Goal: Task Accomplishment & Management: Manage account settings

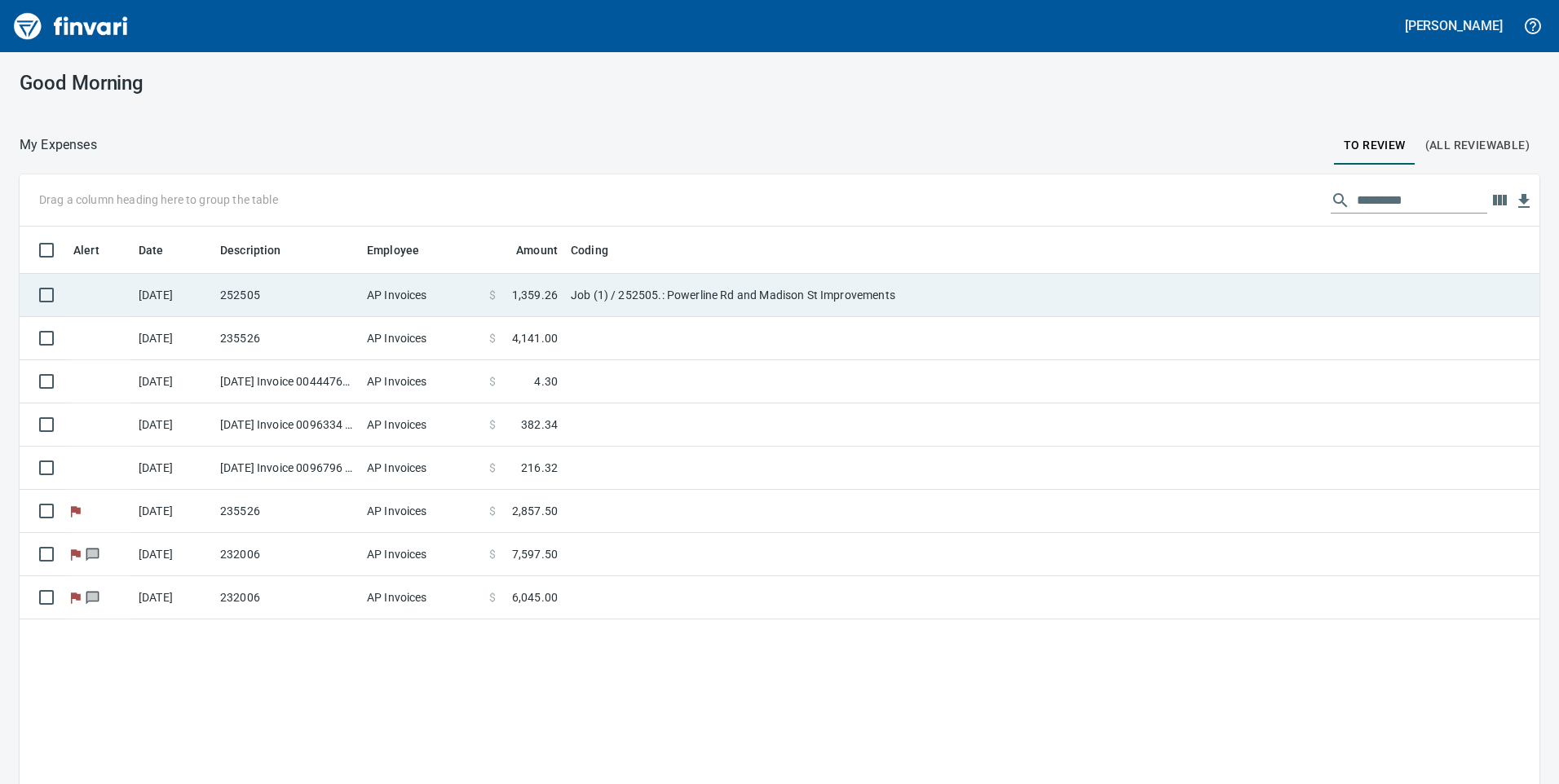
click at [593, 300] on td "Job (1) / 252505.: Powerline Rd and Madison St Improvements" at bounding box center [768, 296] width 407 height 43
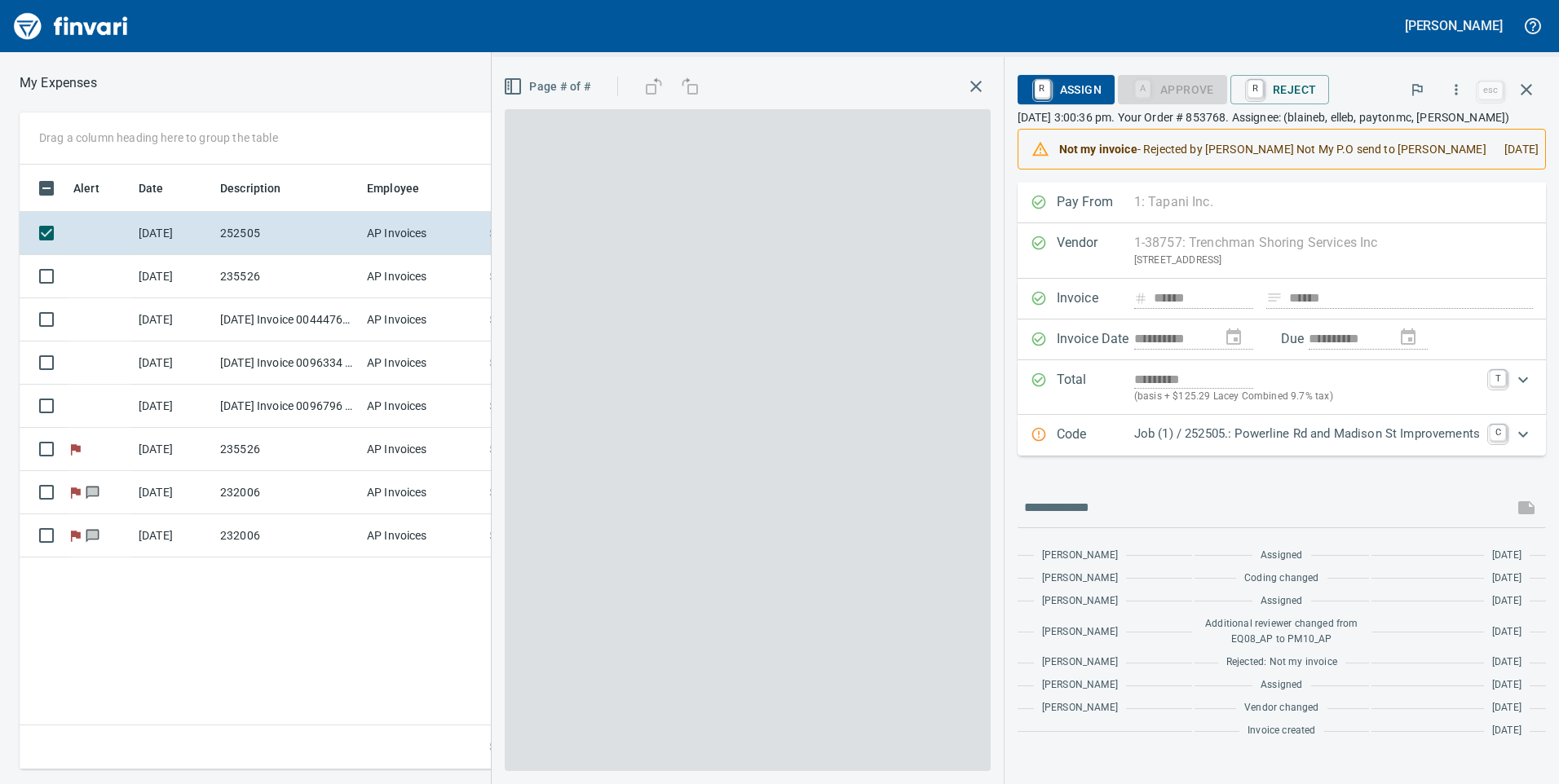
scroll to position [592, 1100]
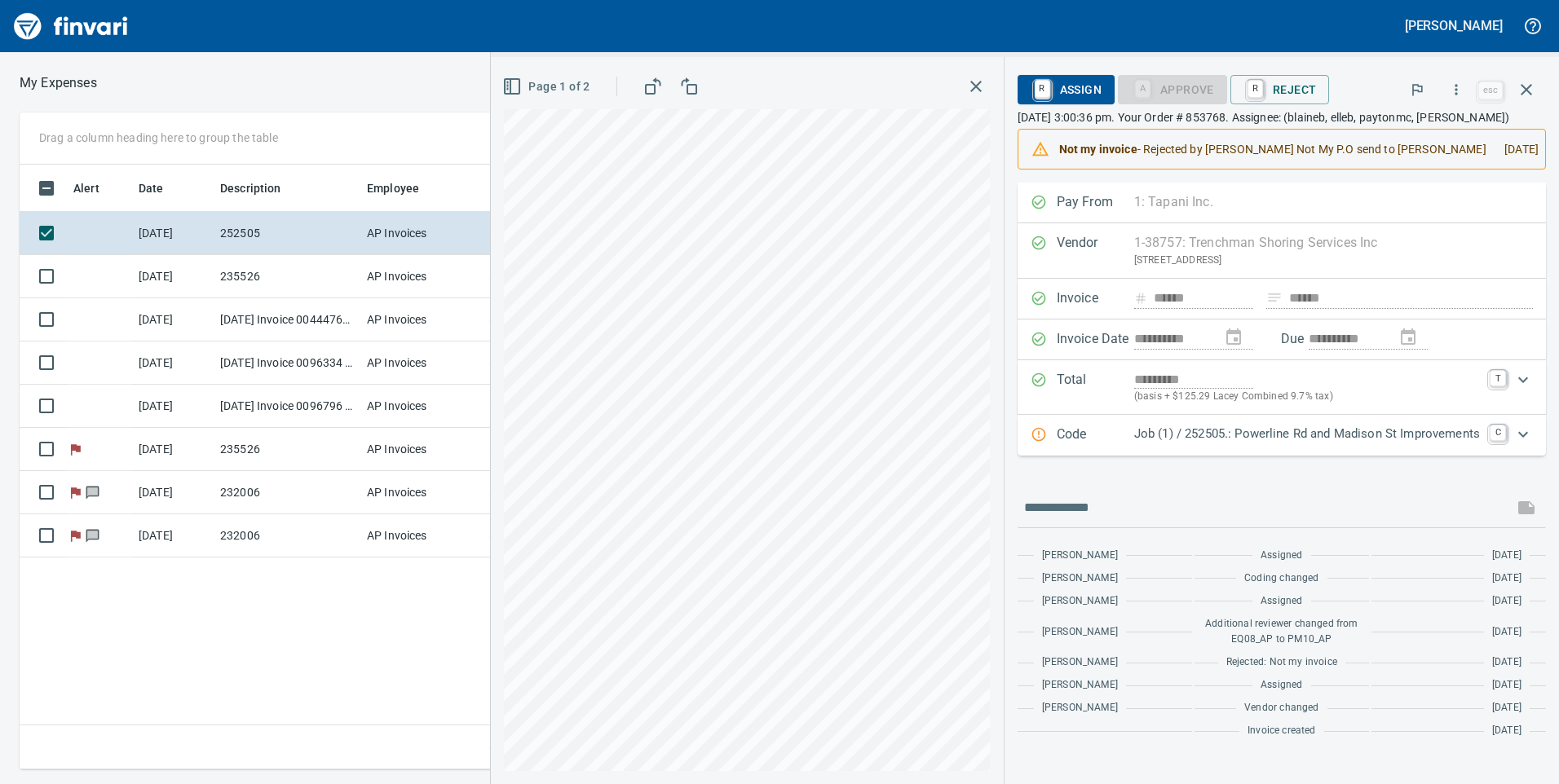
click at [1512, 430] on div "Expand" at bounding box center [1524, 434] width 39 height 39
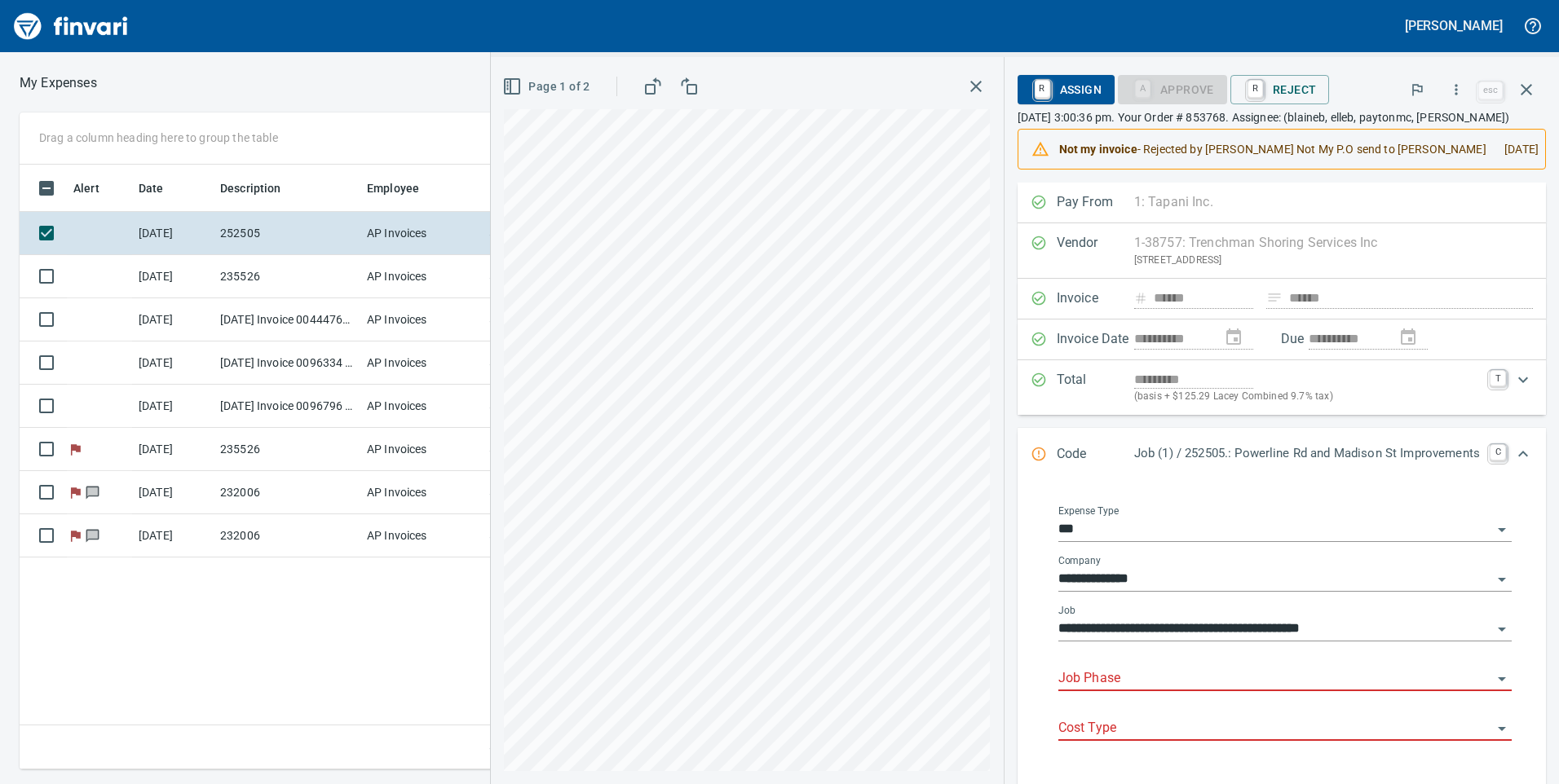
click at [1171, 667] on body "[PERSON_NAME] My Expenses To Review (All Reviewable) Drag a column heading here…" at bounding box center [780, 392] width 1559 height 784
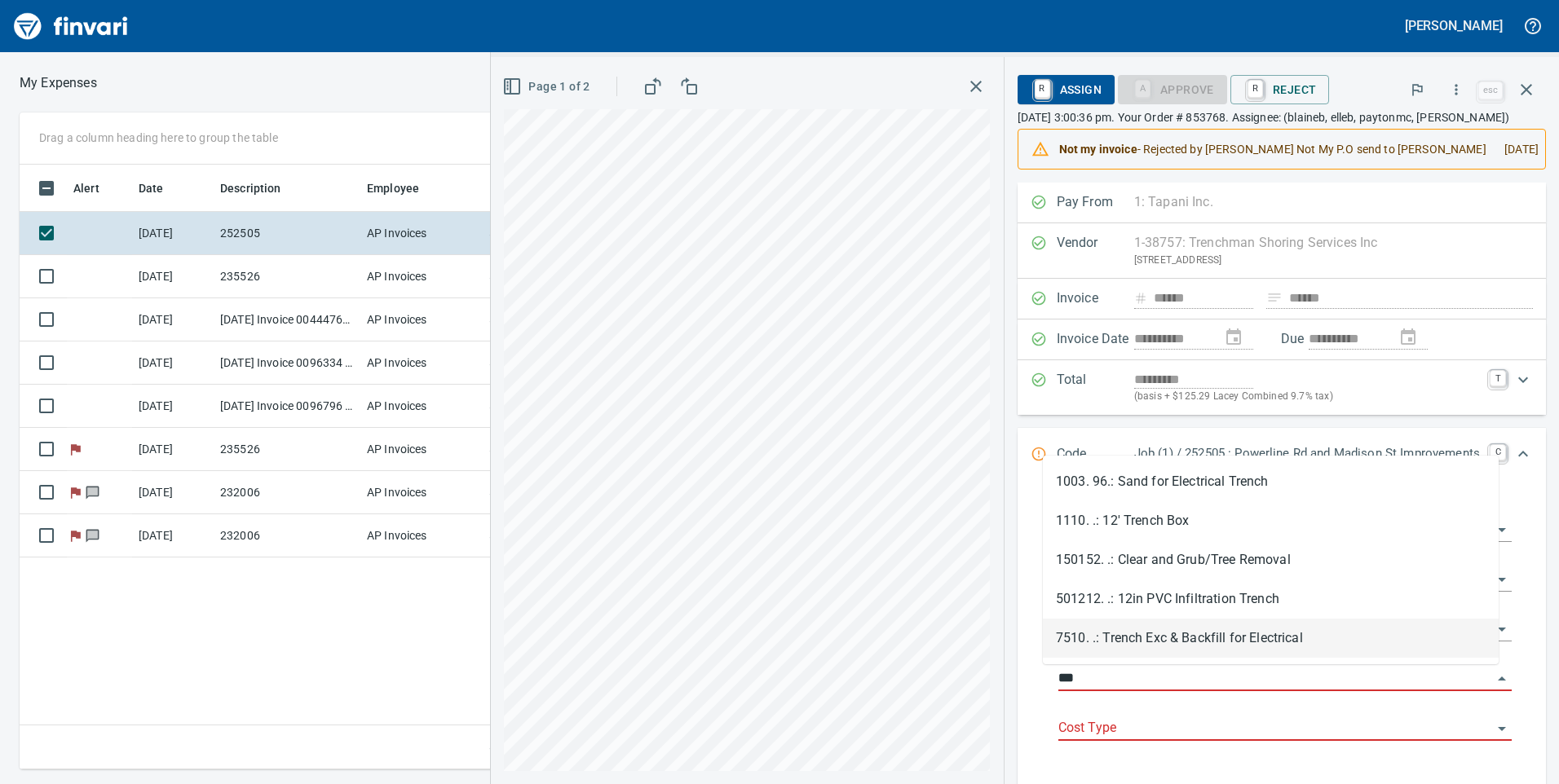
type input "***"
click at [1046, 644] on div "**********" at bounding box center [1285, 633] width 479 height 281
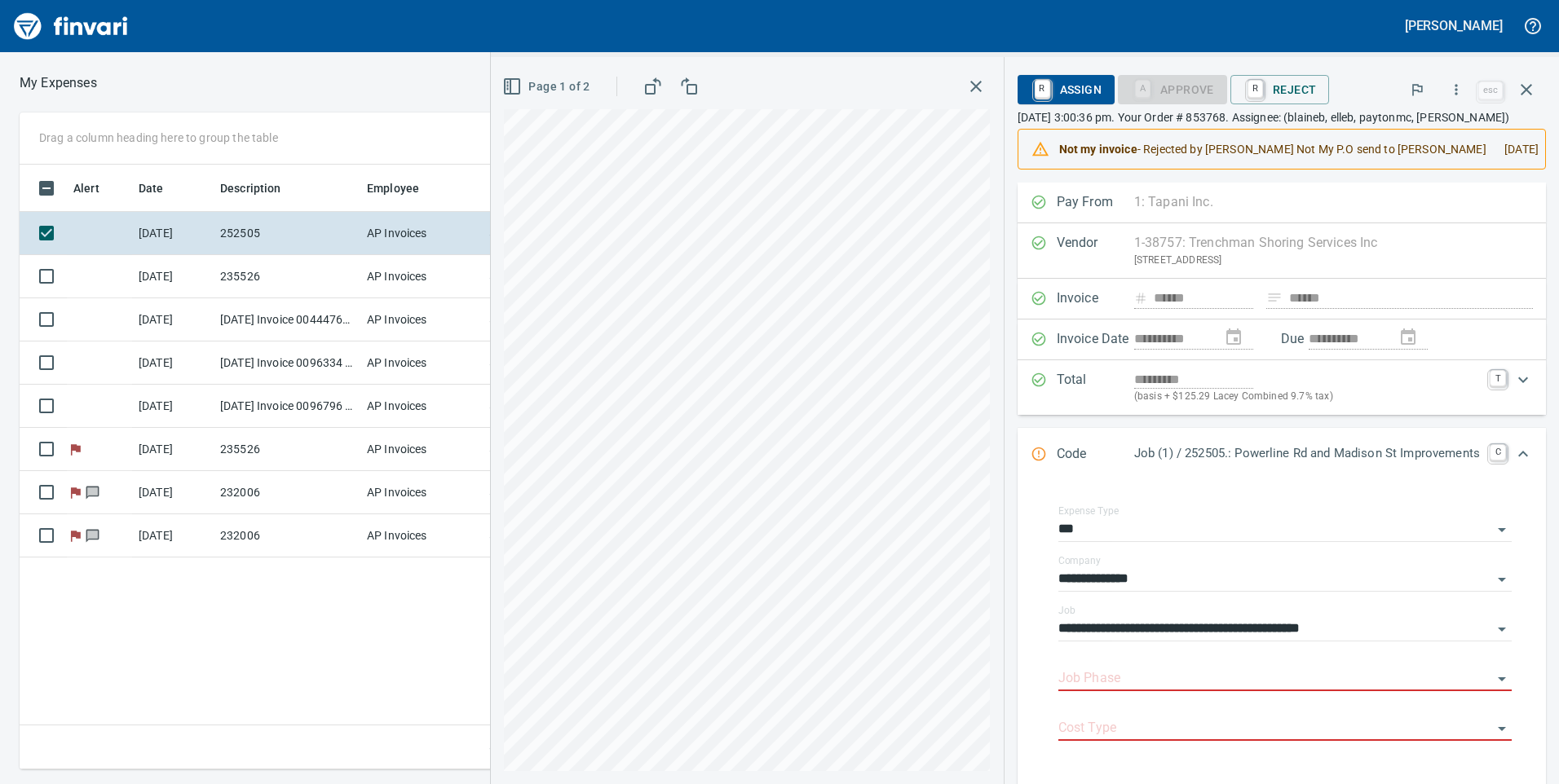
click at [559, 85] on span "Page 1 of 2" at bounding box center [548, 86] width 84 height 20
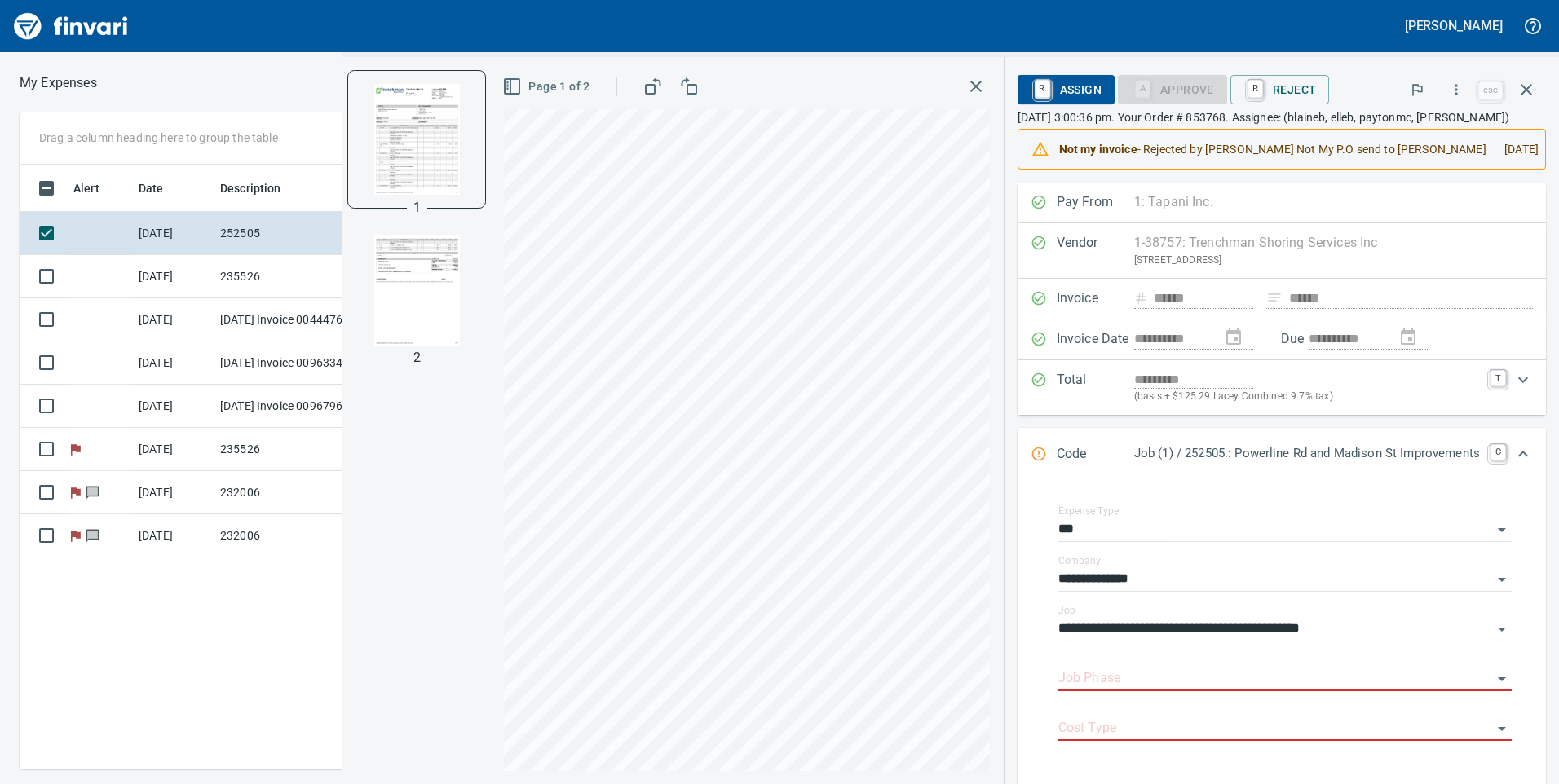
click at [440, 256] on img "button" at bounding box center [416, 289] width 111 height 111
click at [400, 114] on img "button" at bounding box center [416, 138] width 111 height 111
click at [408, 312] on img "button" at bounding box center [416, 289] width 111 height 111
click at [427, 156] on img "button" at bounding box center [416, 138] width 111 height 111
click at [406, 350] on div "2" at bounding box center [417, 357] width 20 height 20
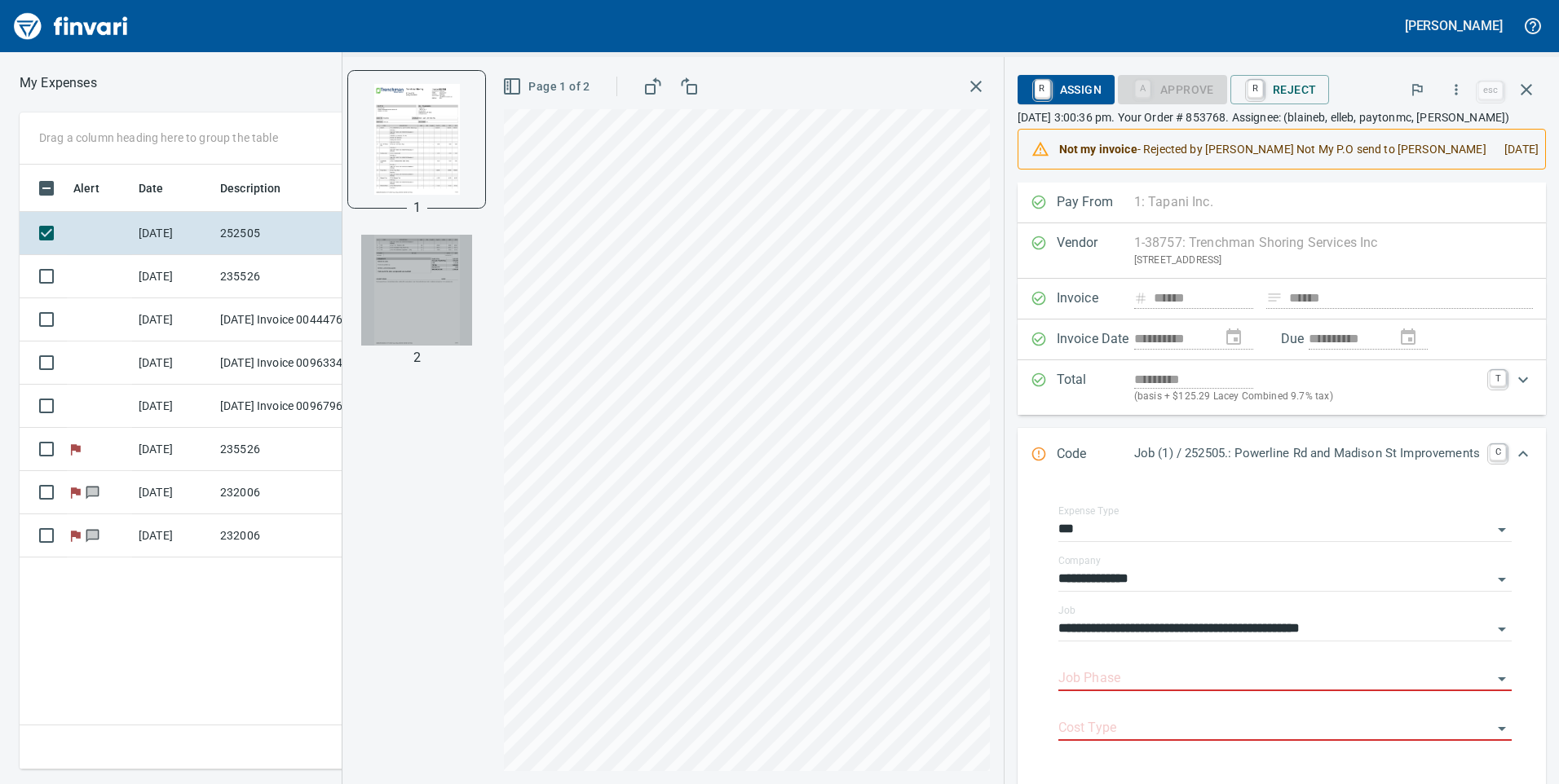
click at [426, 329] on img "button" at bounding box center [416, 289] width 111 height 111
click at [434, 175] on img "button" at bounding box center [416, 138] width 111 height 111
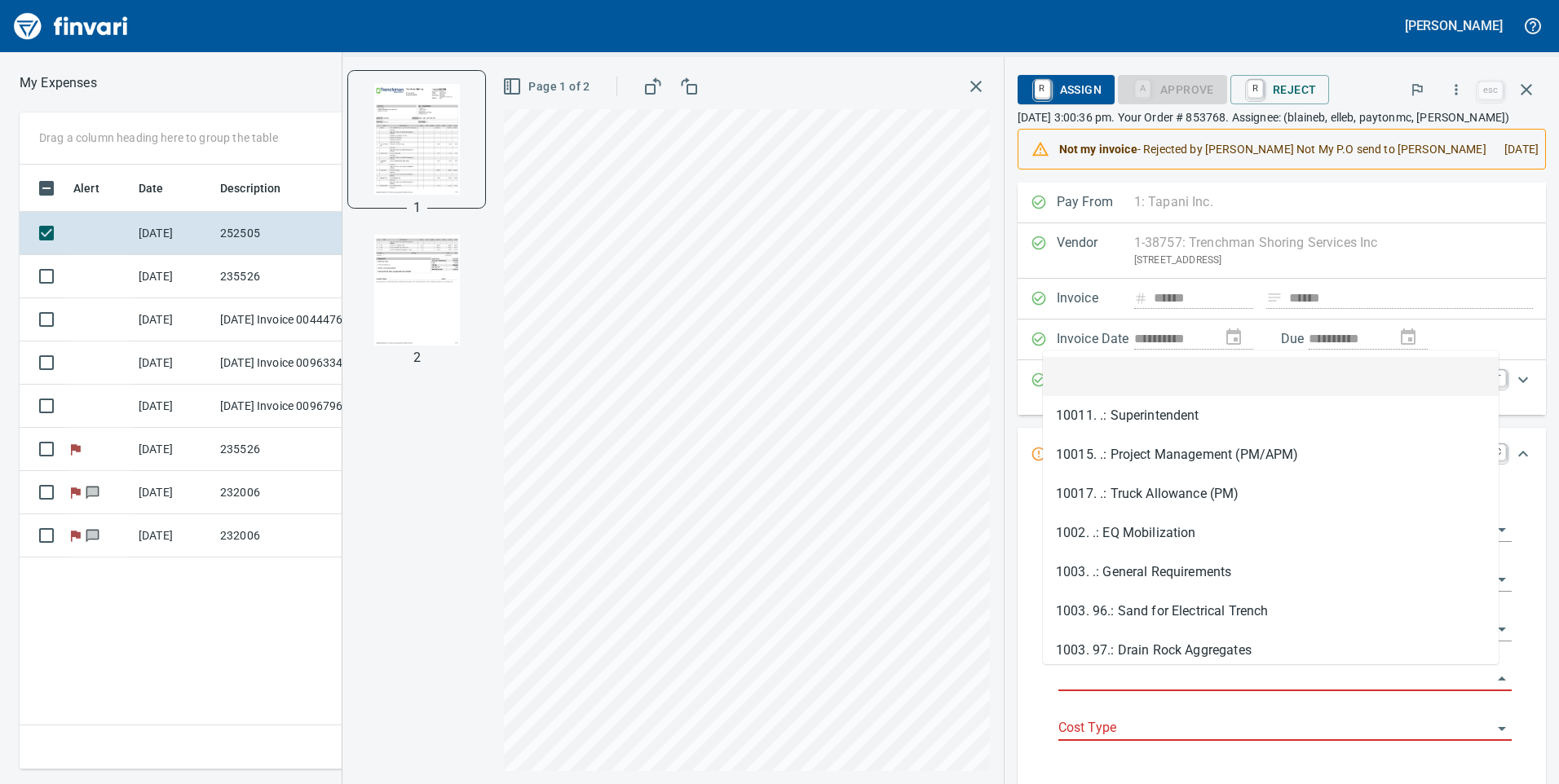
click at [1222, 668] on input "Job Phase" at bounding box center [1275, 679] width 433 height 23
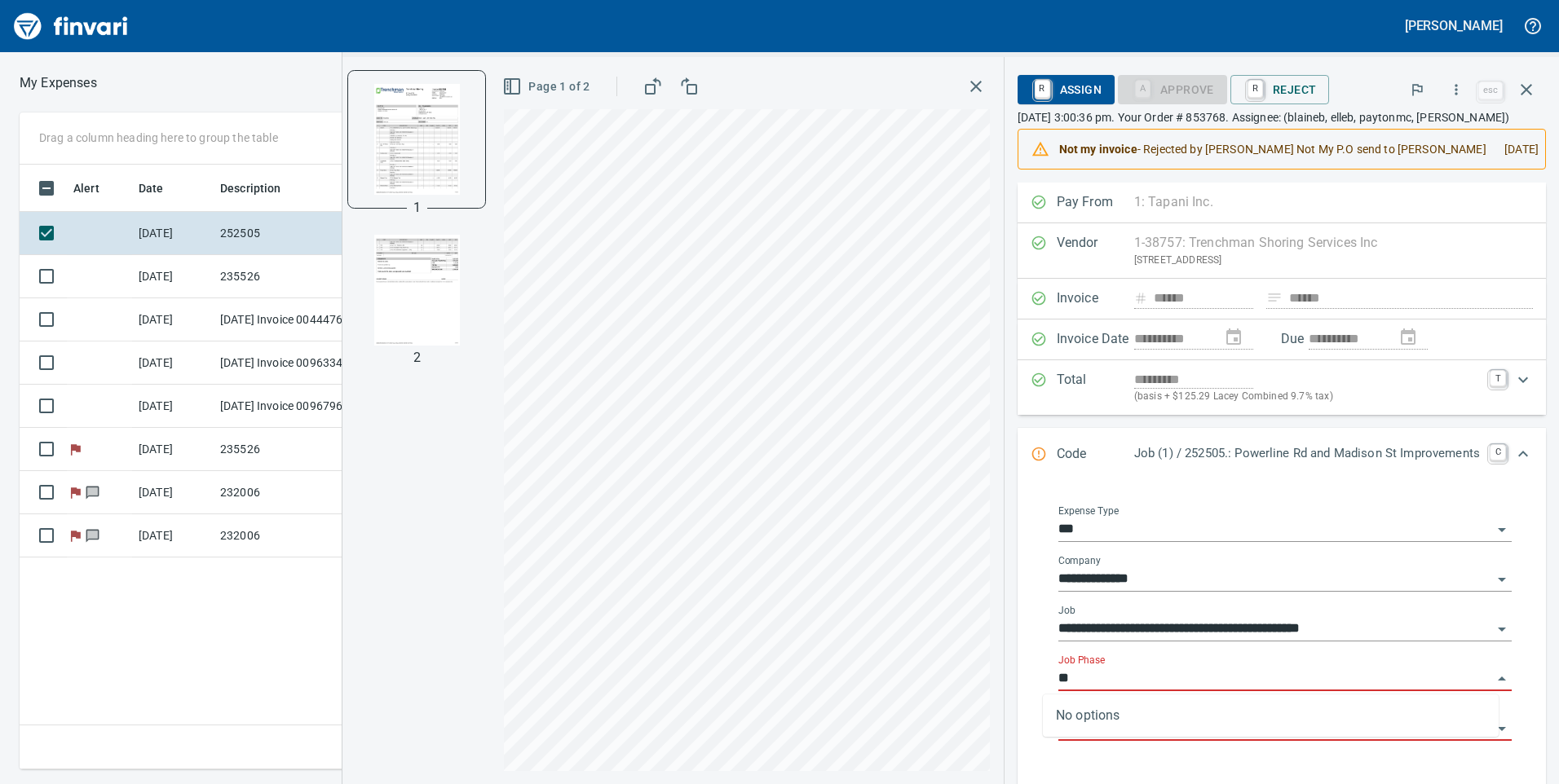
type input "*"
click at [1127, 673] on input "Job Phase" at bounding box center [1275, 679] width 433 height 23
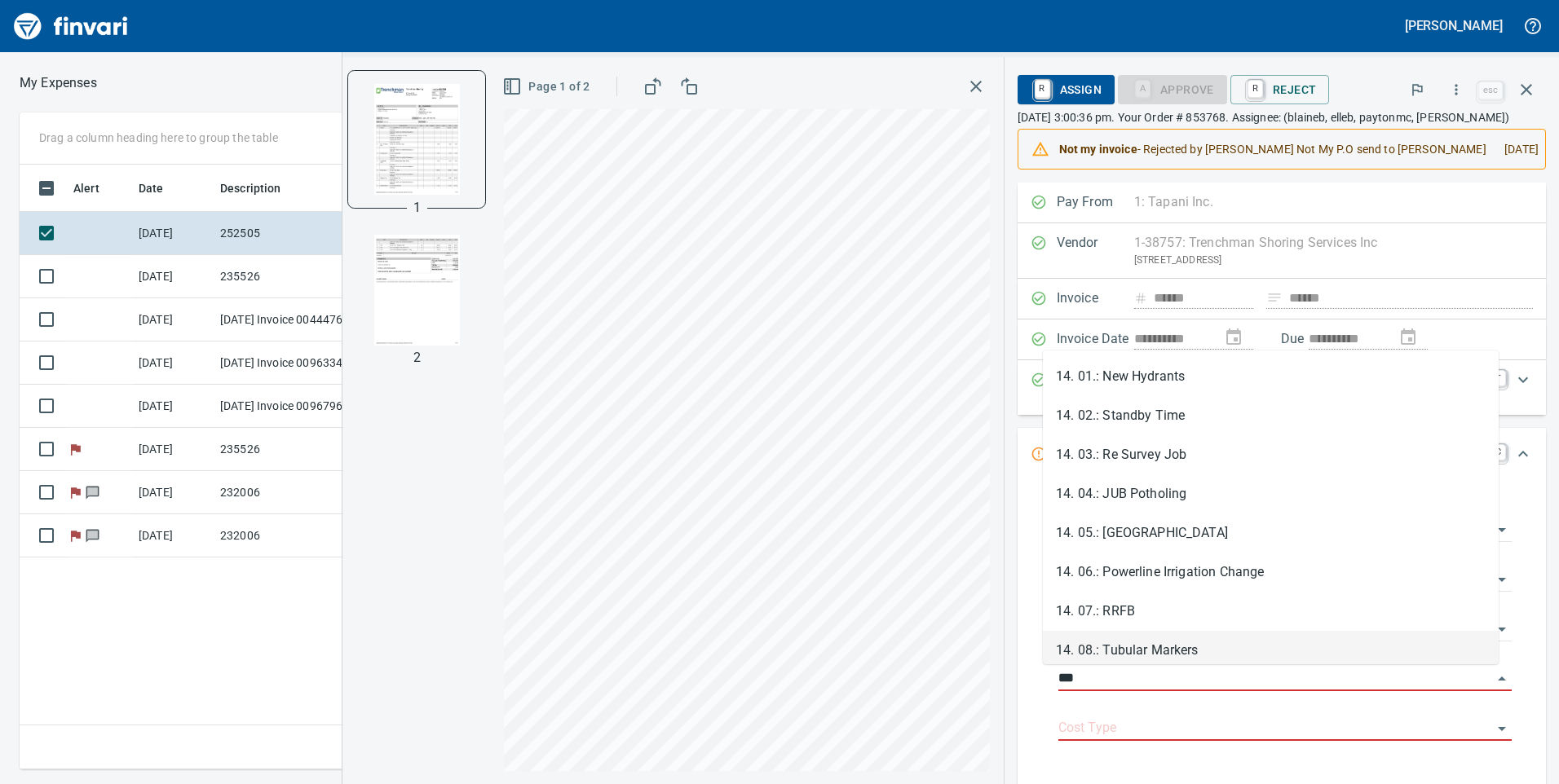
scroll to position [82, 0]
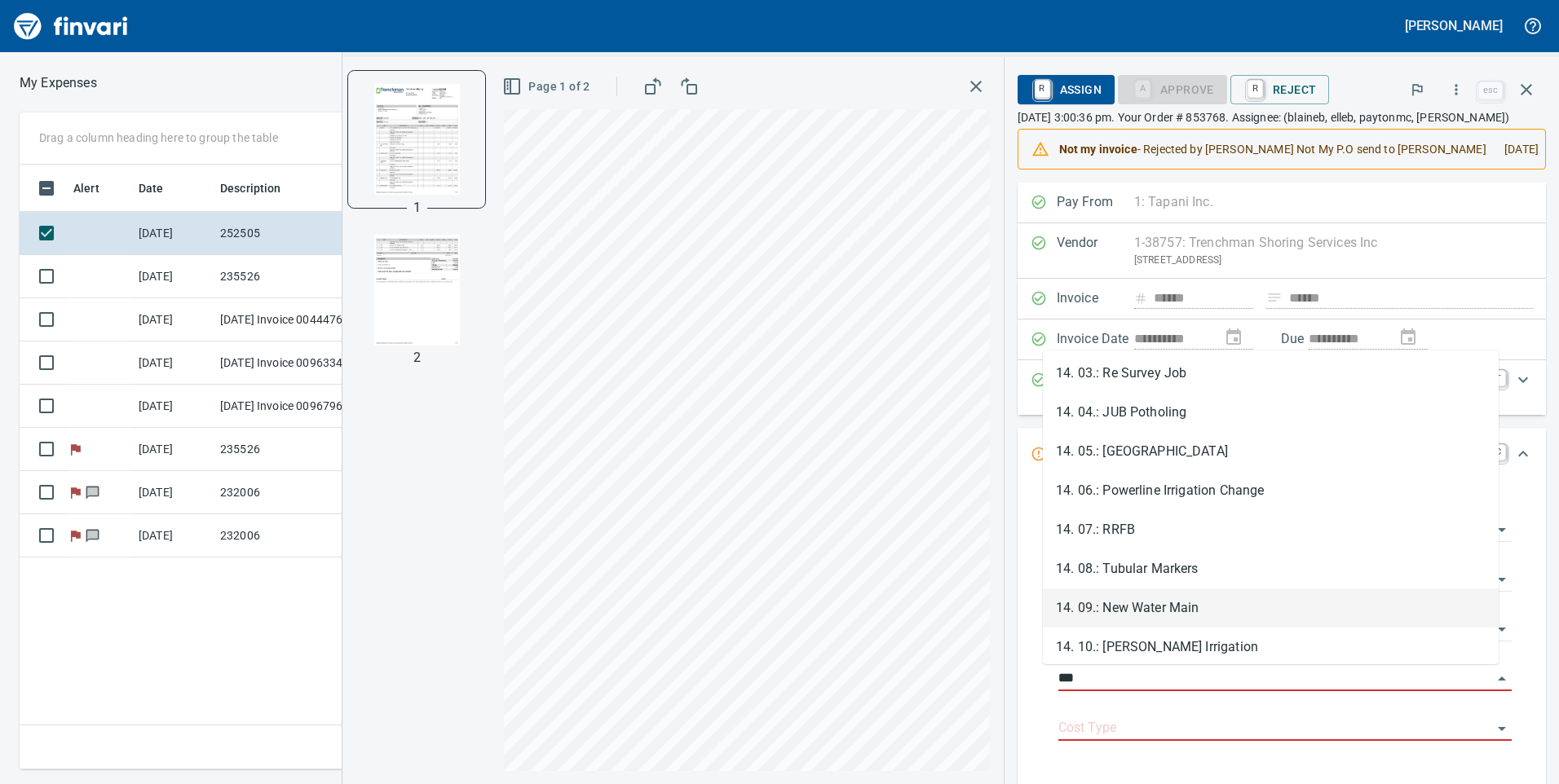
click at [1181, 606] on li "14. 09.: New Water Main" at bounding box center [1271, 608] width 456 height 39
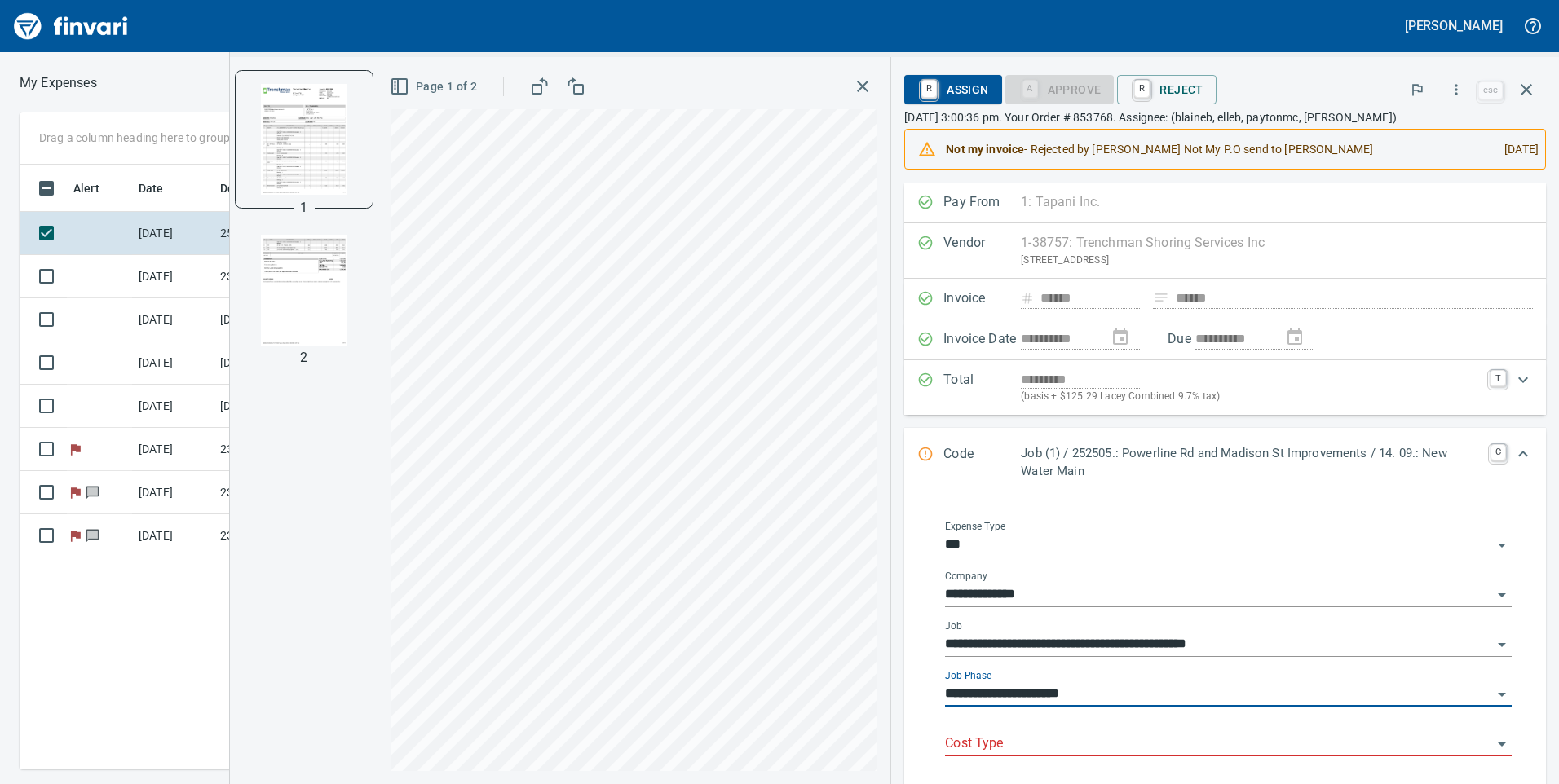
type input "**********"
click at [1132, 734] on input "Cost Type" at bounding box center [1219, 744] width 547 height 23
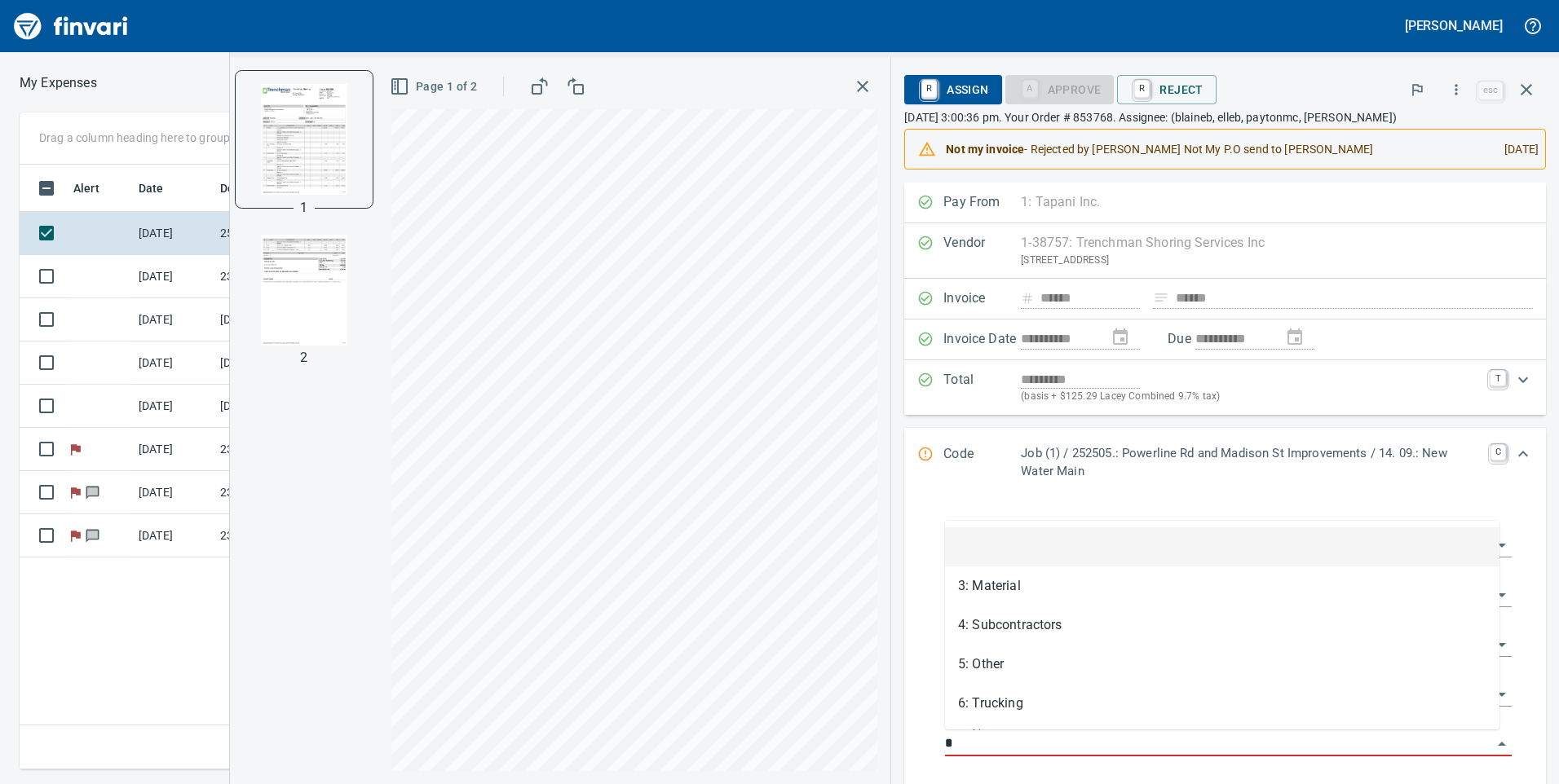
scroll to position [592, 1100]
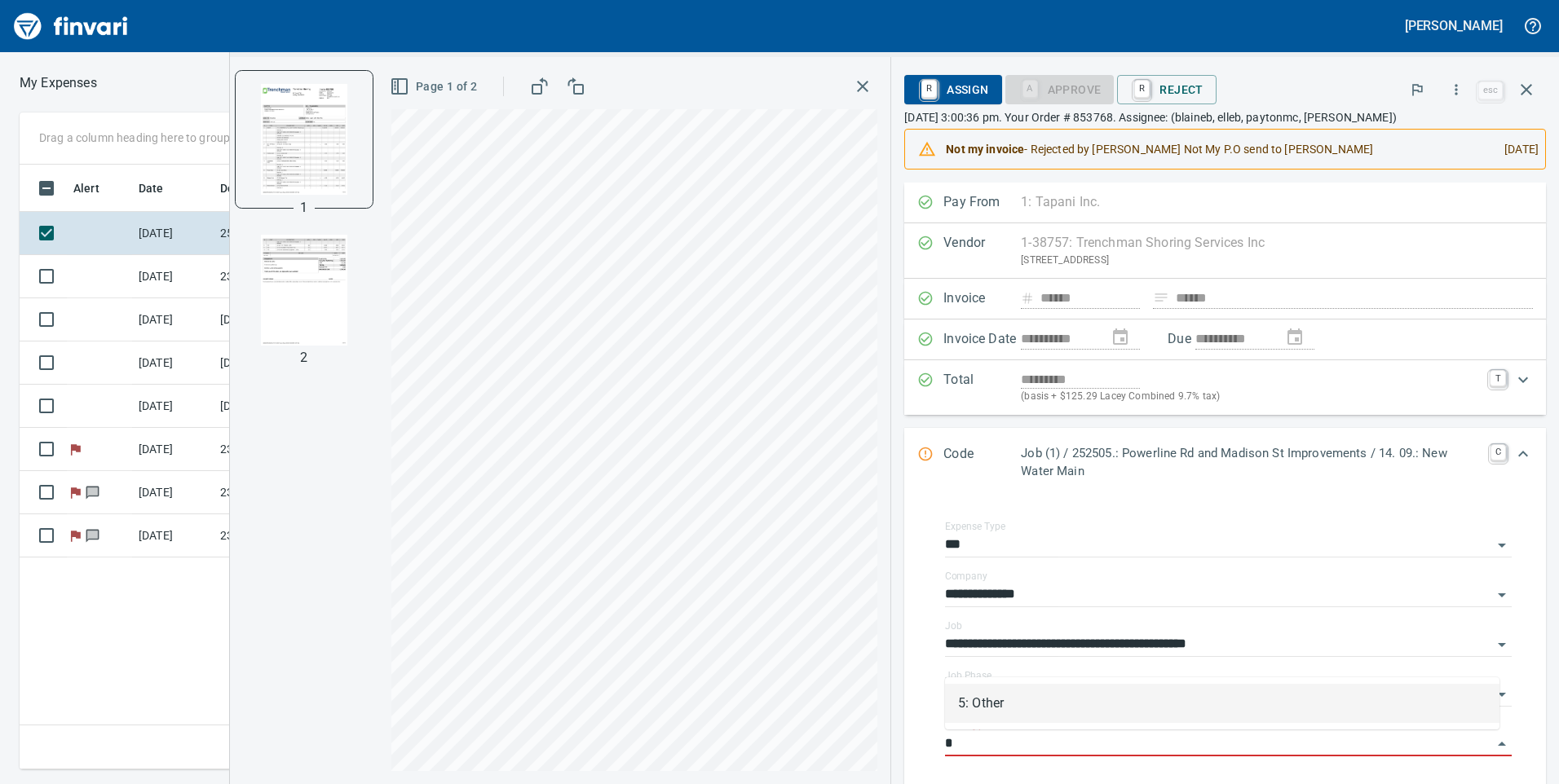
click at [1008, 726] on div "5: Other" at bounding box center [1222, 704] width 554 height 52
click at [1008, 711] on li "5: Other" at bounding box center [1222, 704] width 554 height 39
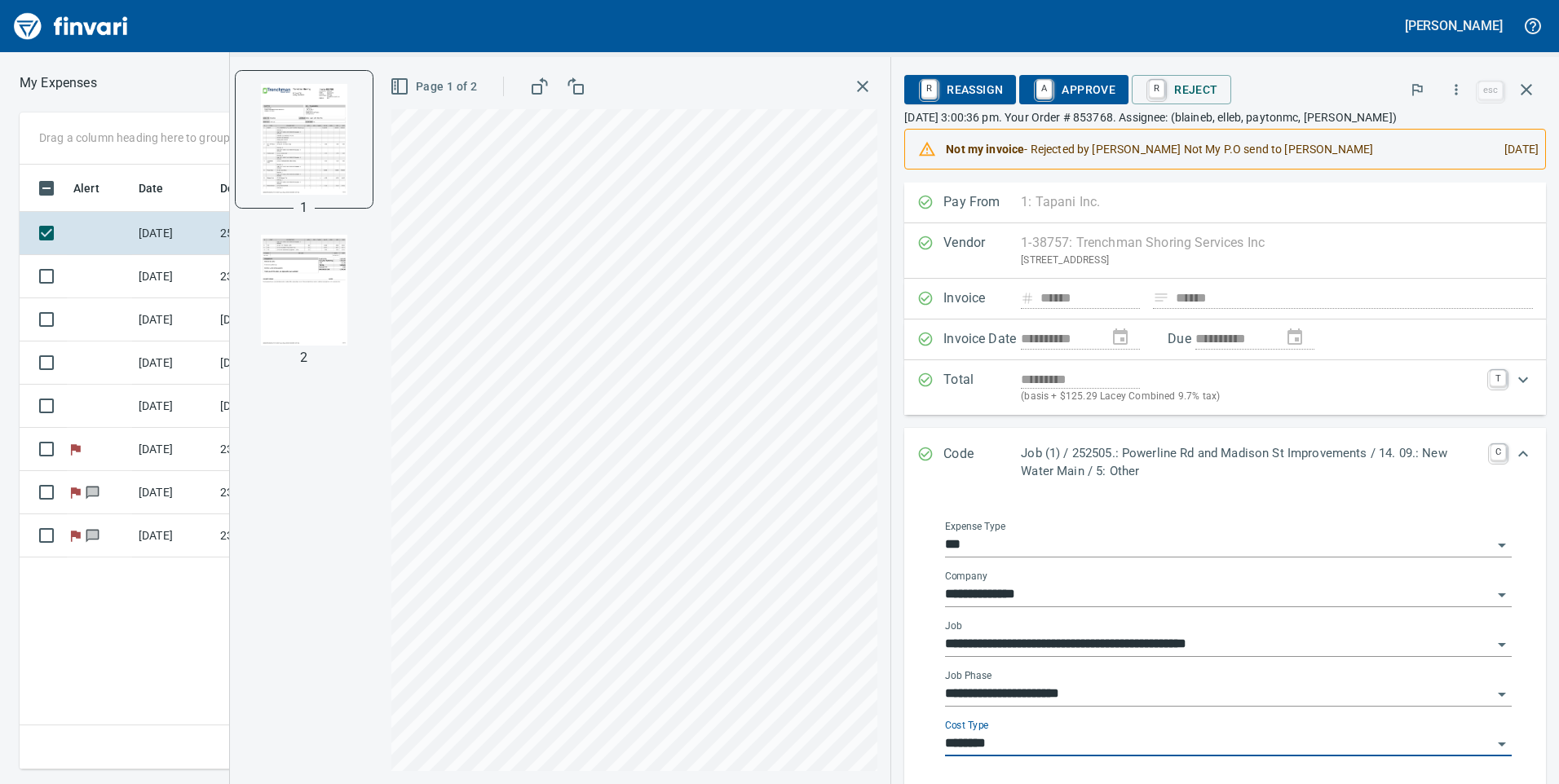
scroll to position [82, 0]
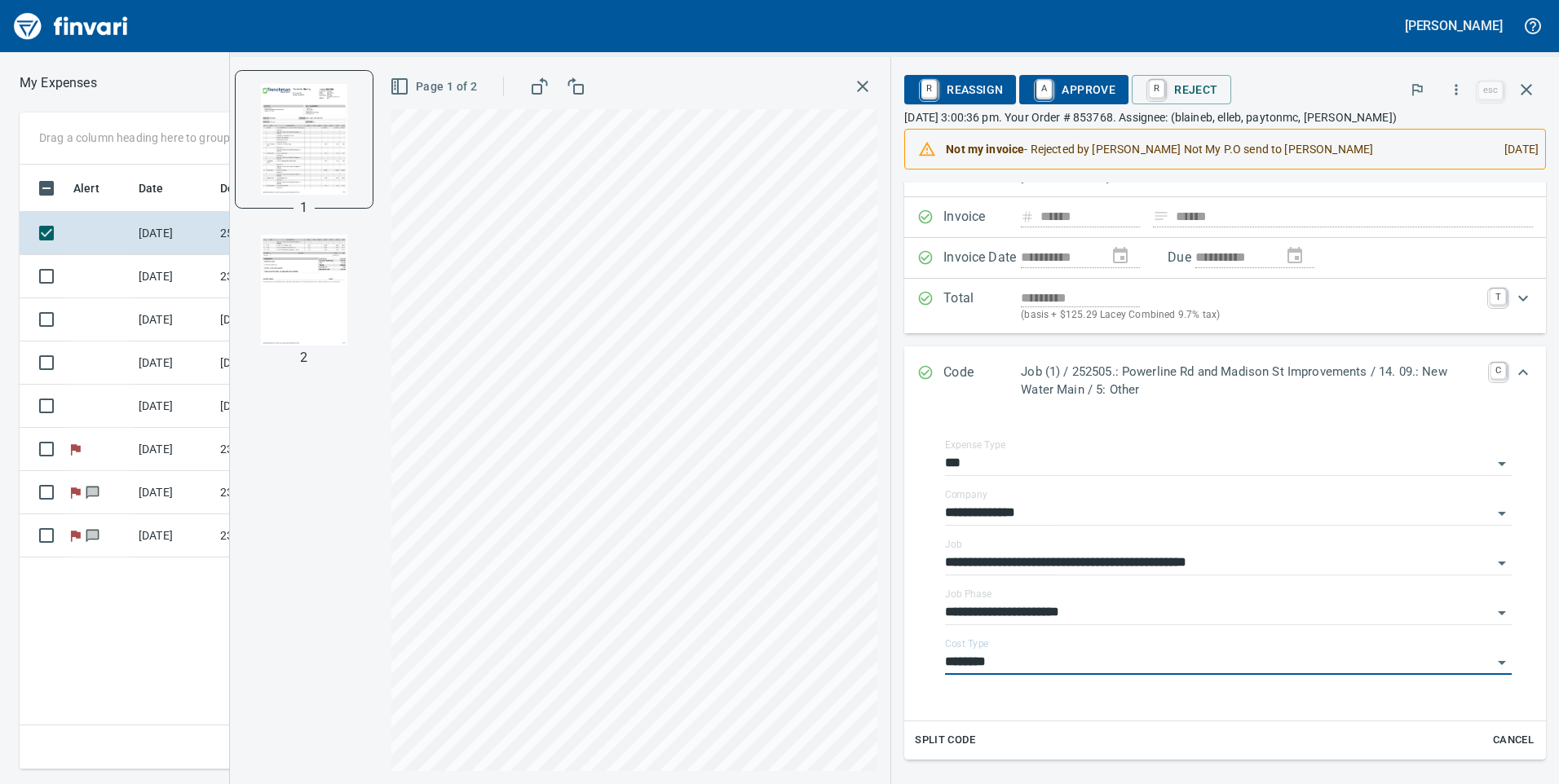
type input "********"
click at [1066, 80] on span "A Approve" at bounding box center [1073, 90] width 83 height 28
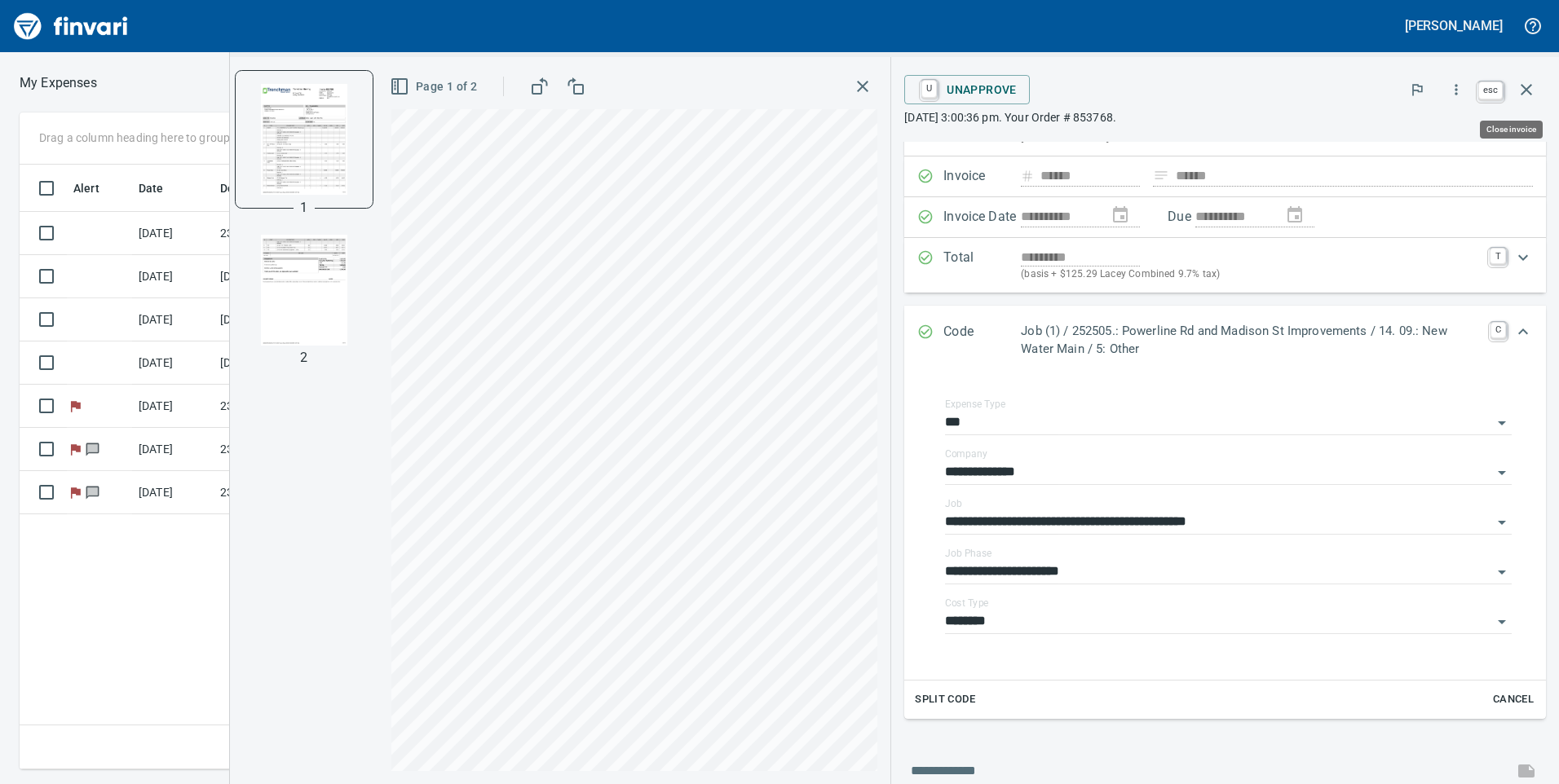
scroll to position [592, 1100]
click at [1524, 92] on icon "button" at bounding box center [1526, 89] width 11 height 11
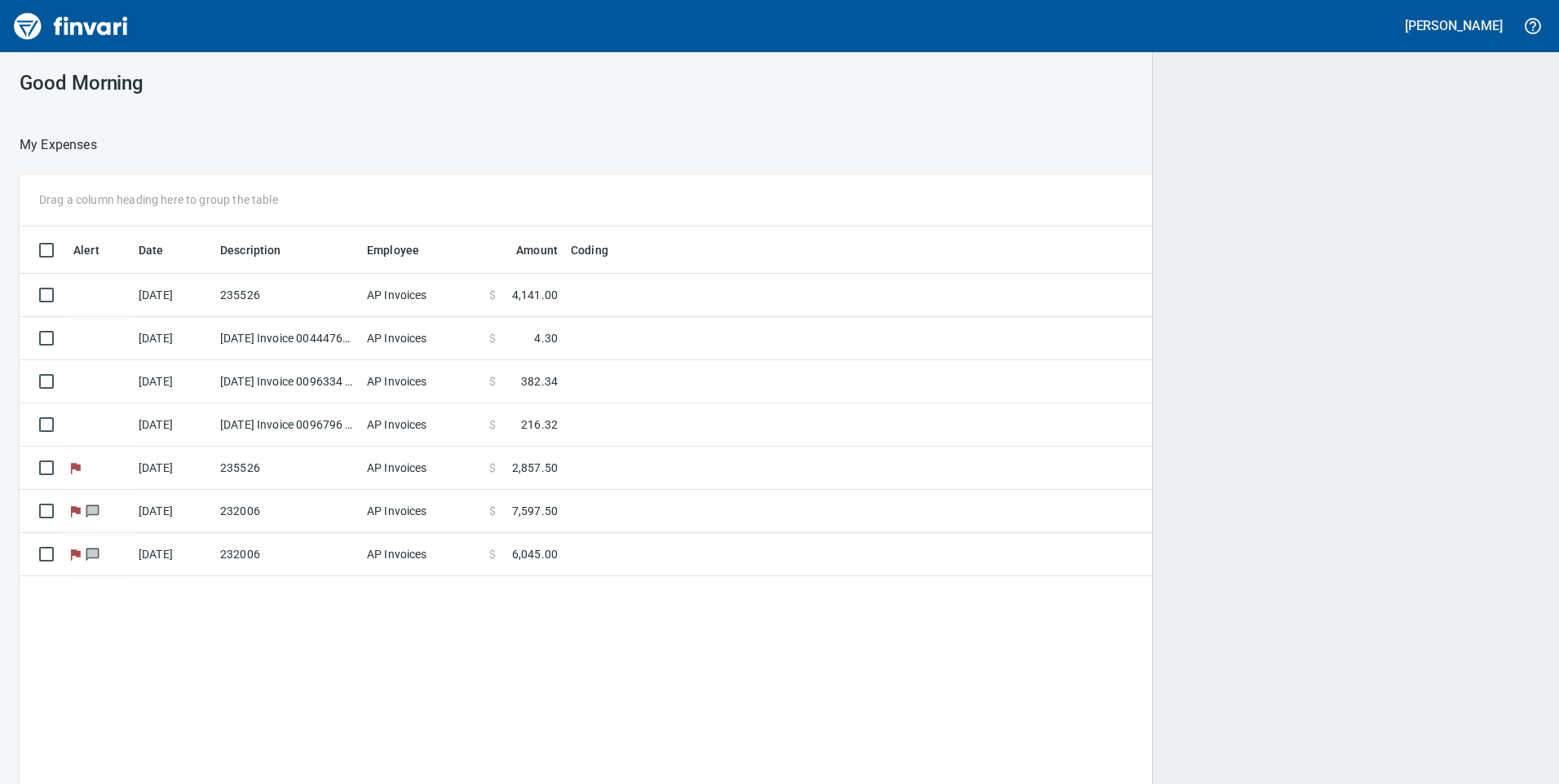
scroll to position [2, 2]
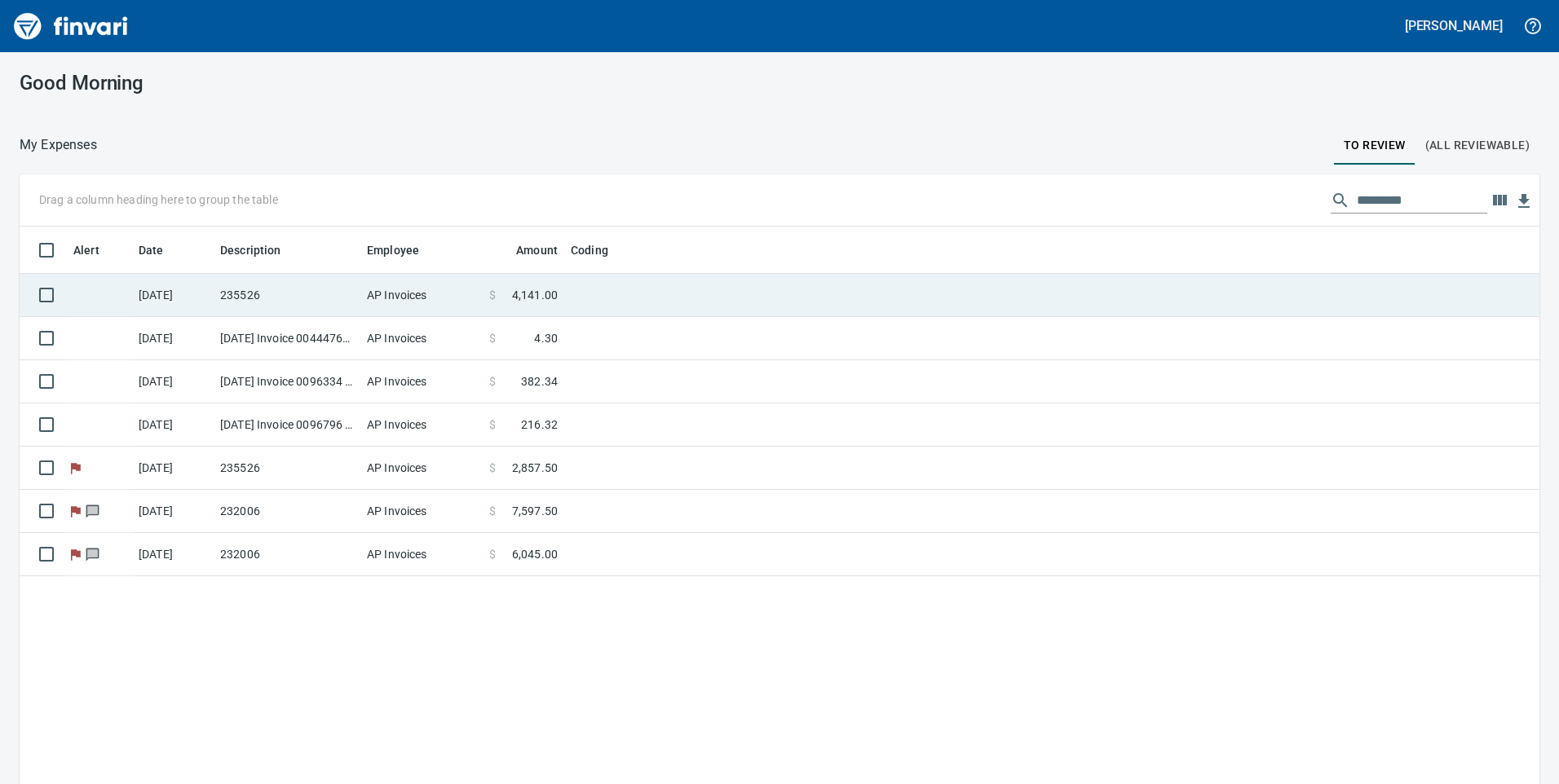
click at [619, 302] on td at bounding box center [768, 296] width 407 height 43
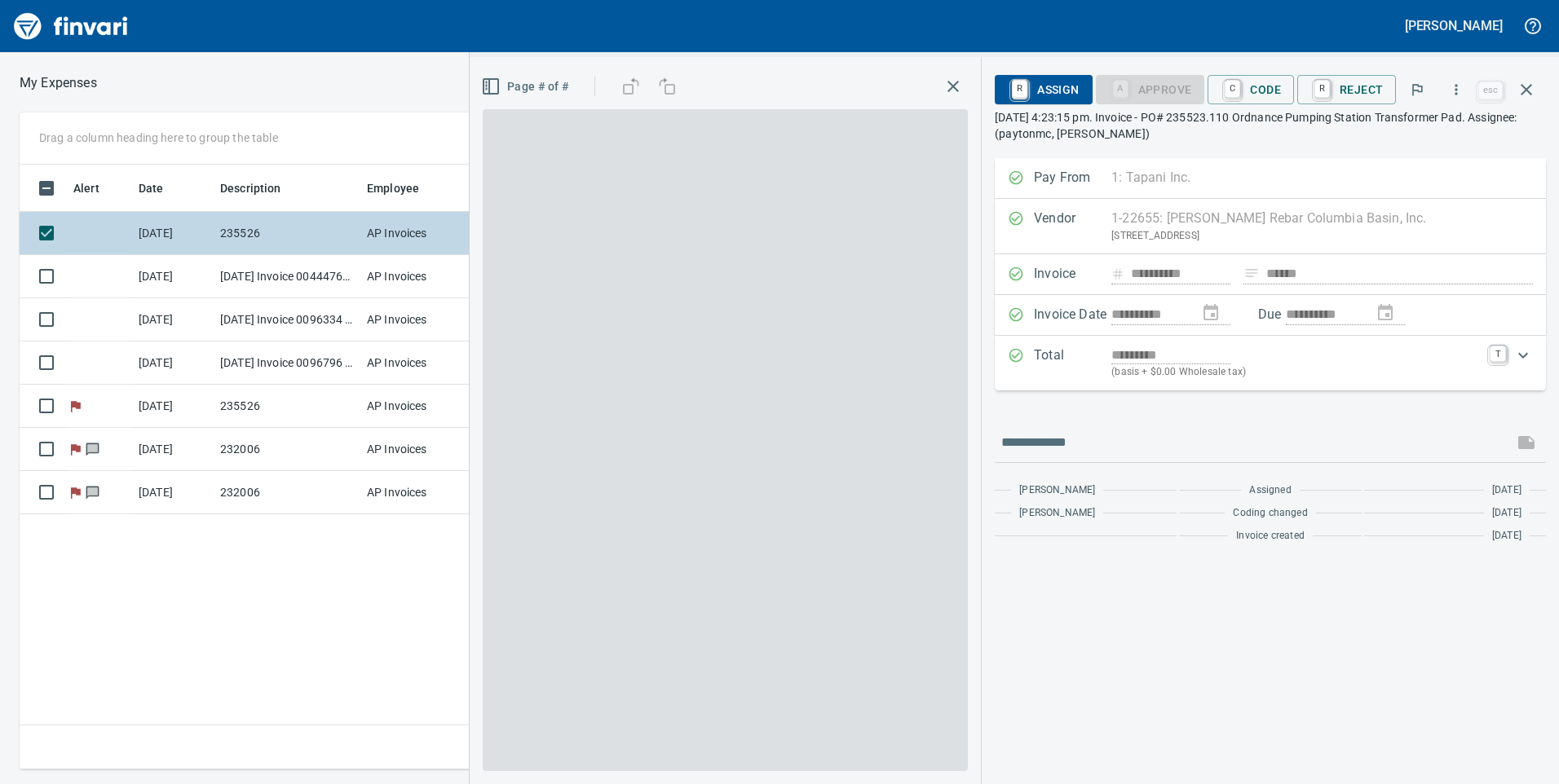
scroll to position [592, 1100]
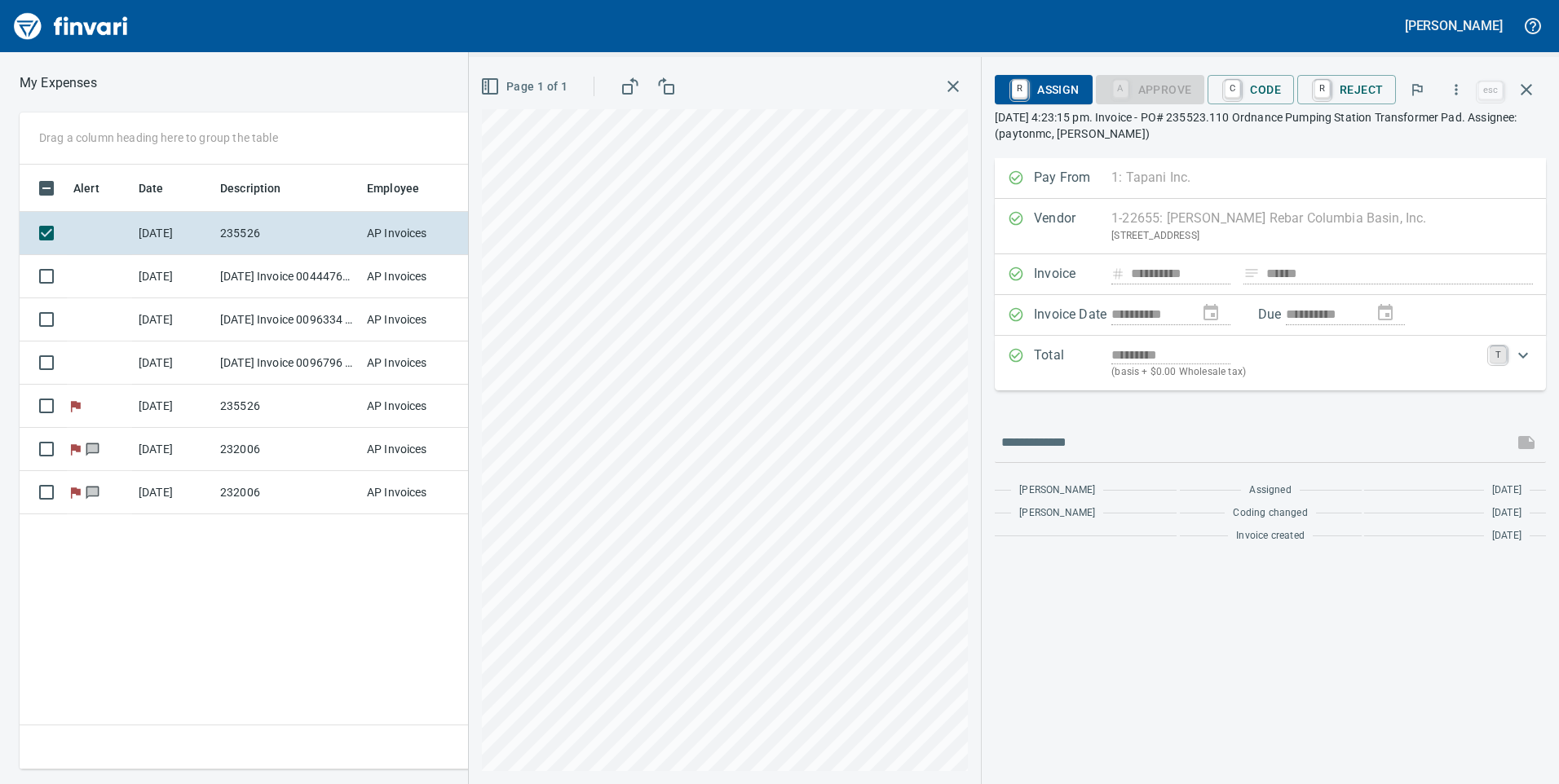
click at [1499, 360] on link "T" at bounding box center [1499, 355] width 17 height 17
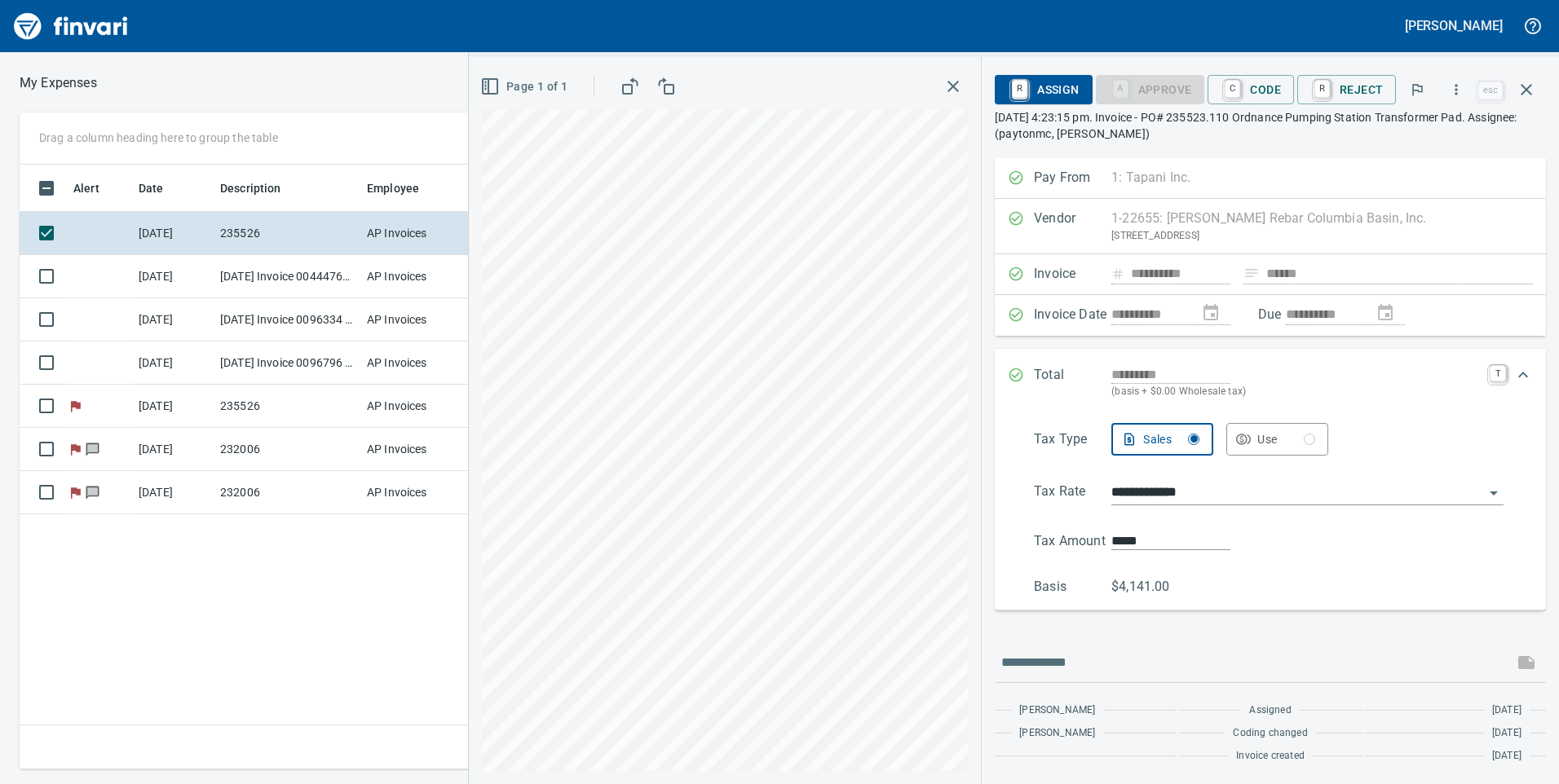
click at [1485, 369] on div "Total ********* (basis + $0.00 Wholesale tax) T" at bounding box center [1256, 383] width 496 height 35
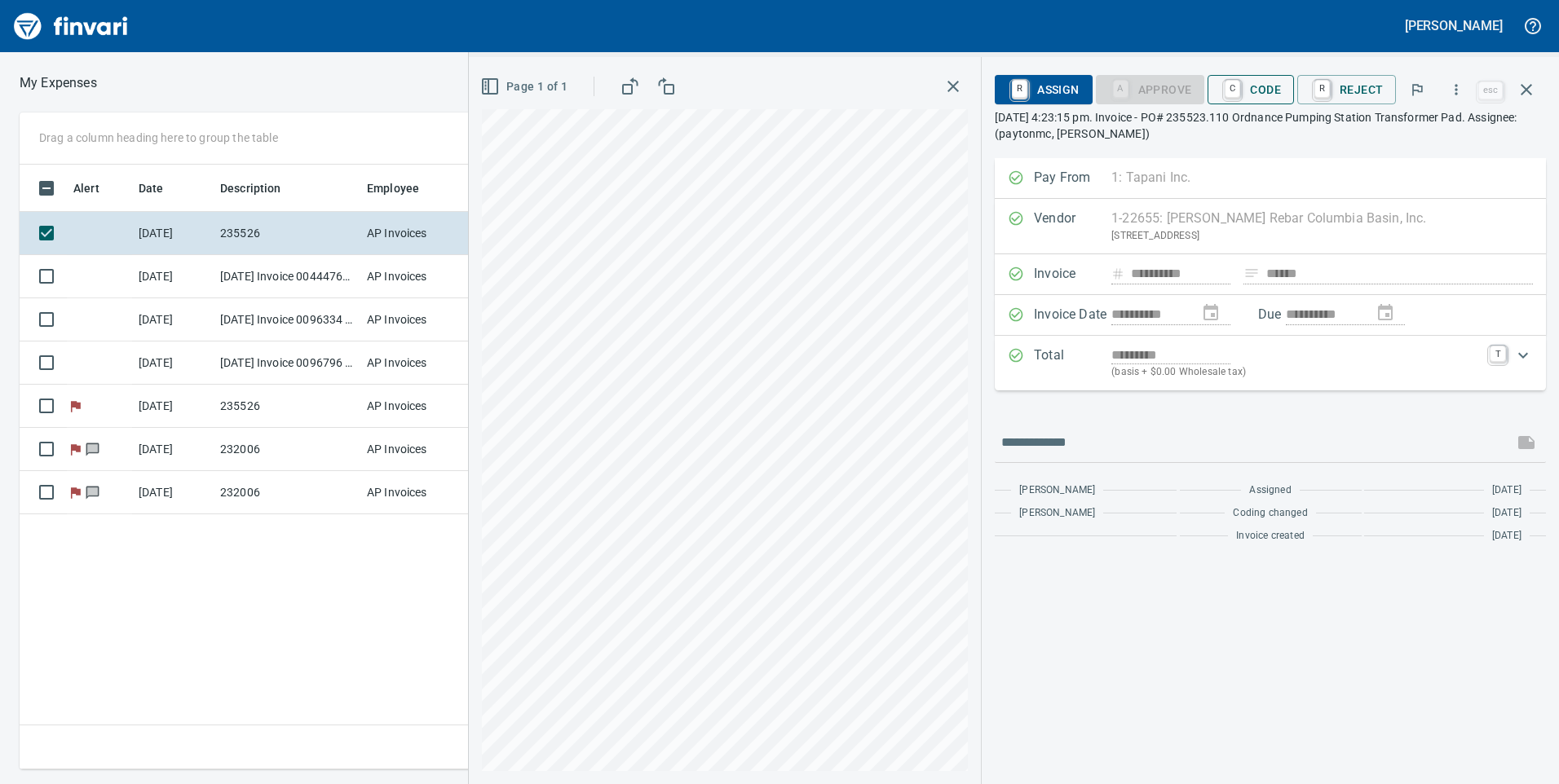
click at [1246, 93] on span "C Code" at bounding box center [1250, 90] width 60 height 28
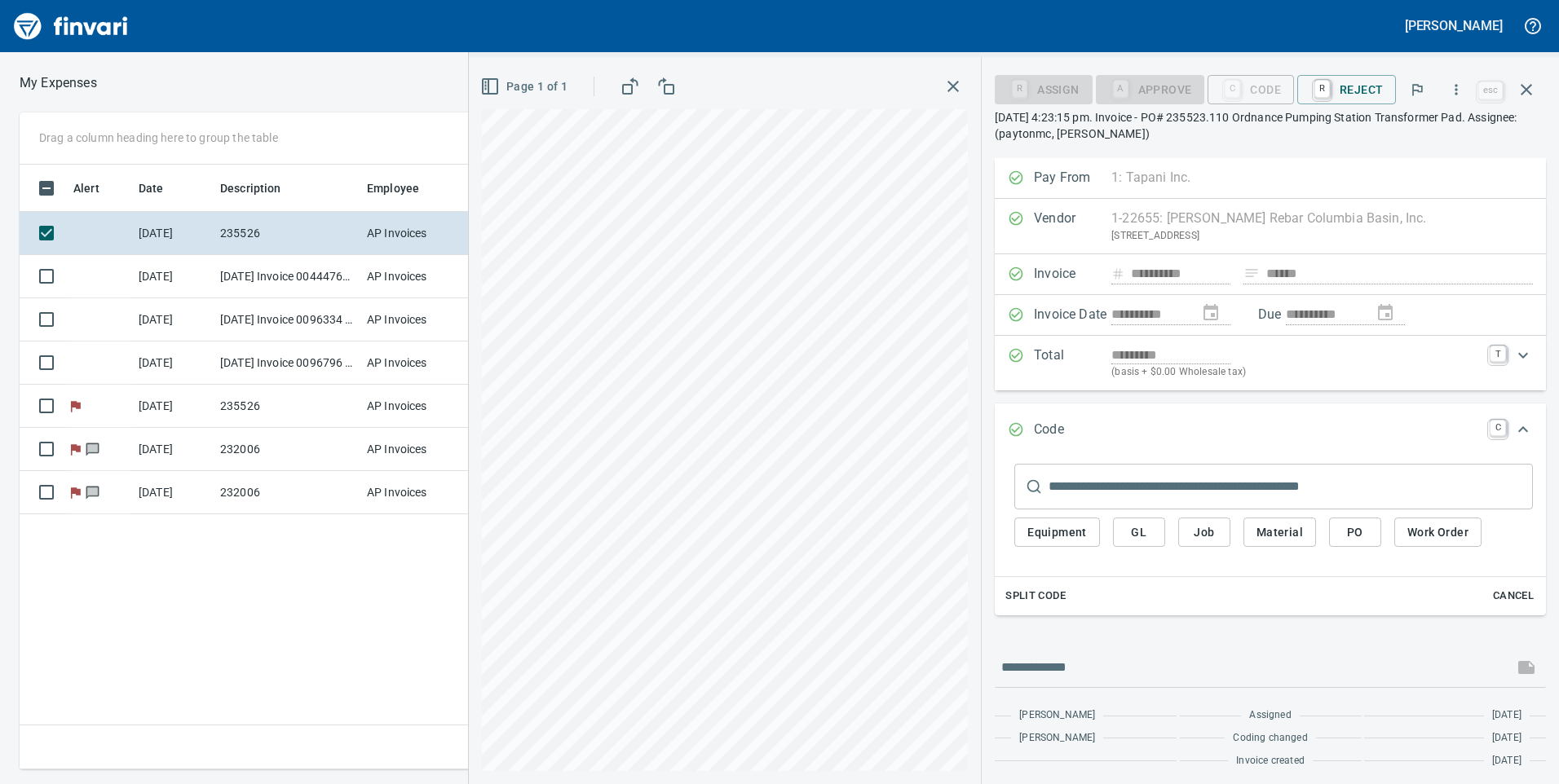
click at [1194, 519] on button "Job" at bounding box center [1205, 533] width 52 height 30
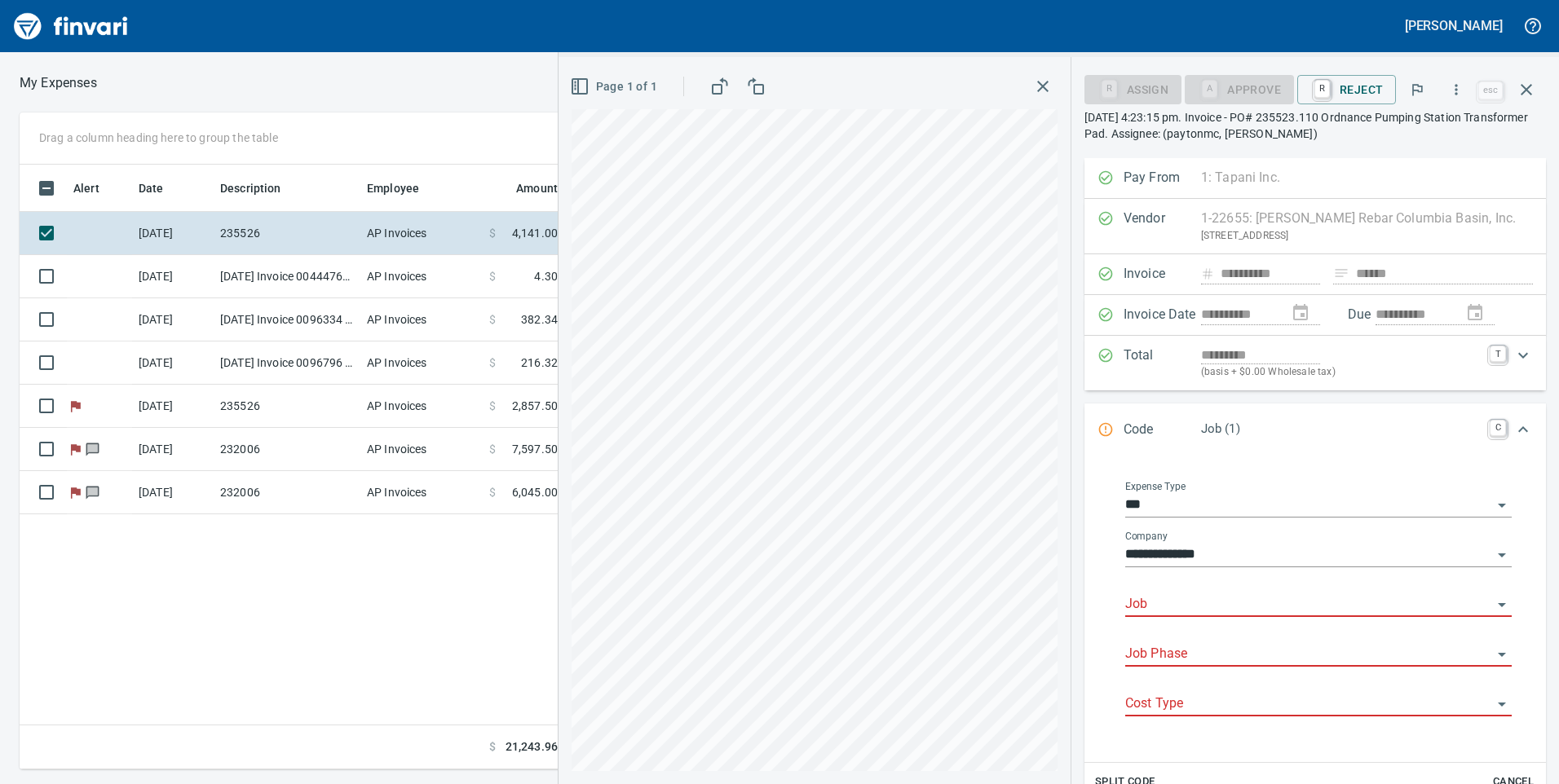
click at [1219, 591] on div "Job" at bounding box center [1319, 598] width 387 height 36
click at [1221, 604] on input "Job" at bounding box center [1309, 605] width 366 height 23
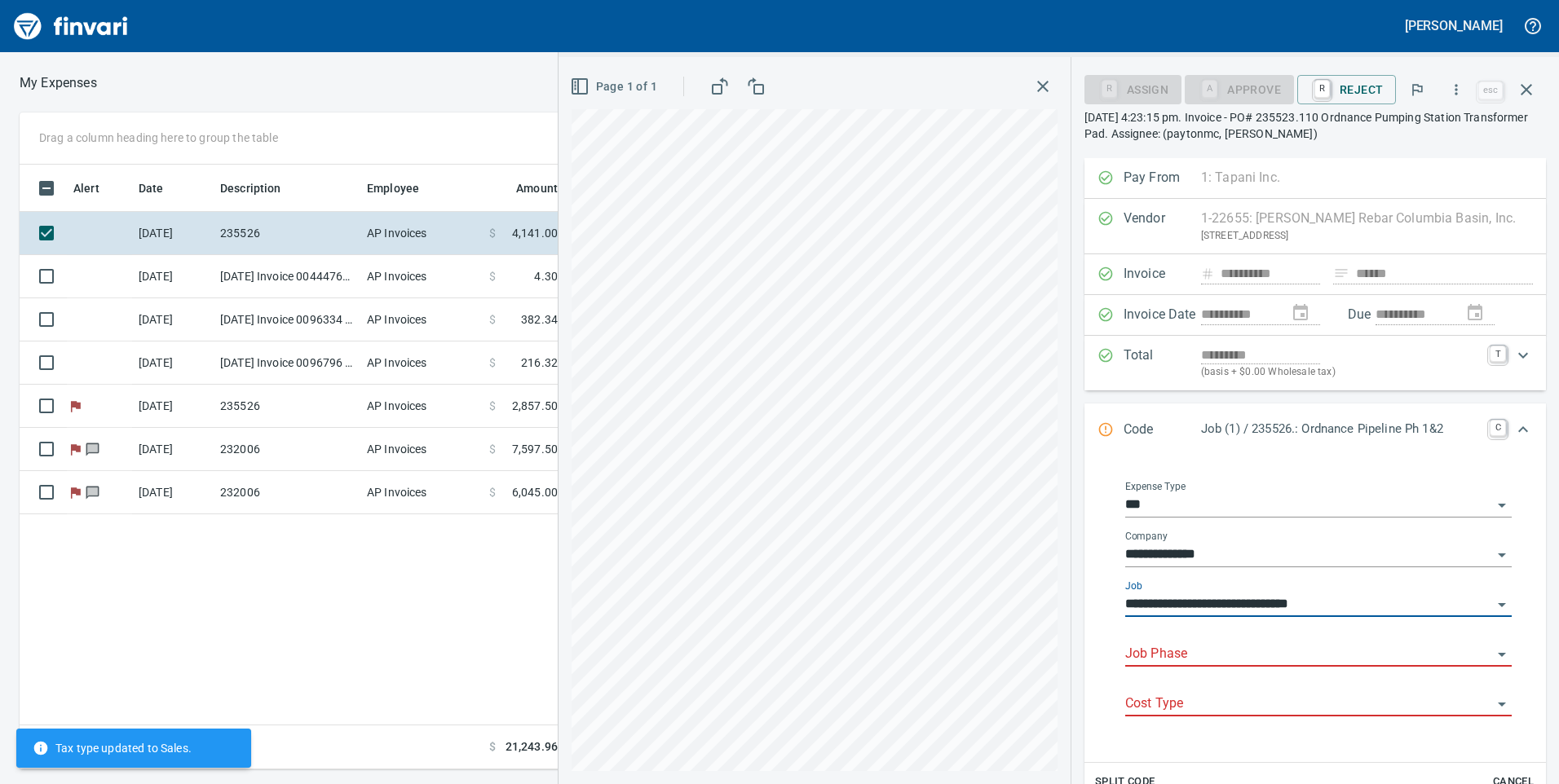
type input "**********"
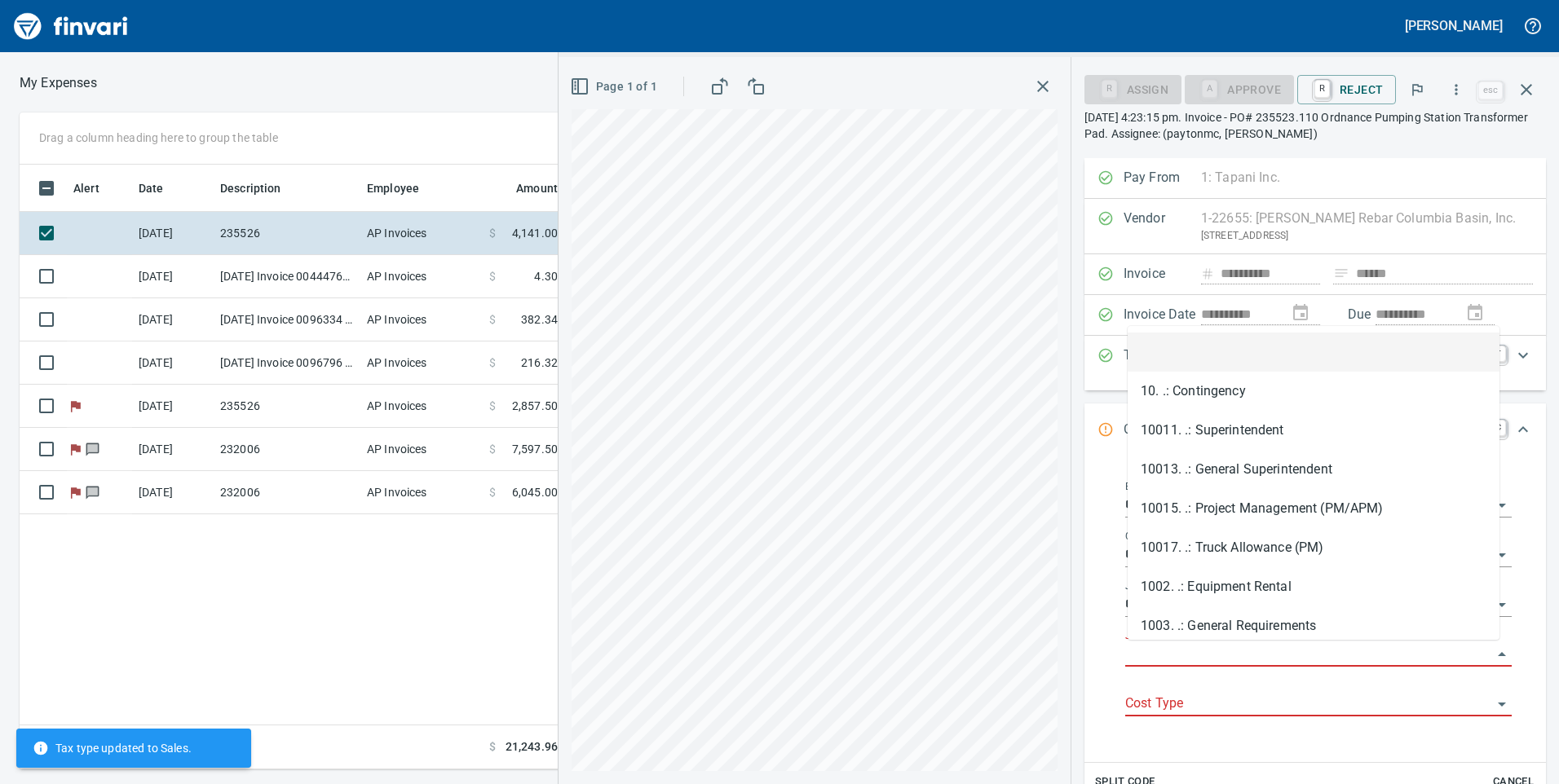
click at [1226, 646] on input "Job Phase" at bounding box center [1309, 655] width 366 height 23
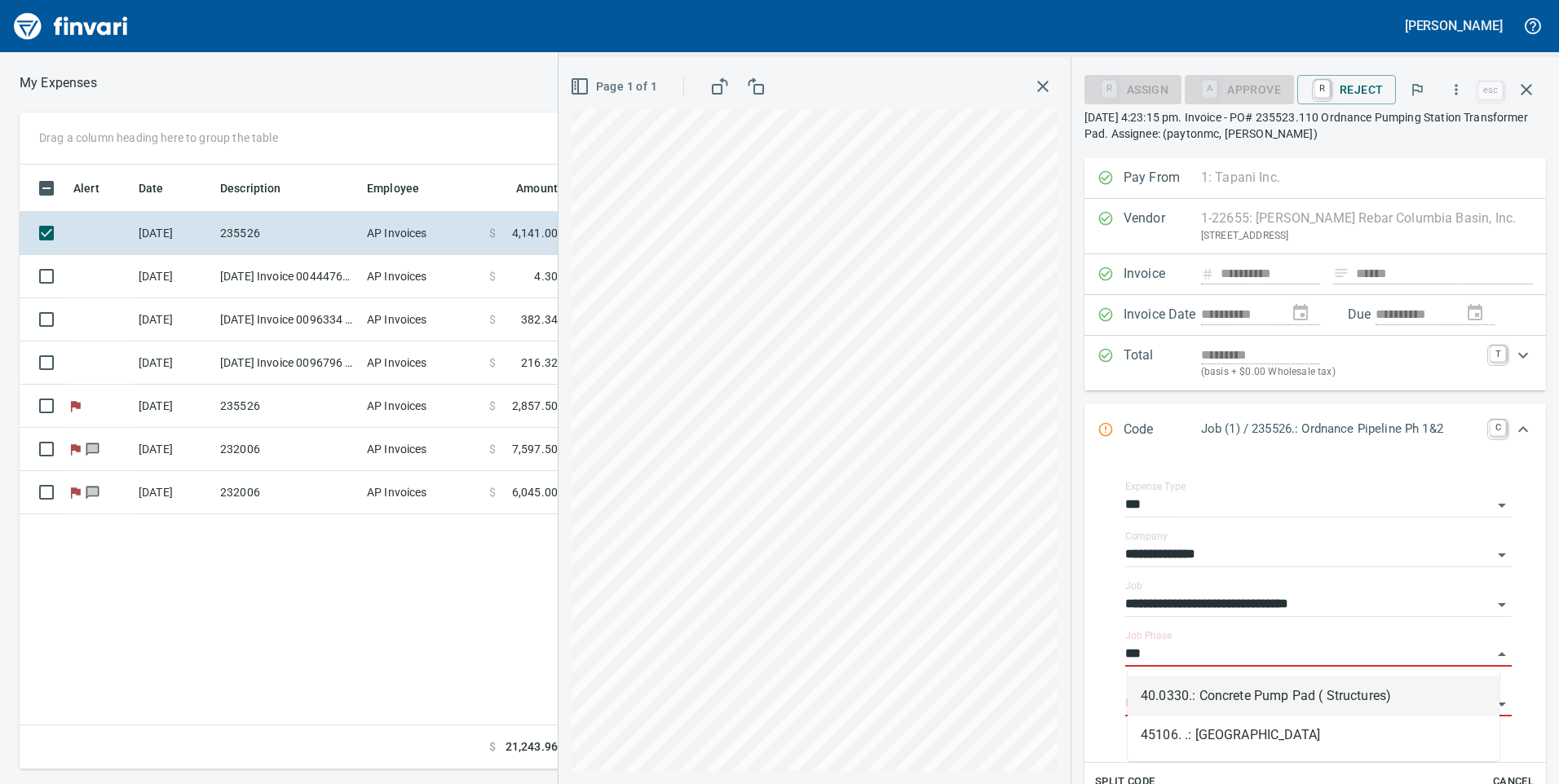
click at [1236, 699] on li "40.0330.: Concrete Pump Pad ( Structures)" at bounding box center [1313, 697] width 372 height 39
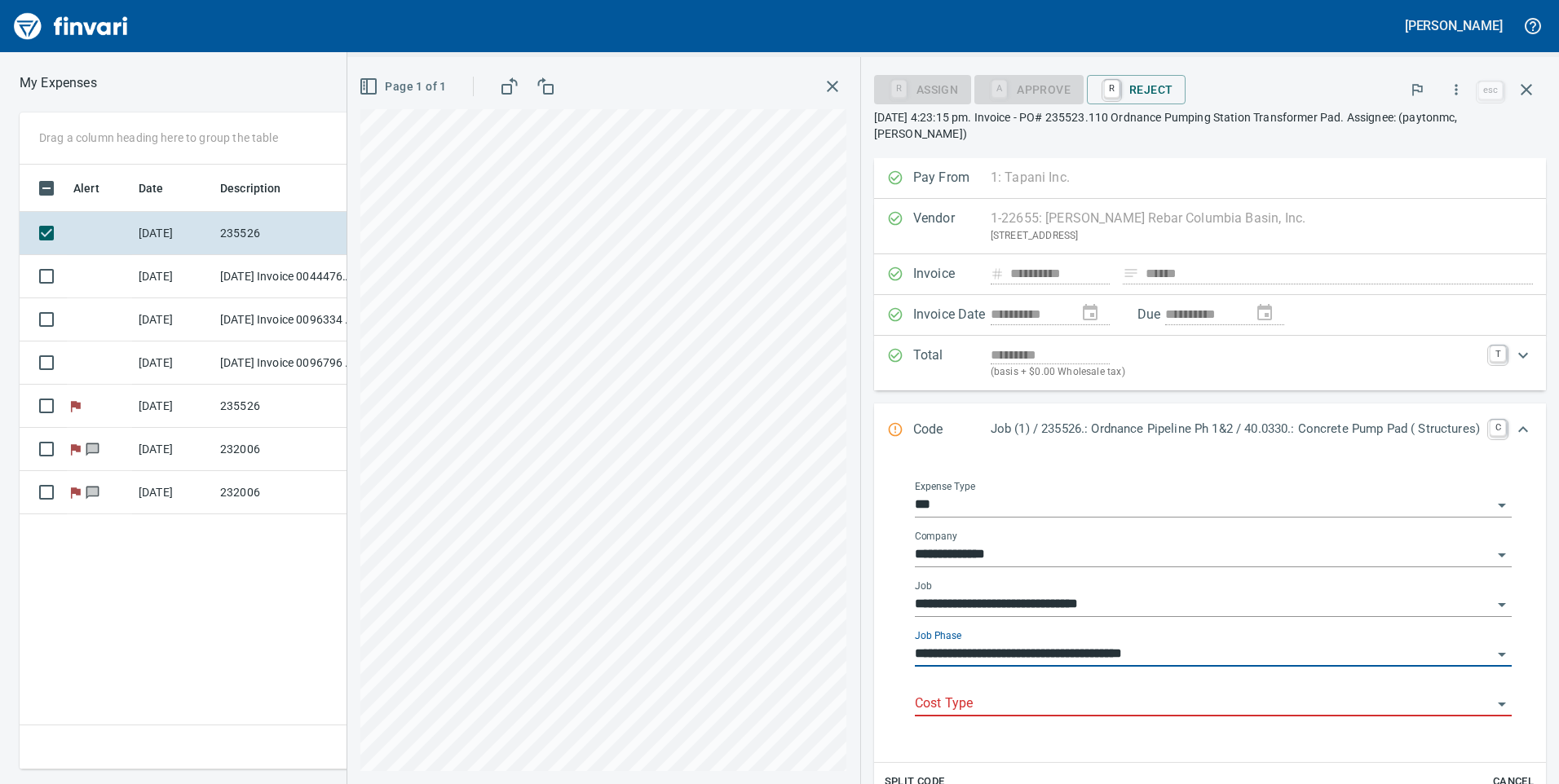
click at [1494, 650] on icon "Open" at bounding box center [1501, 654] width 20 height 20
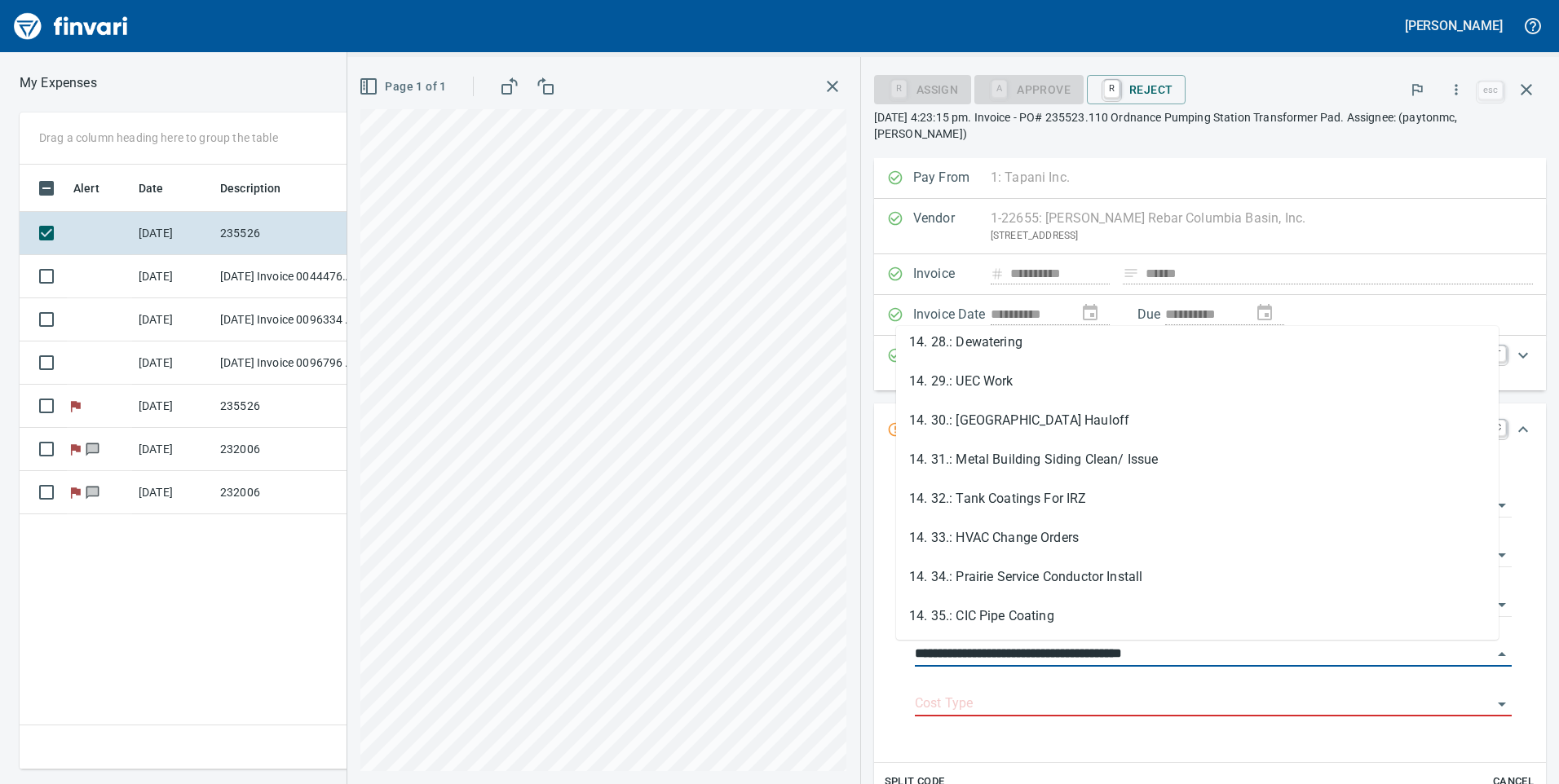
scroll to position [2119, 0]
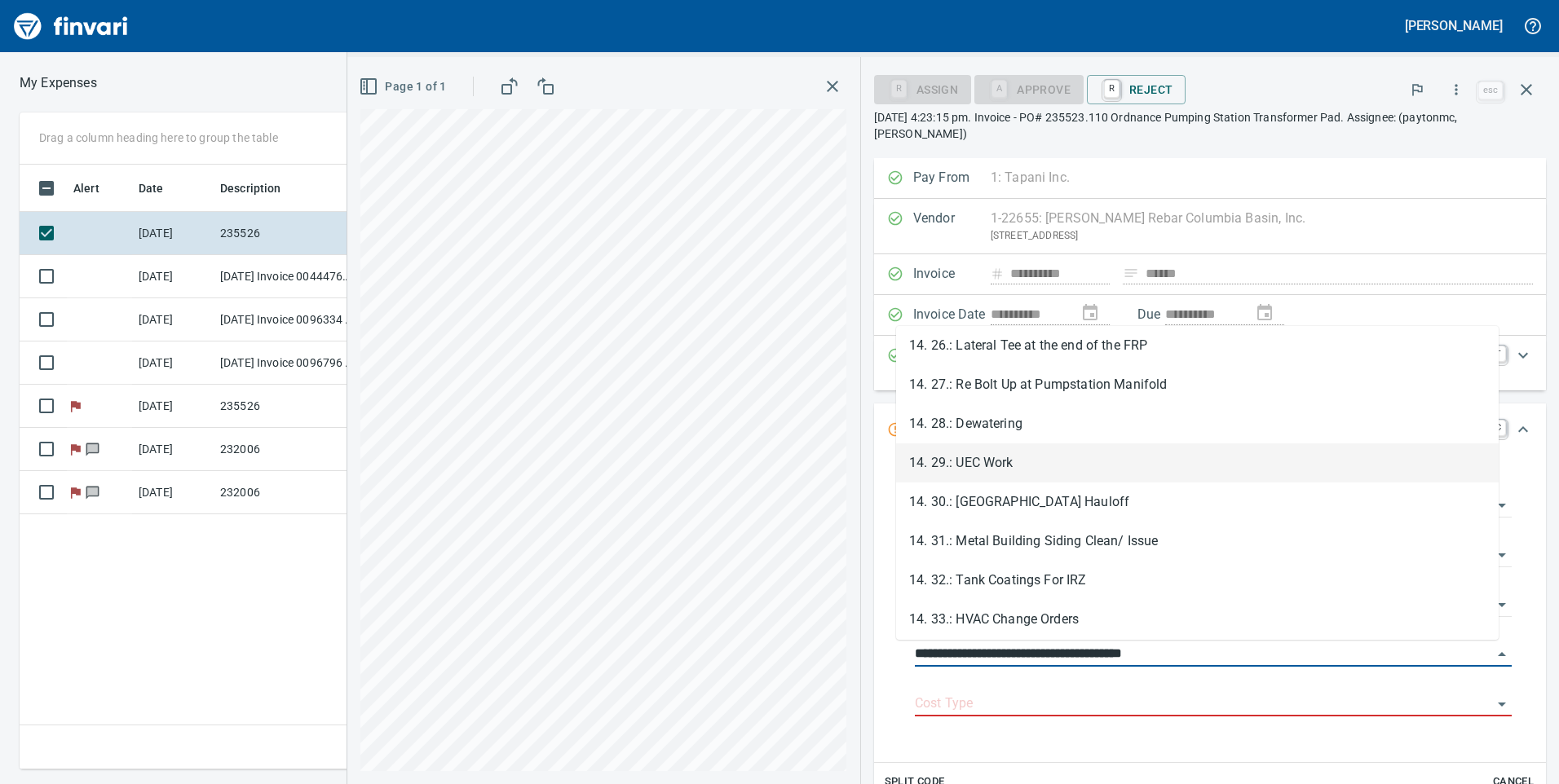
click at [1079, 461] on li "14. 29.: UEC Work" at bounding box center [1197, 463] width 603 height 39
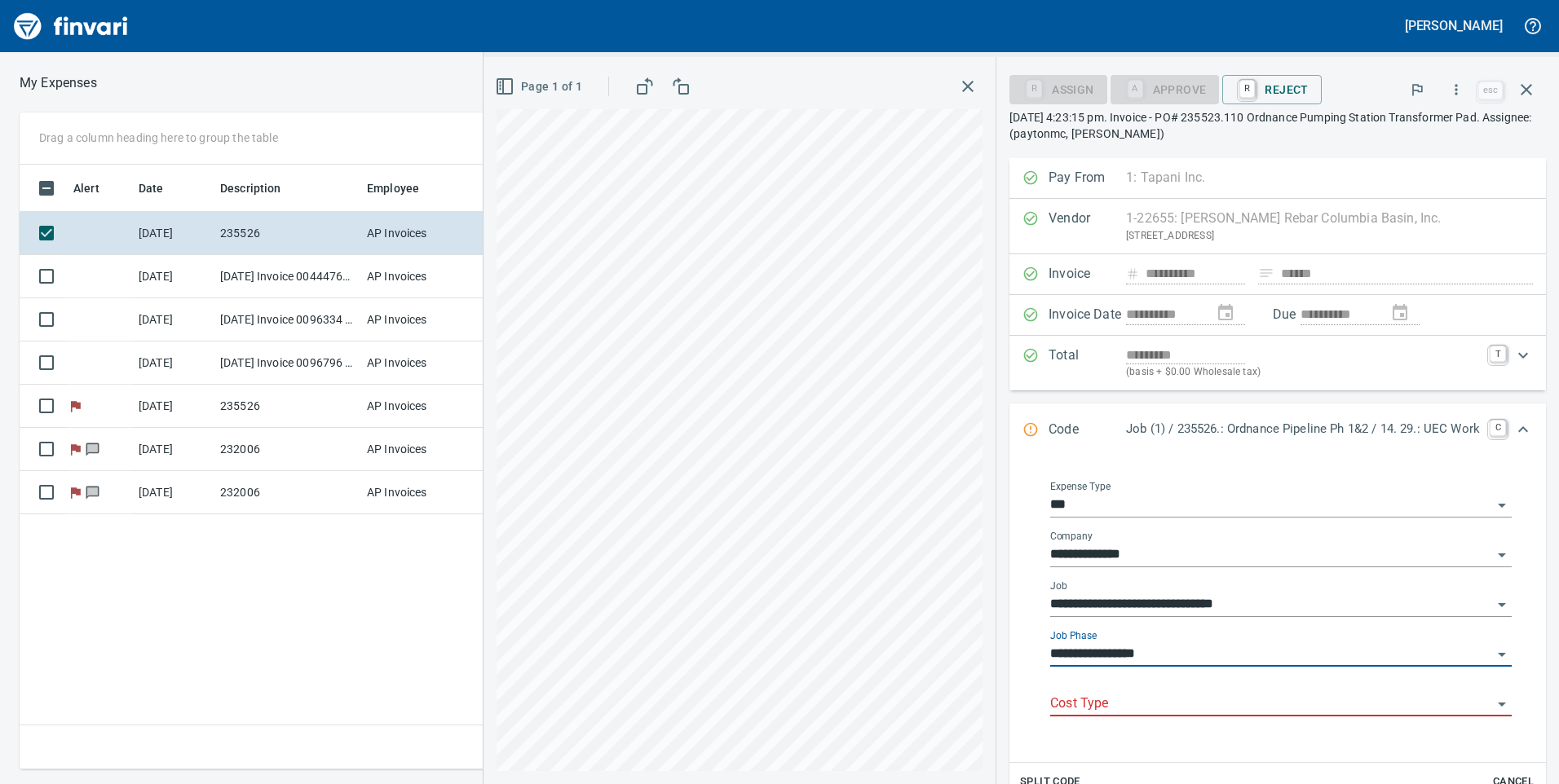
type input "**********"
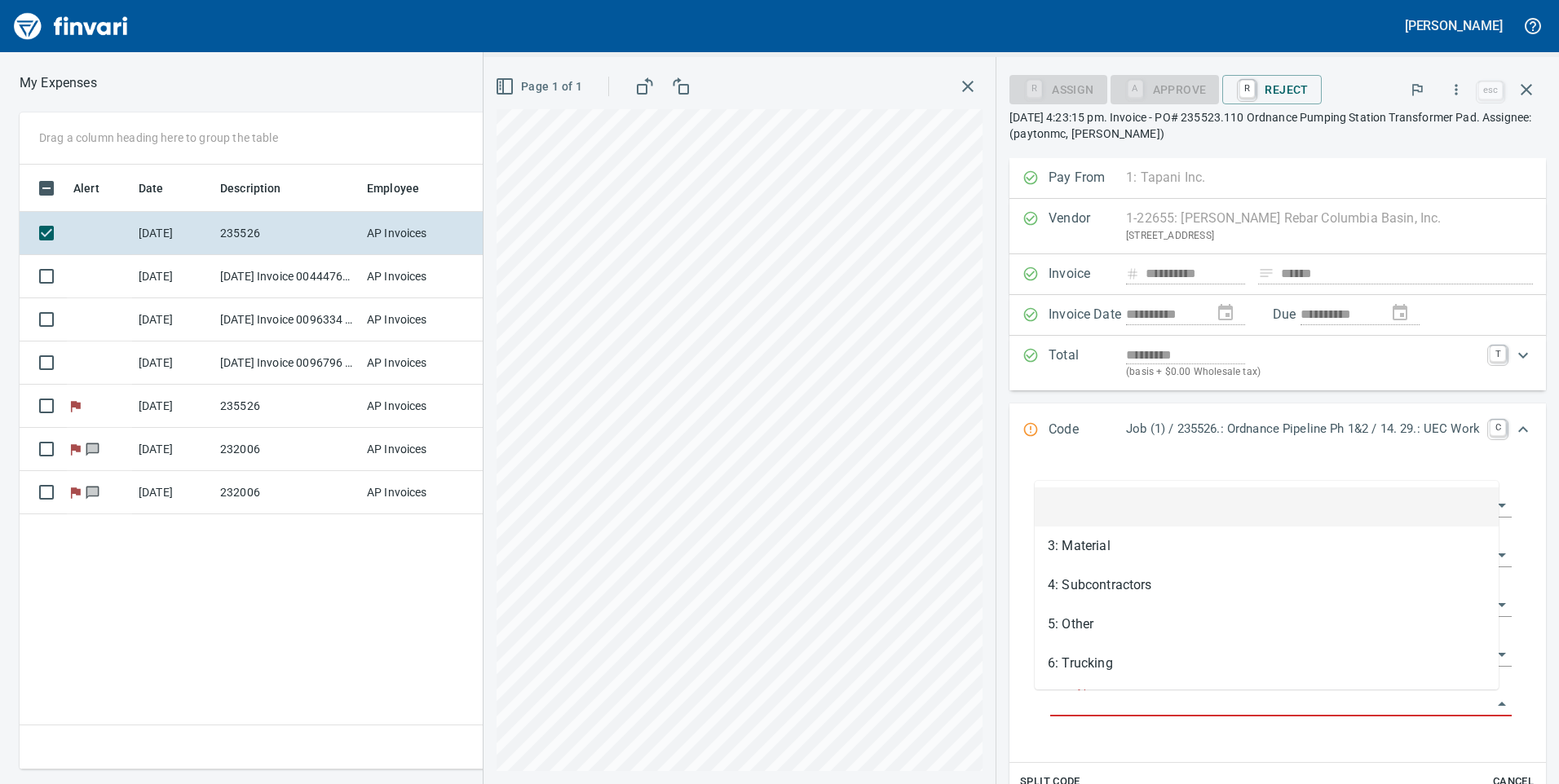
click at [1076, 692] on body "[PERSON_NAME] My Expenses To Review (All Reviewable) Drag a column heading here…" at bounding box center [780, 392] width 1559 height 784
click at [1104, 552] on li "3: Material" at bounding box center [1266, 546] width 464 height 39
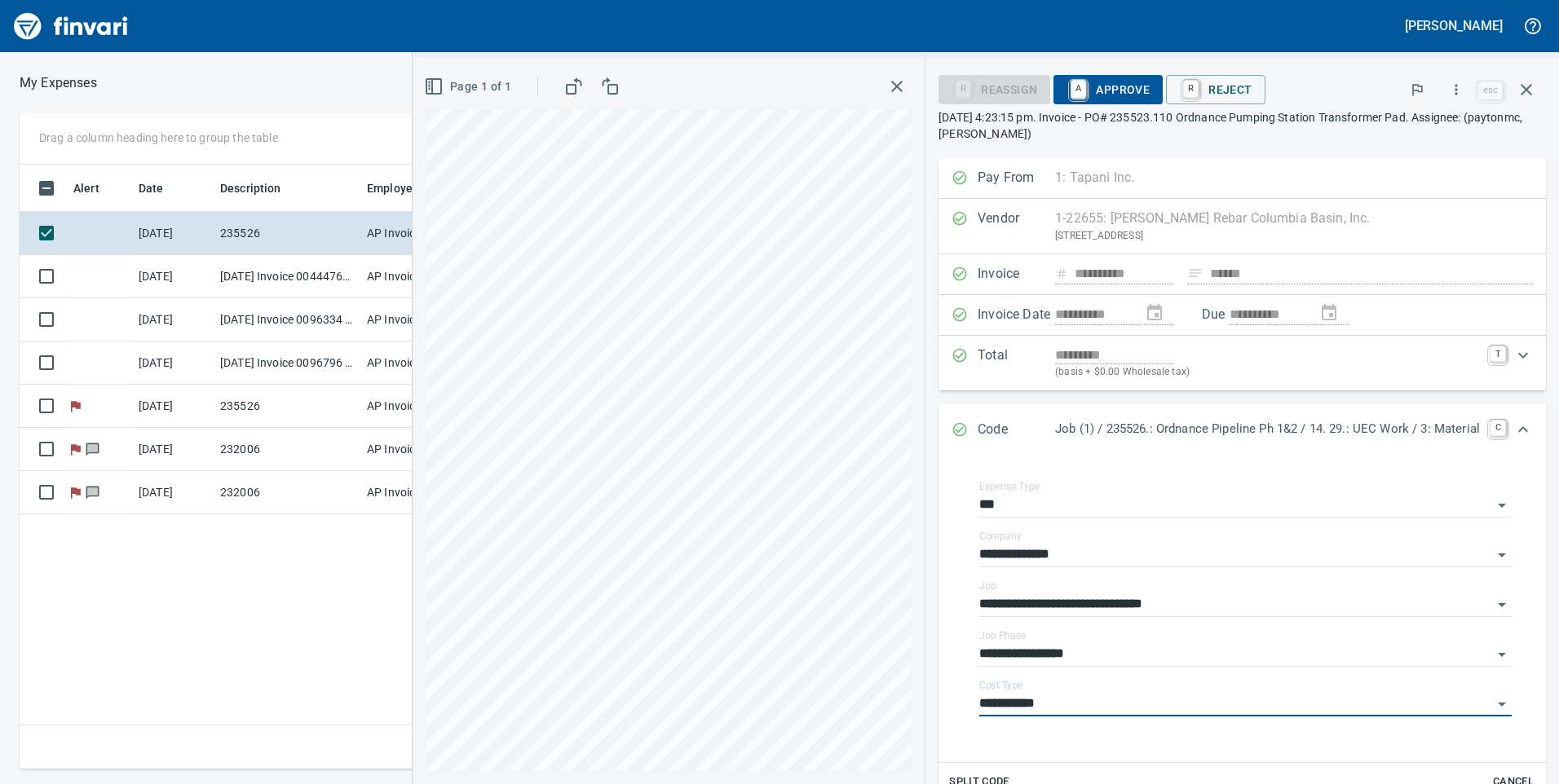
type input "**********"
click at [1192, 644] on input "**********" at bounding box center [1235, 655] width 513 height 23
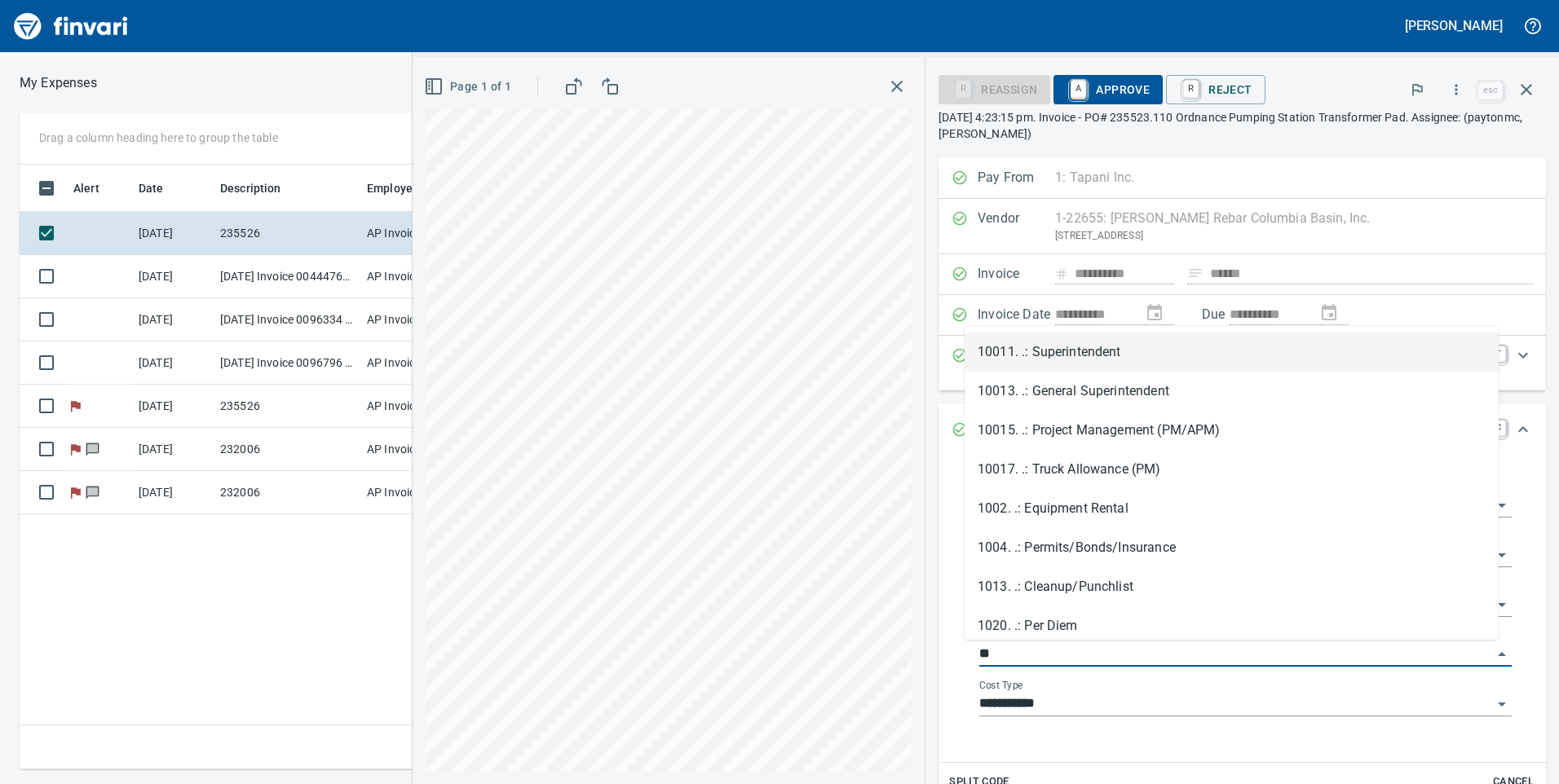
type input "*"
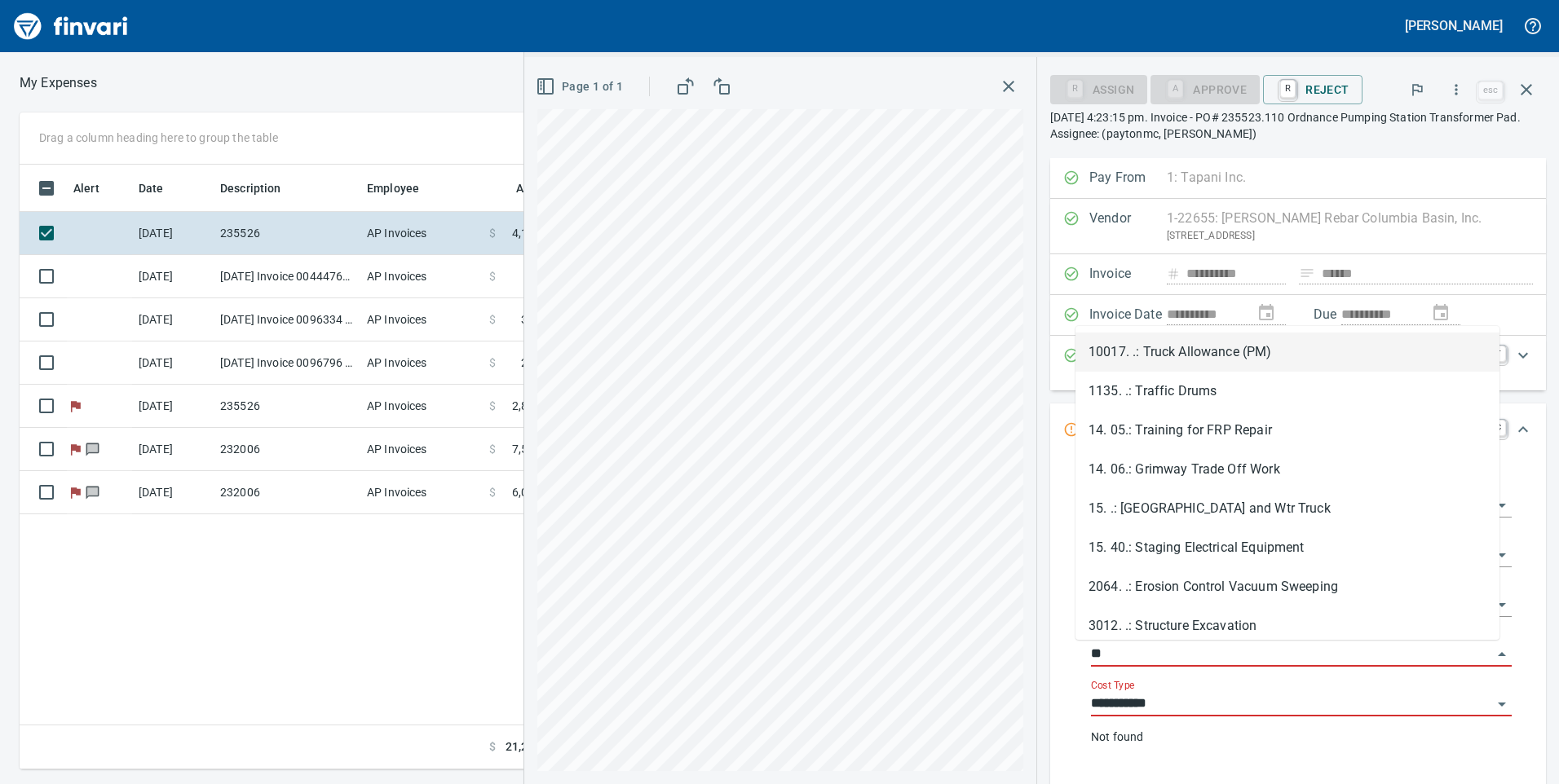
type input "*"
click at [1124, 648] on input "Job Phase" at bounding box center [1291, 655] width 401 height 23
type input "*"
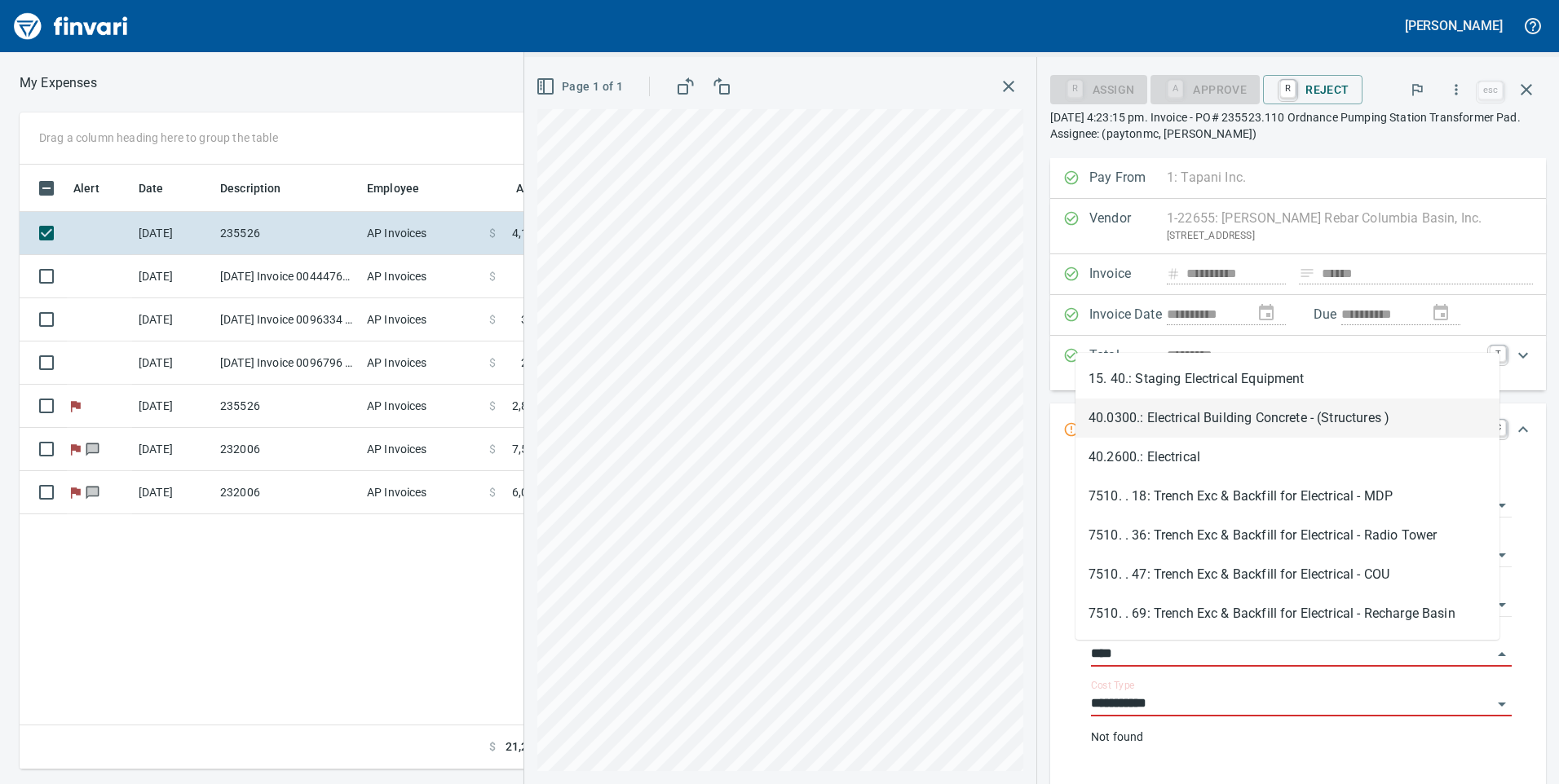
click at [1220, 426] on li "40.0300.: Electrical Building Concrete - (Structures )" at bounding box center [1287, 419] width 424 height 39
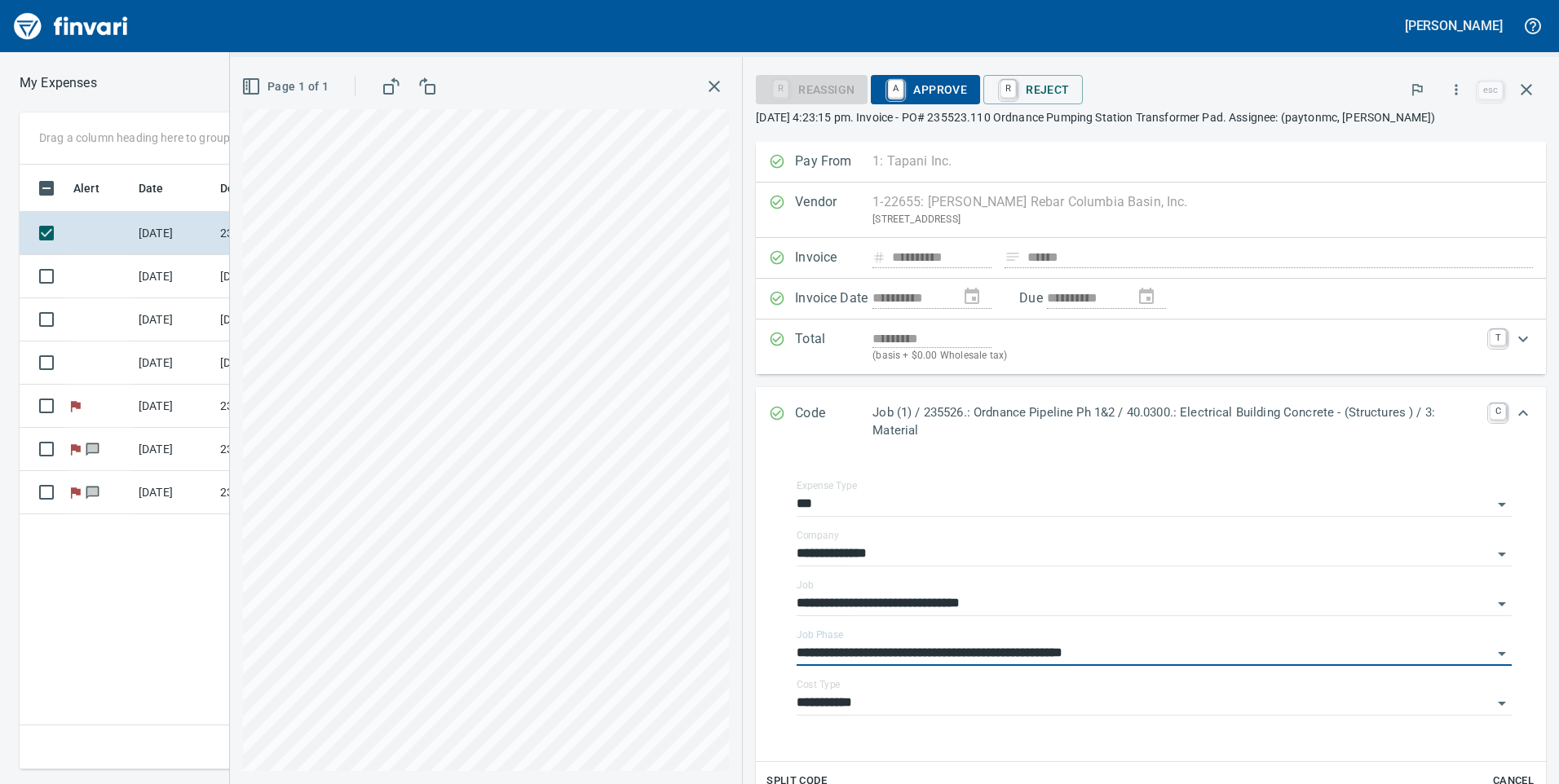
type input "**********"
click at [923, 84] on span "A Approve" at bounding box center [925, 90] width 83 height 28
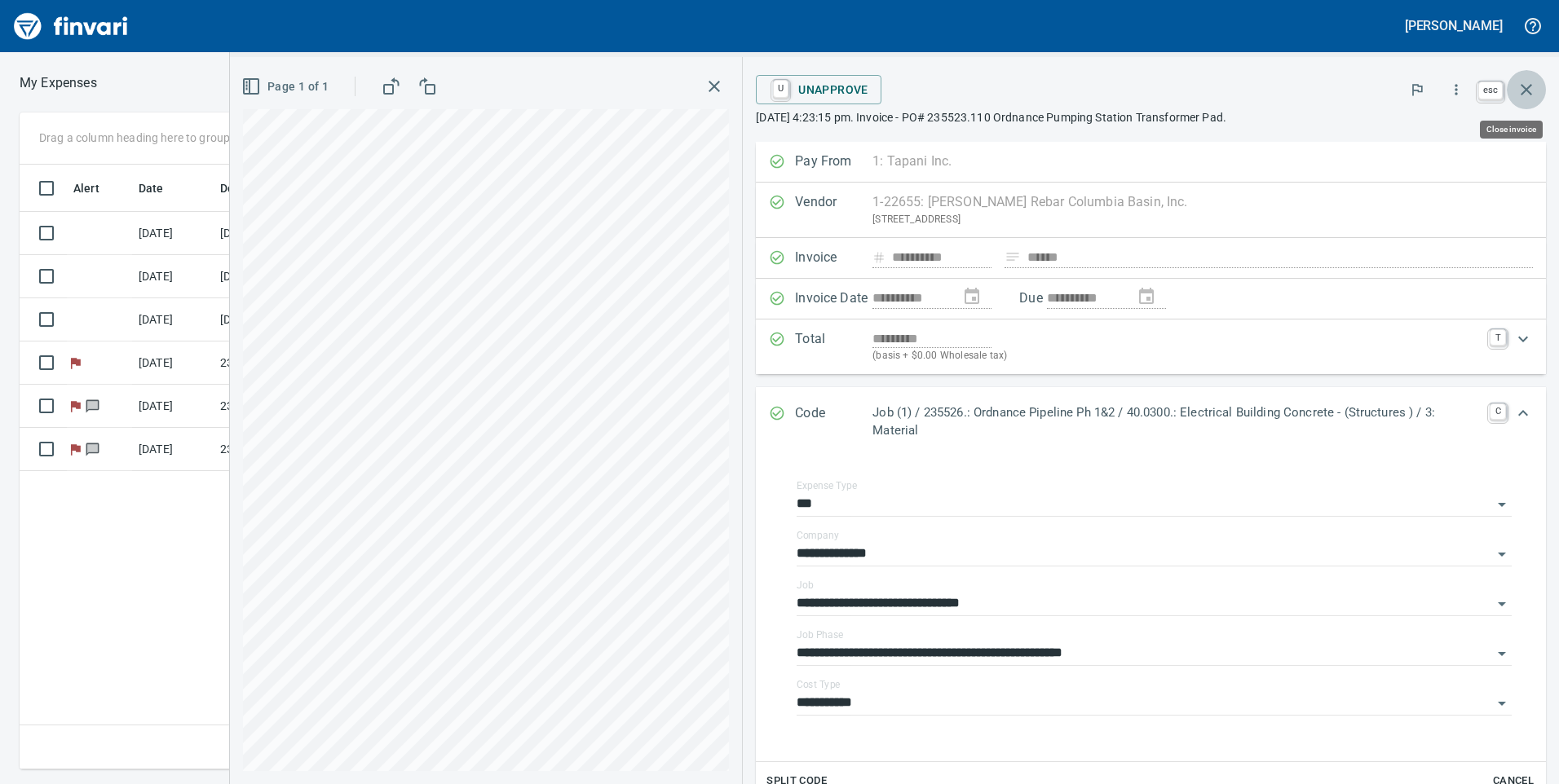
click at [1525, 86] on icon "button" at bounding box center [1526, 89] width 20 height 20
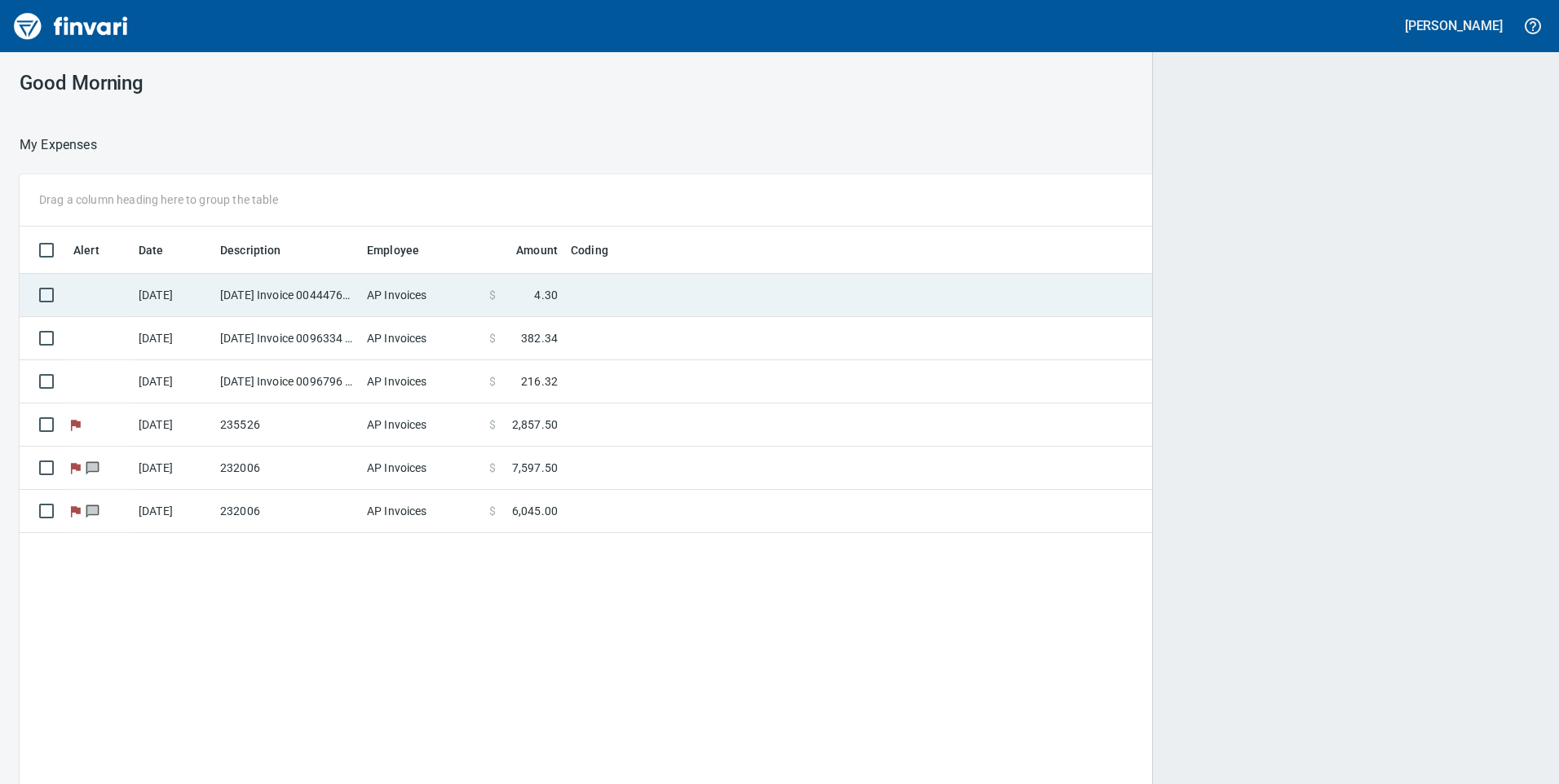
scroll to position [2, 2]
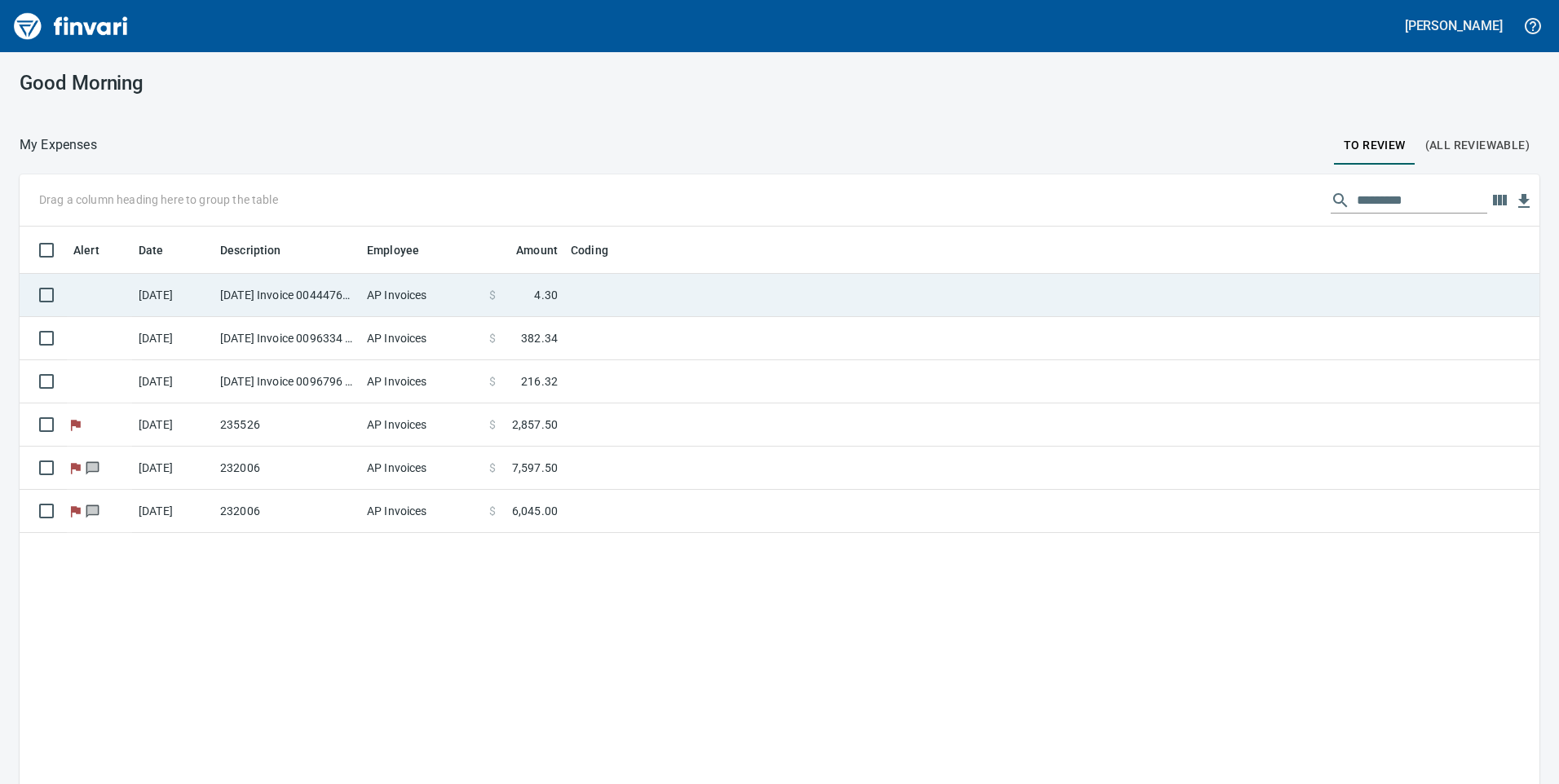
click at [631, 304] on td at bounding box center [768, 296] width 407 height 43
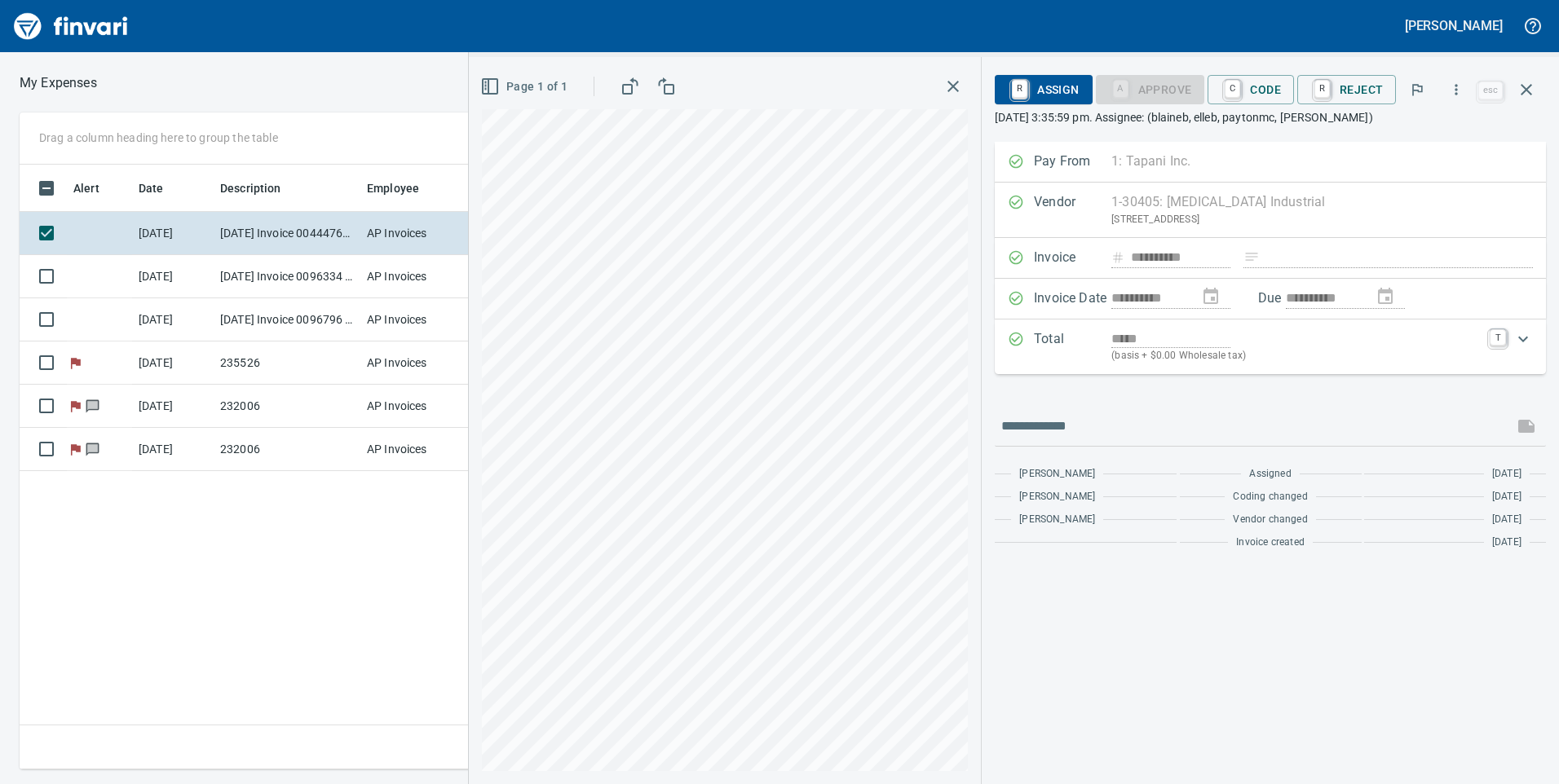
scroll to position [592, 1100]
click at [1547, 83] on div "**********" at bounding box center [1270, 420] width 578 height 727
click at [1526, 97] on icon "button" at bounding box center [1526, 89] width 20 height 20
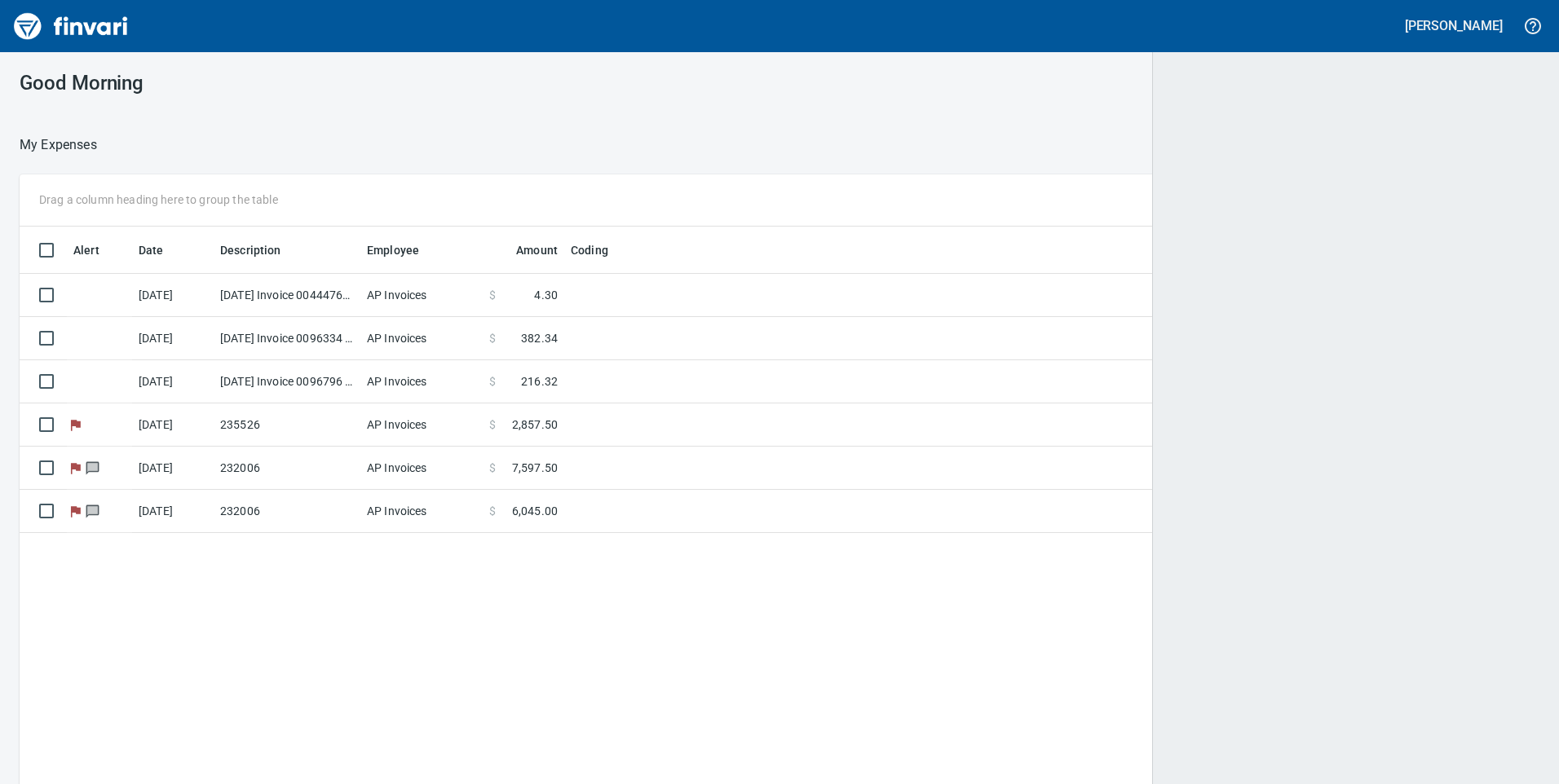
scroll to position [592, 1484]
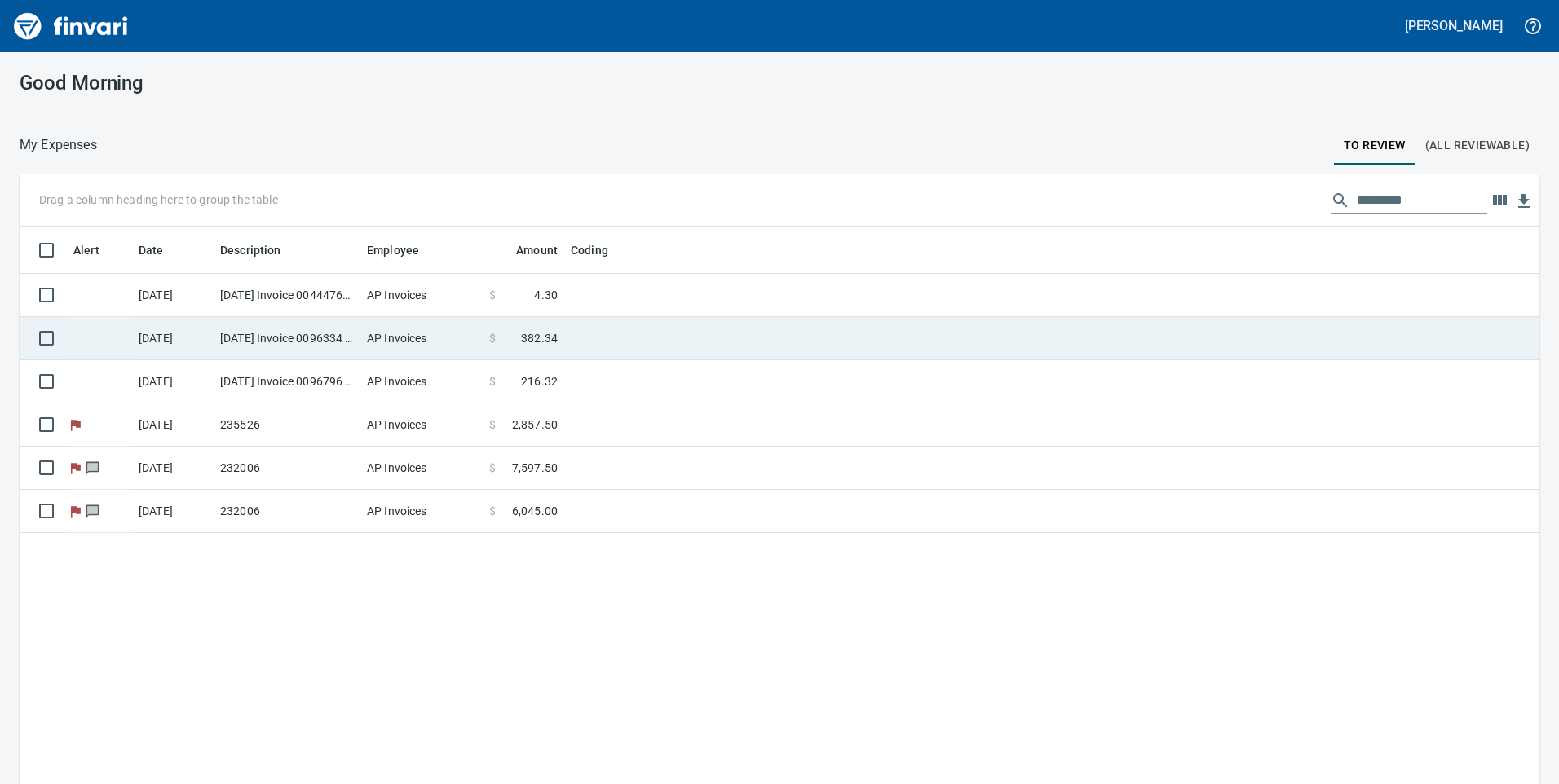
click at [553, 337] on span "382.34" at bounding box center [539, 339] width 36 height 17
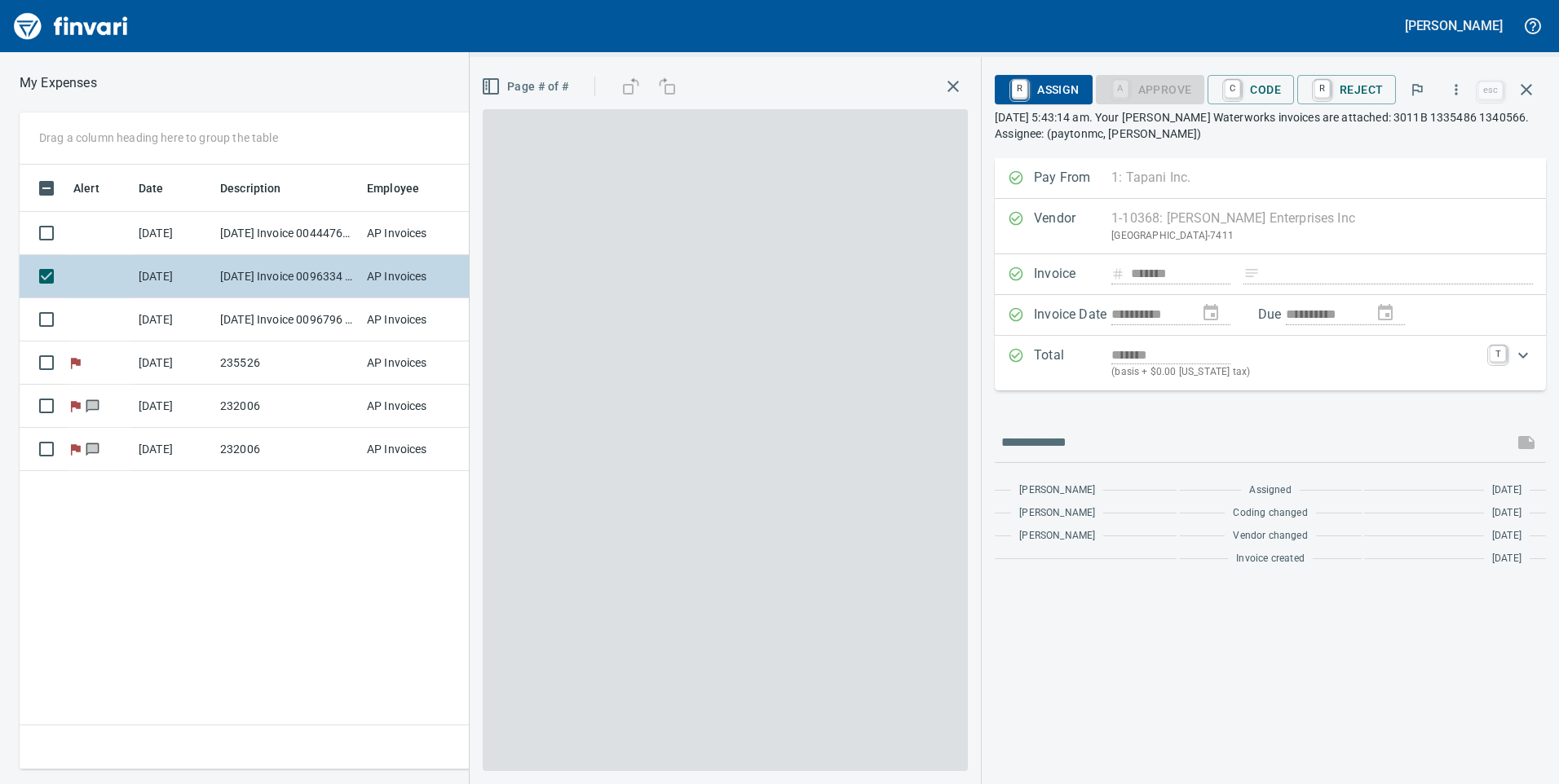
scroll to position [592, 1100]
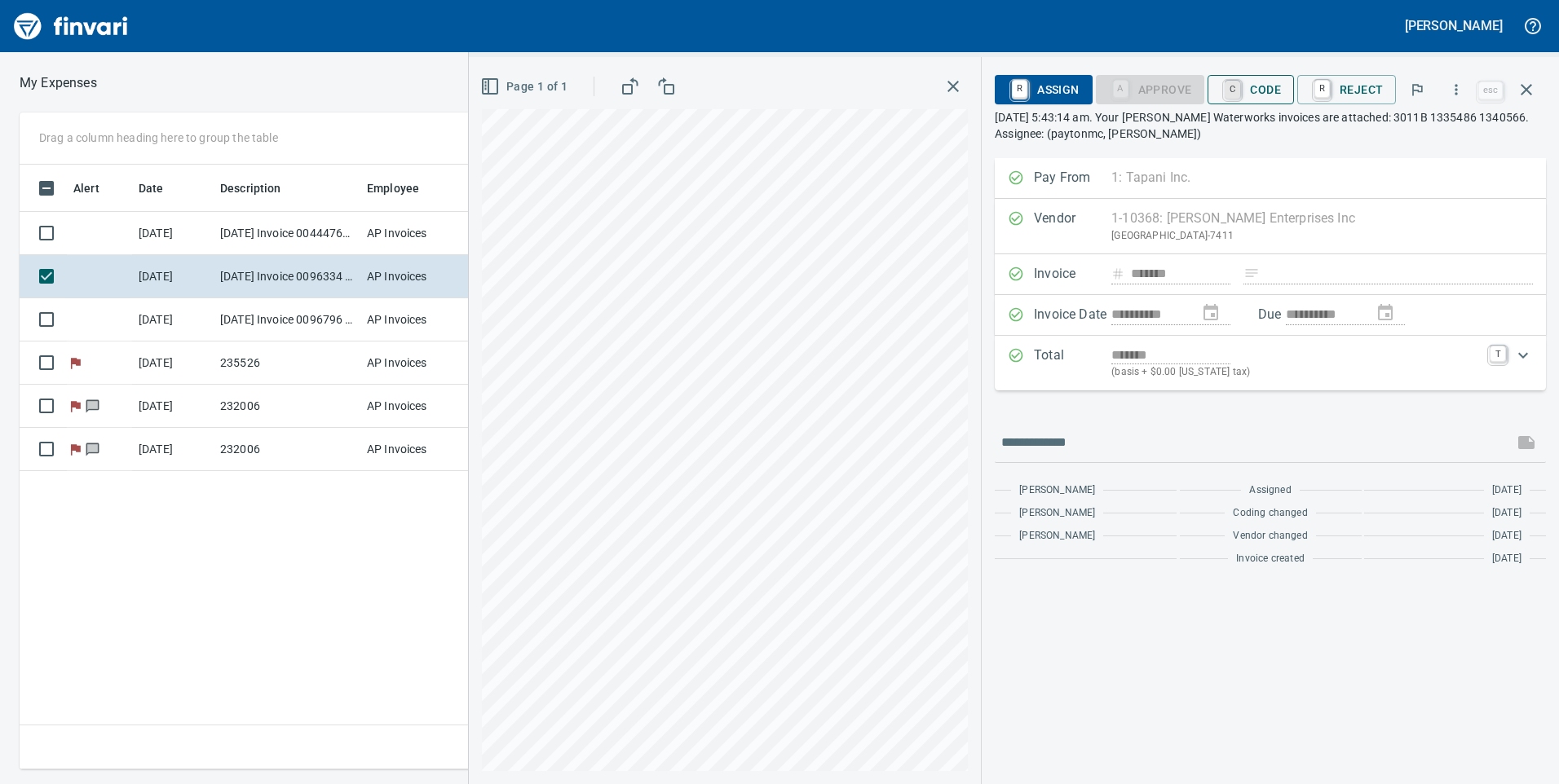
click at [1240, 92] on link "C" at bounding box center [1233, 89] width 16 height 18
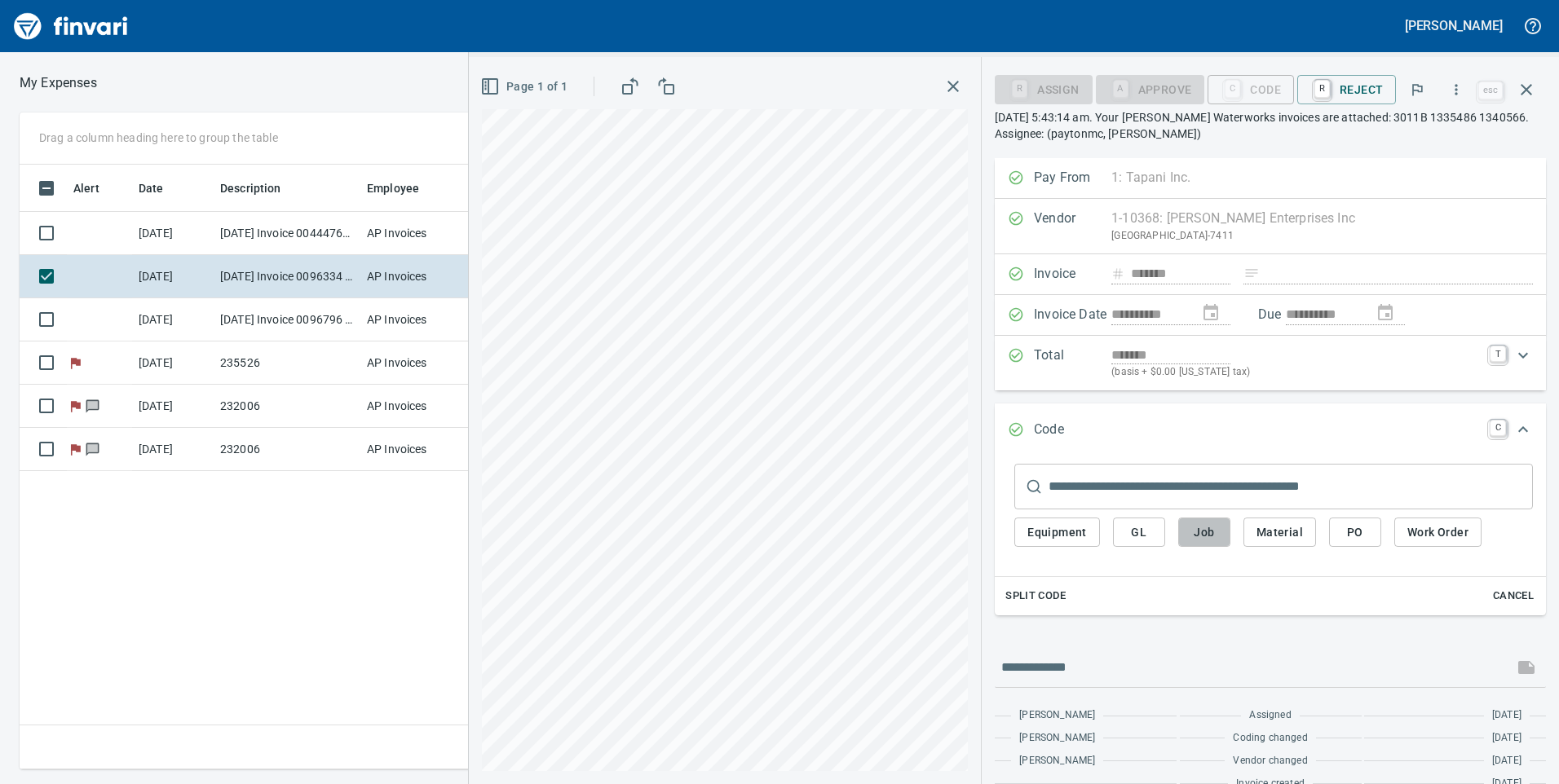
click at [1214, 525] on span "Job" at bounding box center [1205, 533] width 26 height 20
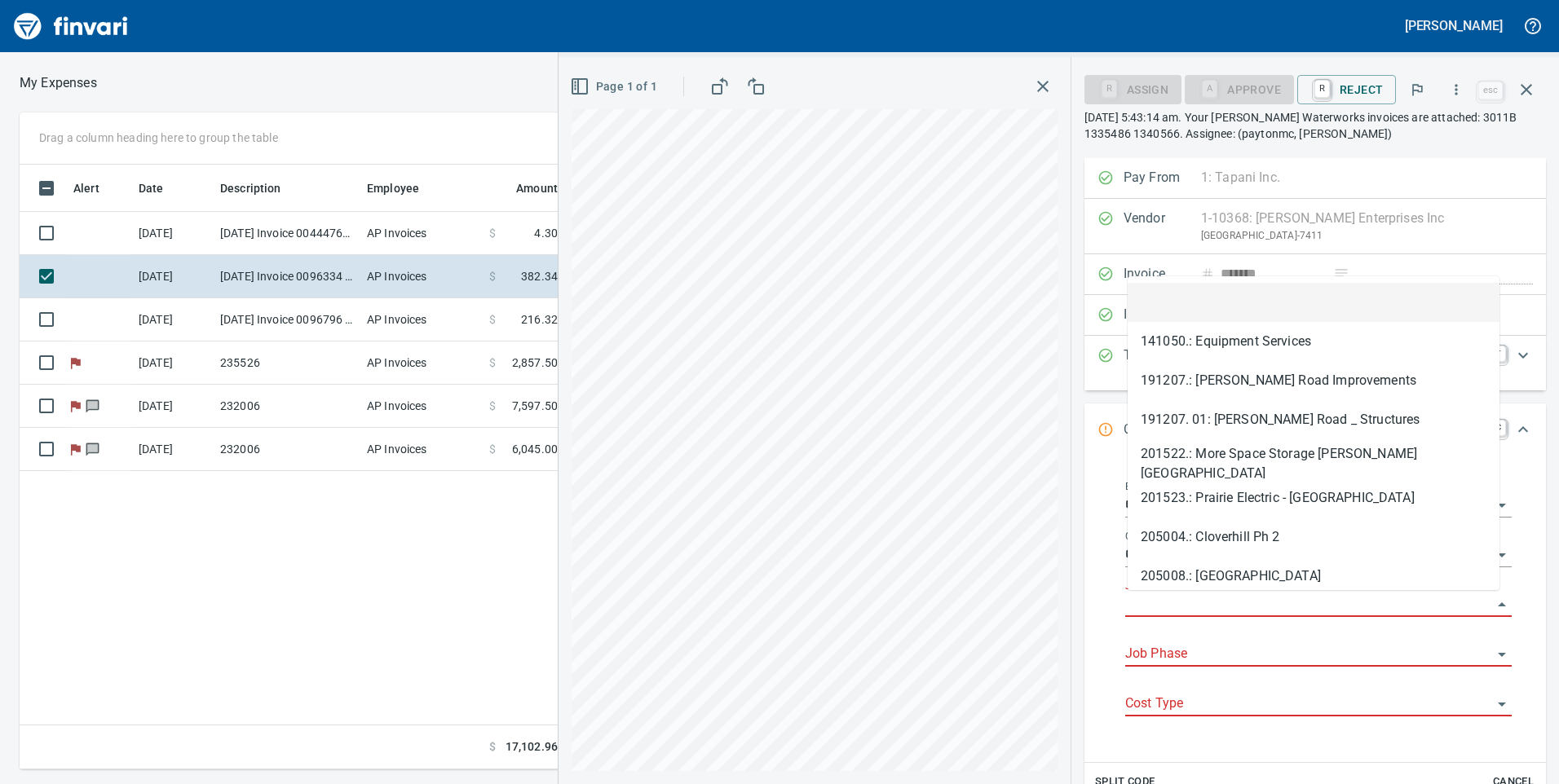
click at [1253, 605] on input "Job" at bounding box center [1309, 605] width 366 height 23
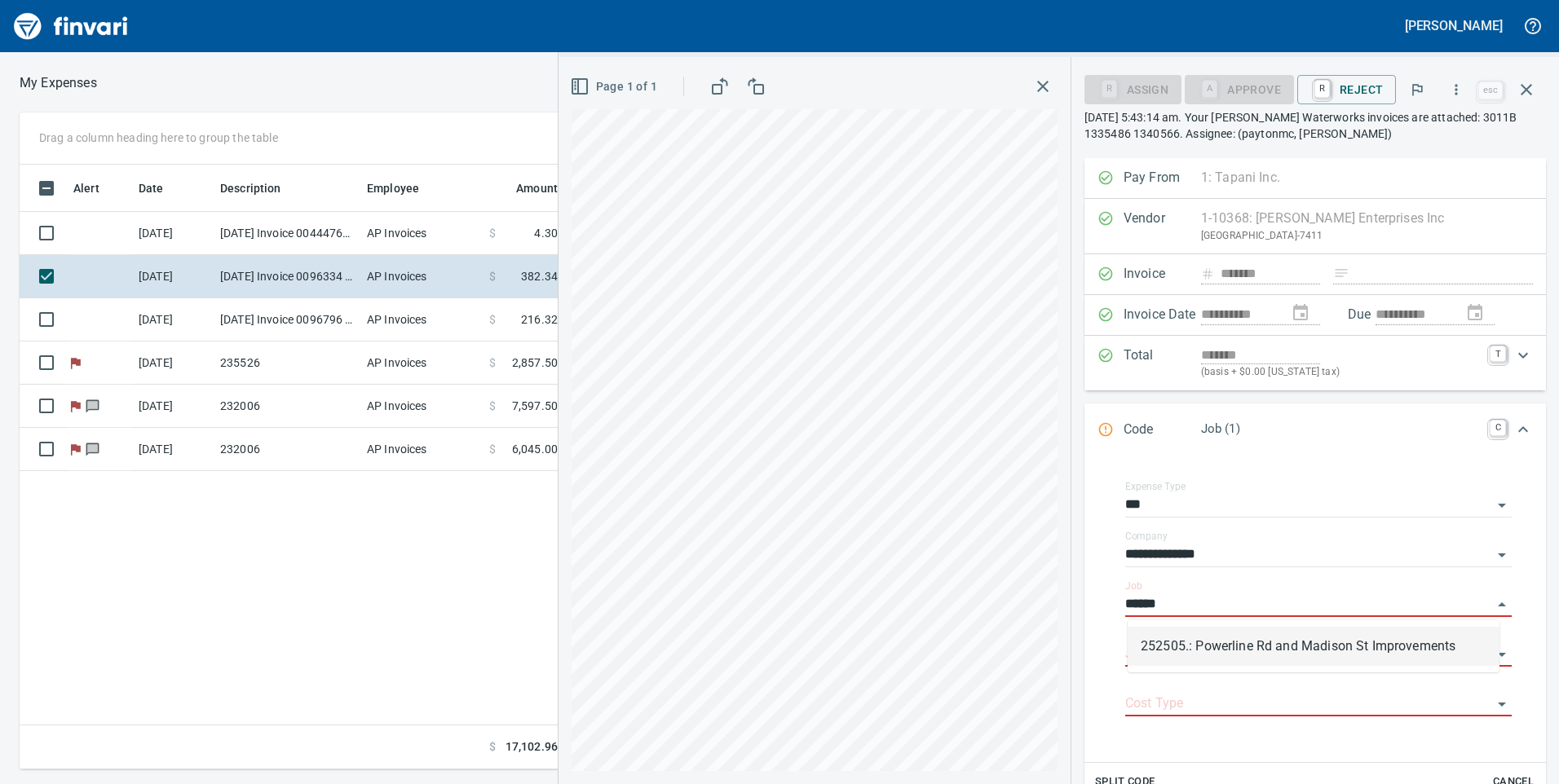
click at [1273, 634] on li "252505.: Powerline Rd and Madison St Improvements" at bounding box center [1313, 646] width 372 height 39
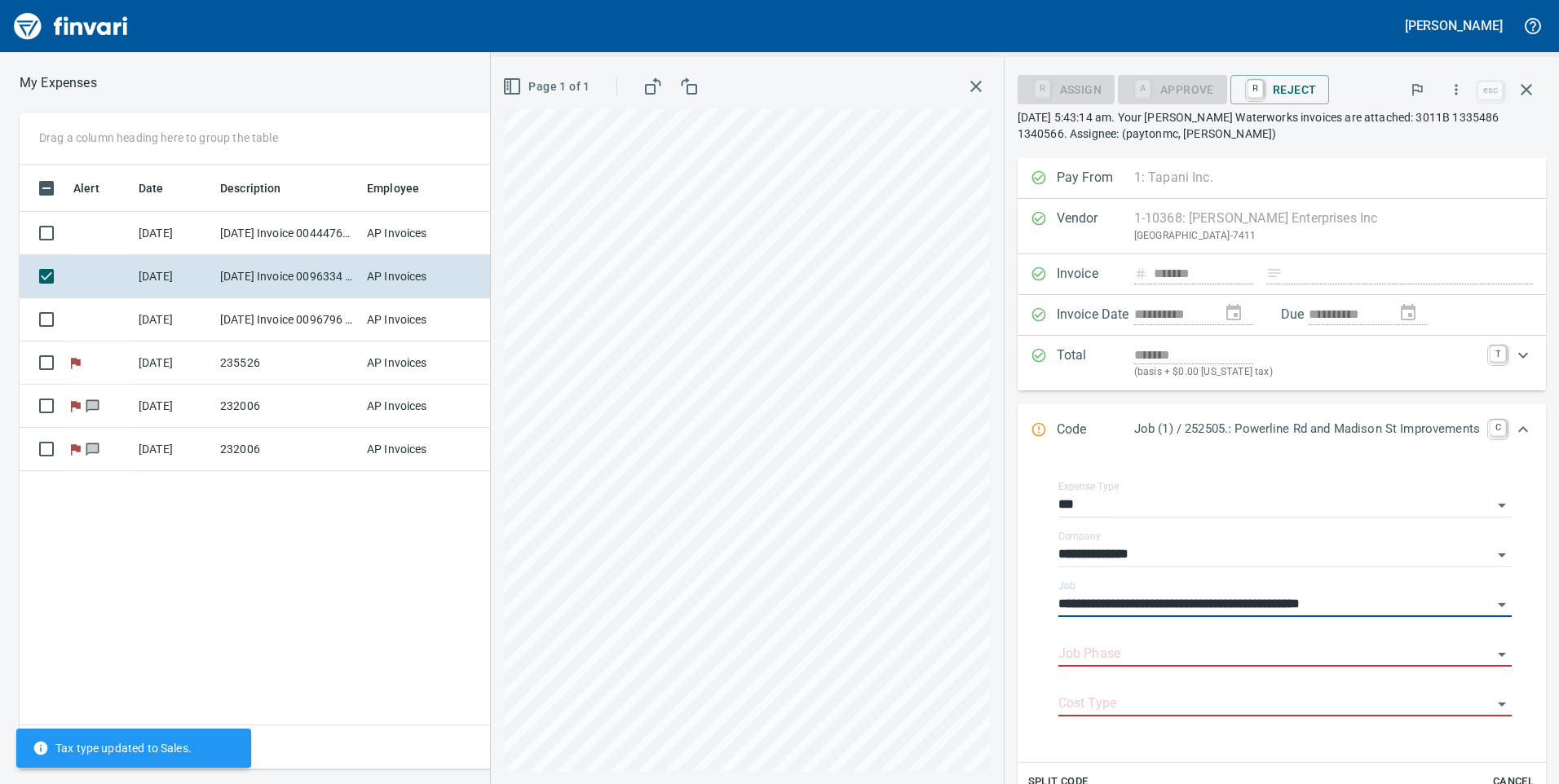
click at [1273, 634] on div "Job Phase" at bounding box center [1285, 648] width 453 height 36
type input "**********"
click at [1277, 650] on input "Job Phase" at bounding box center [1275, 655] width 433 height 23
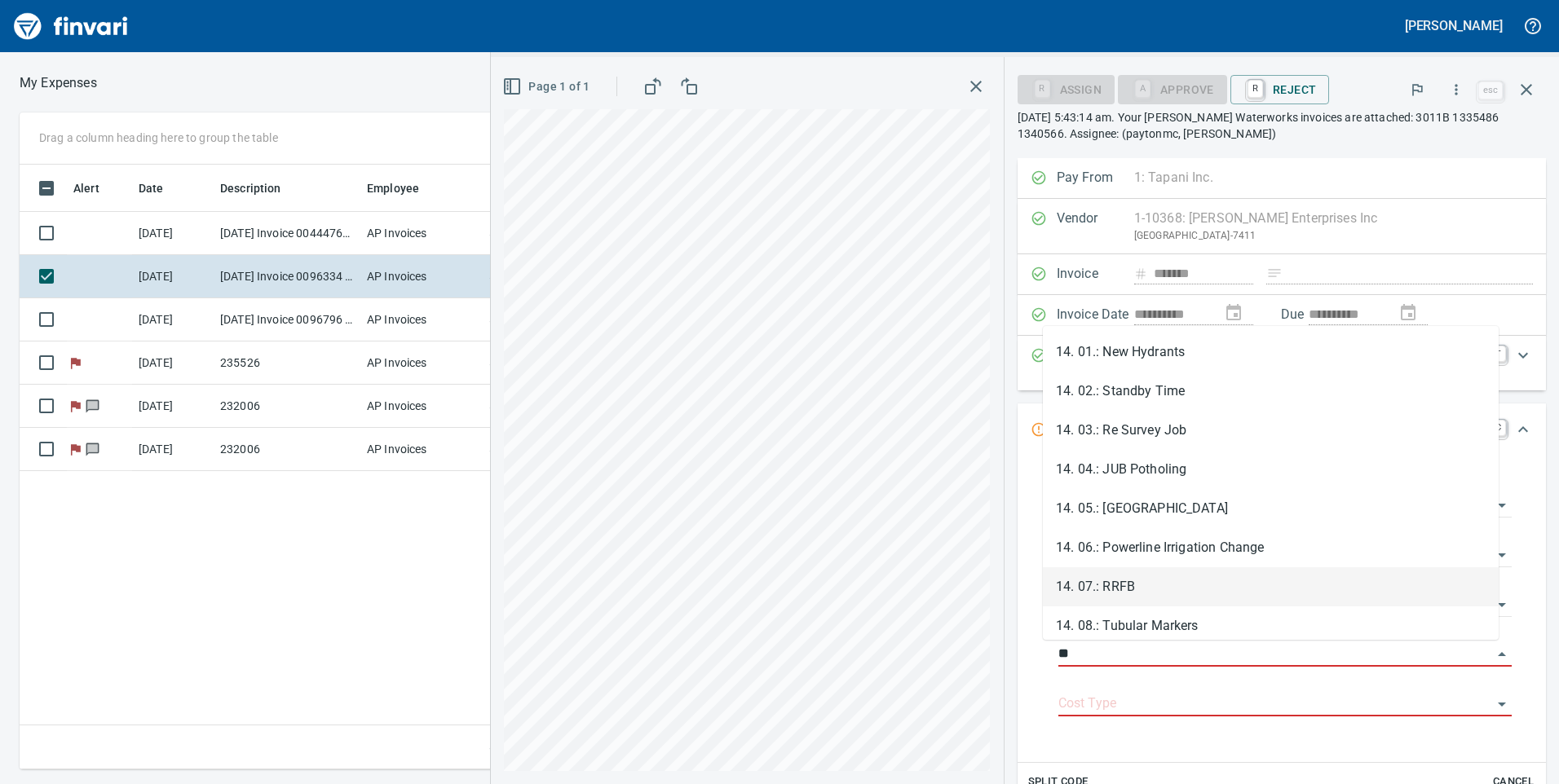
scroll to position [82, 0]
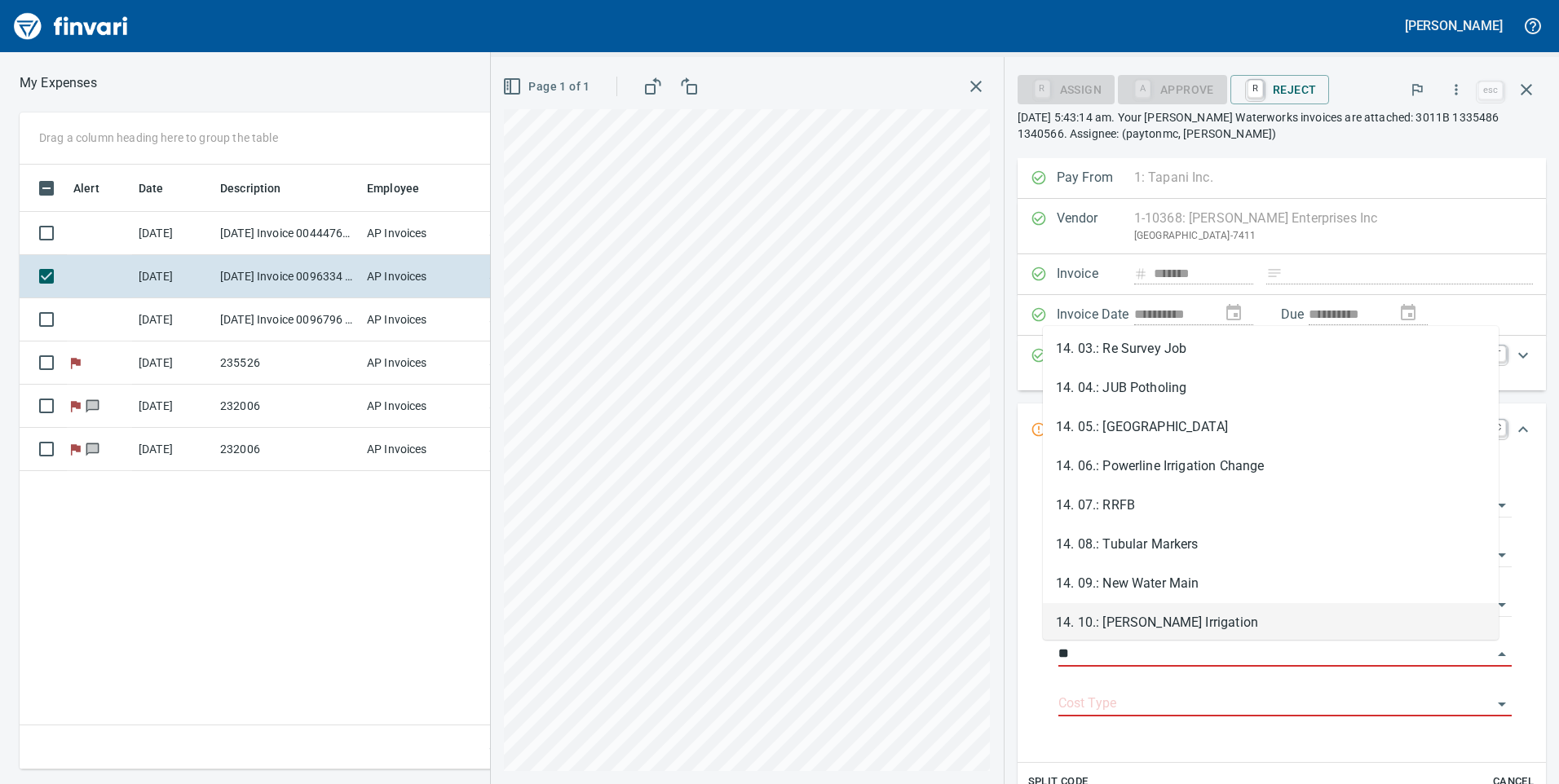
click at [1147, 632] on li "14. 10.: [PERSON_NAME] Irrigation" at bounding box center [1271, 623] width 456 height 39
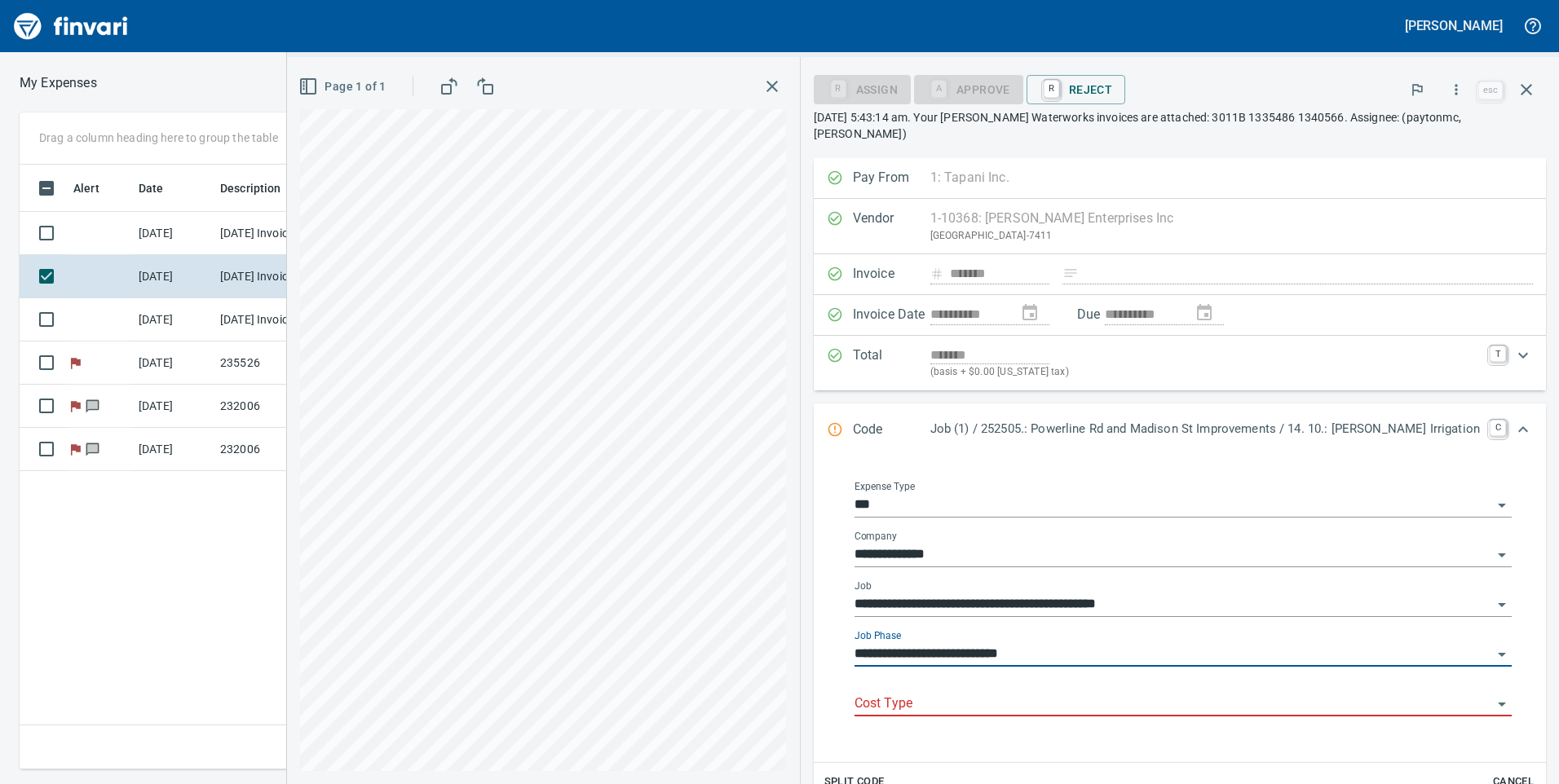
type input "**********"
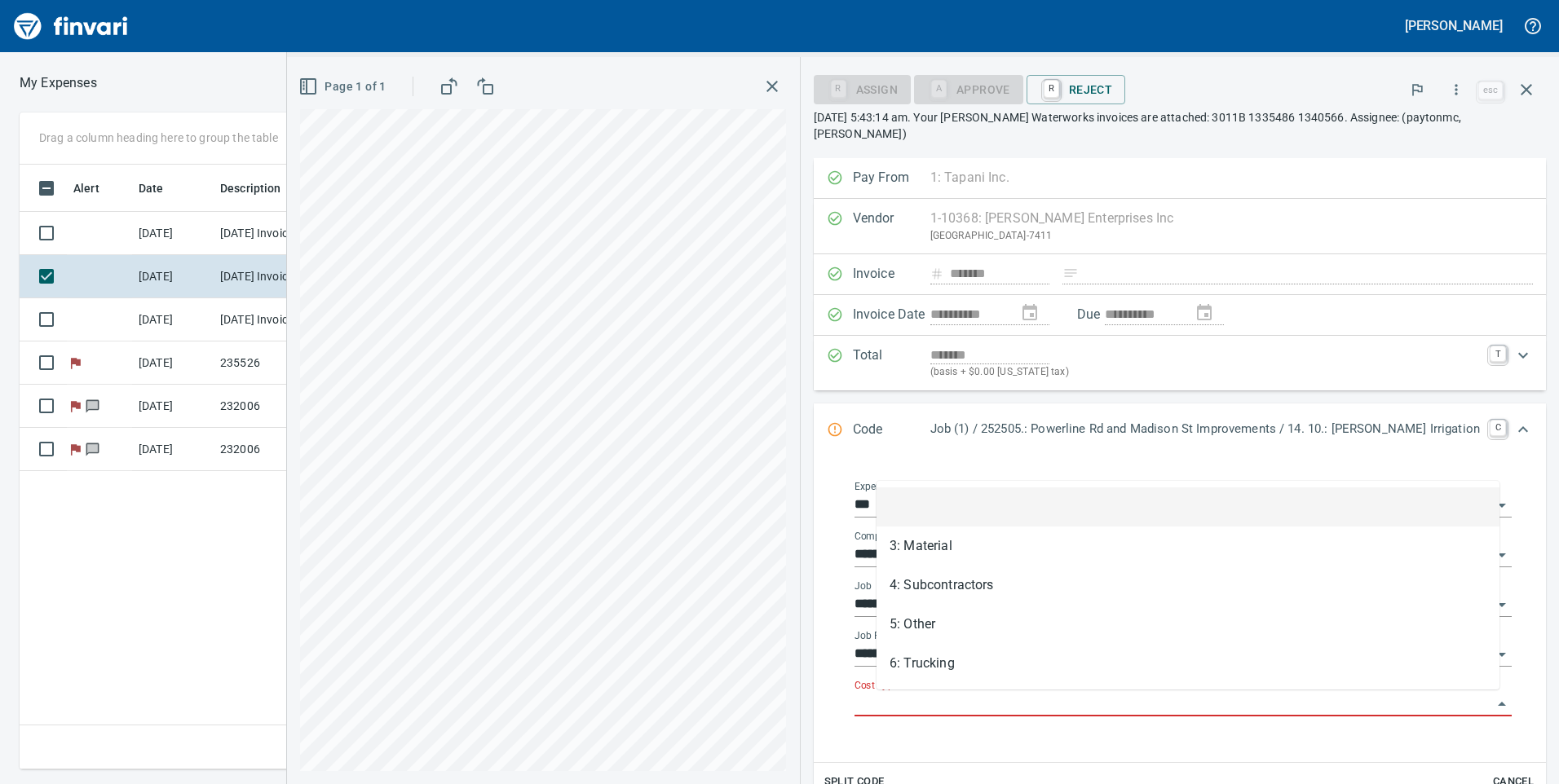
click at [1114, 695] on input "Cost Type" at bounding box center [1174, 704] width 638 height 23
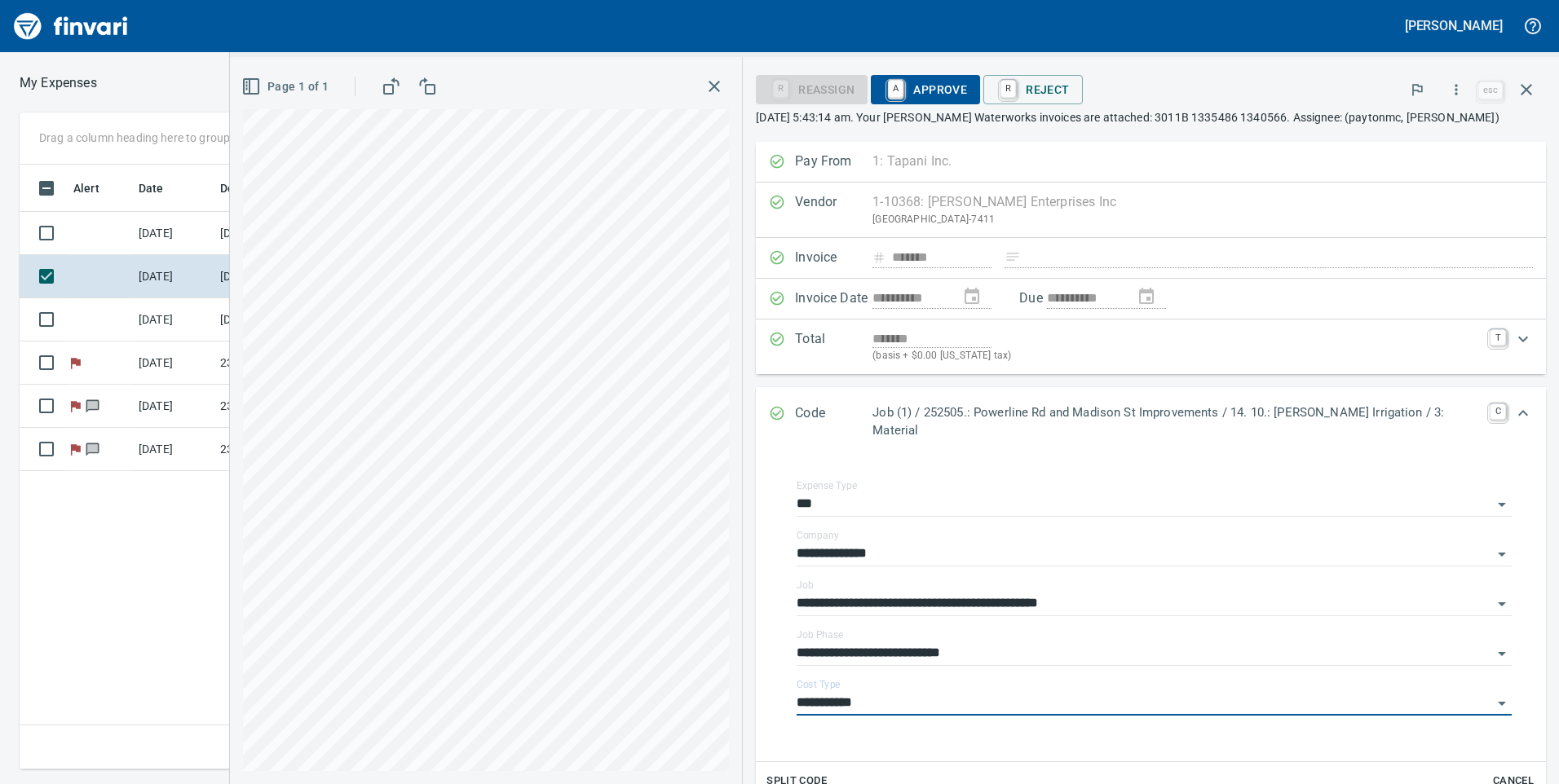
type input "**********"
click at [947, 91] on span "A Approve" at bounding box center [925, 90] width 83 height 28
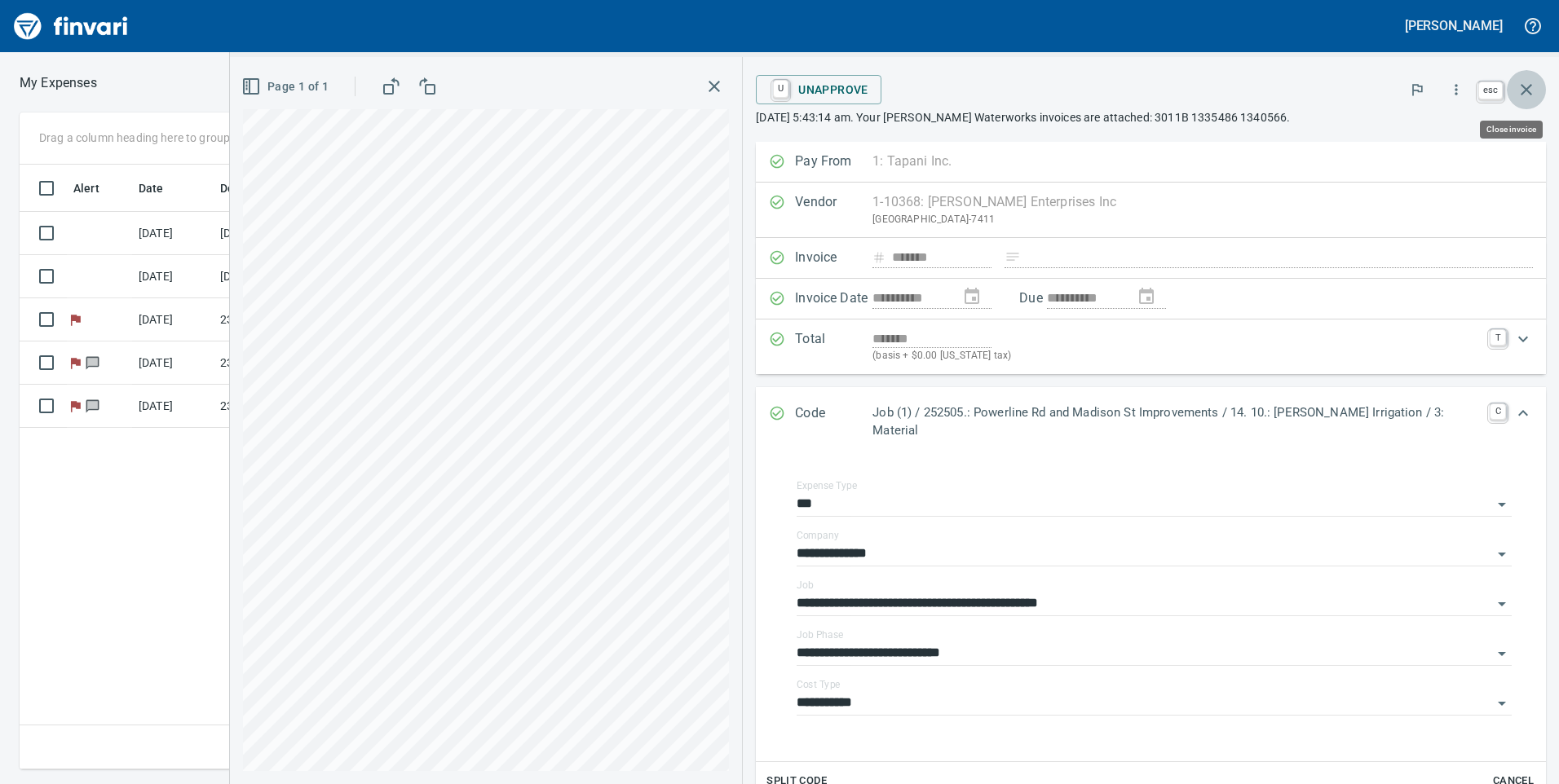
click at [1523, 89] on icon "button" at bounding box center [1526, 89] width 20 height 20
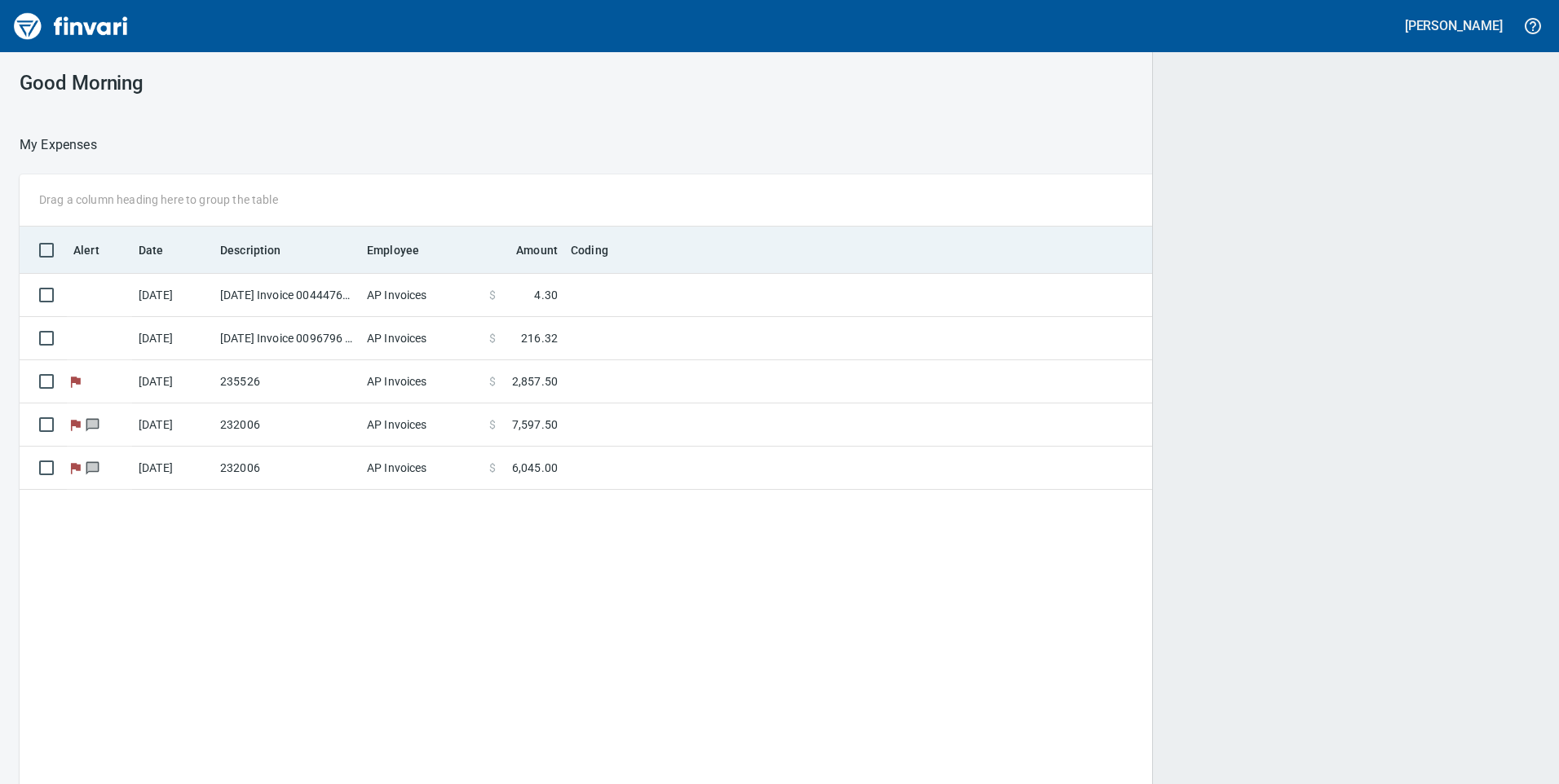
scroll to position [2, 2]
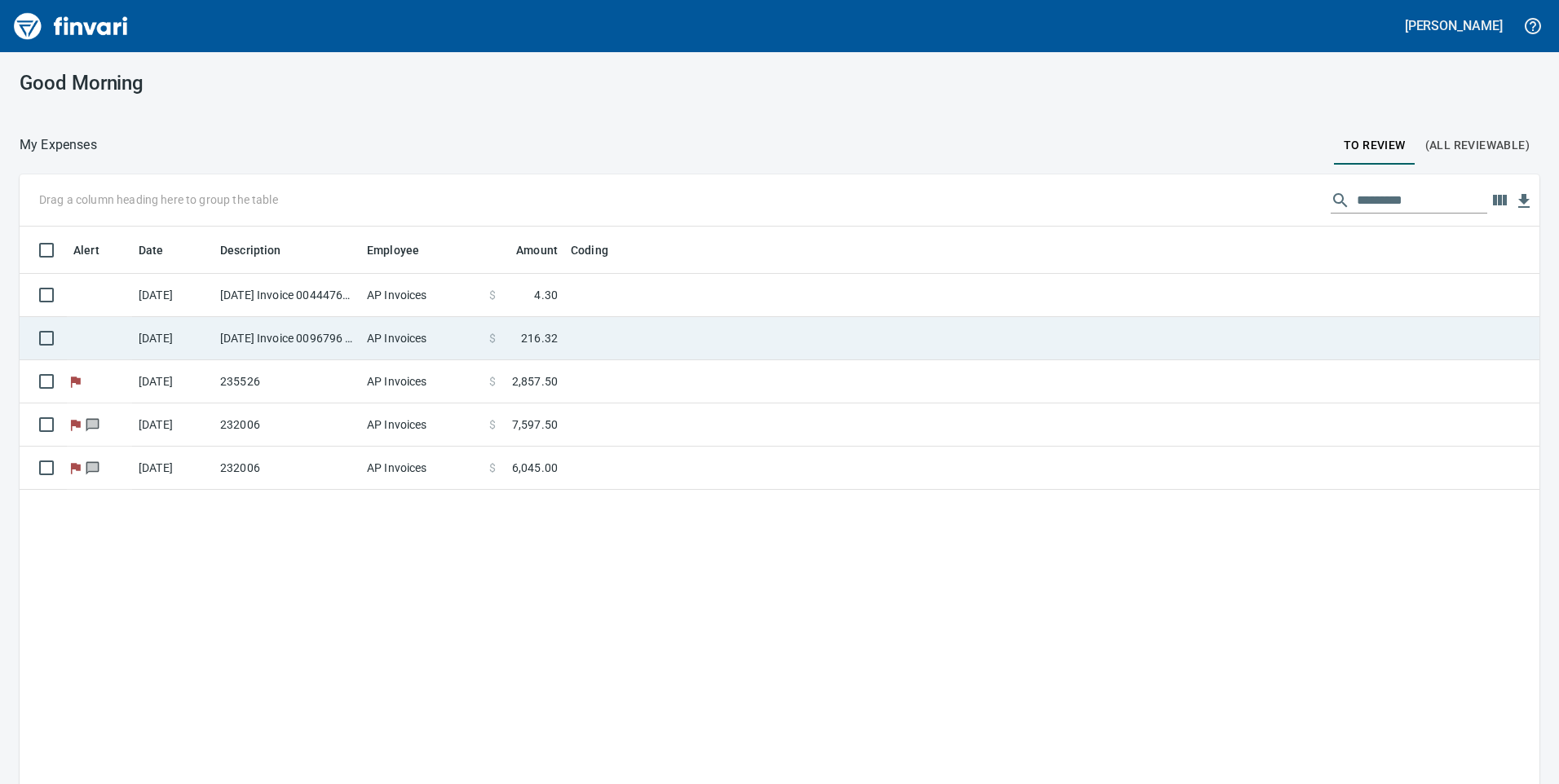
click at [620, 330] on td at bounding box center [768, 339] width 407 height 43
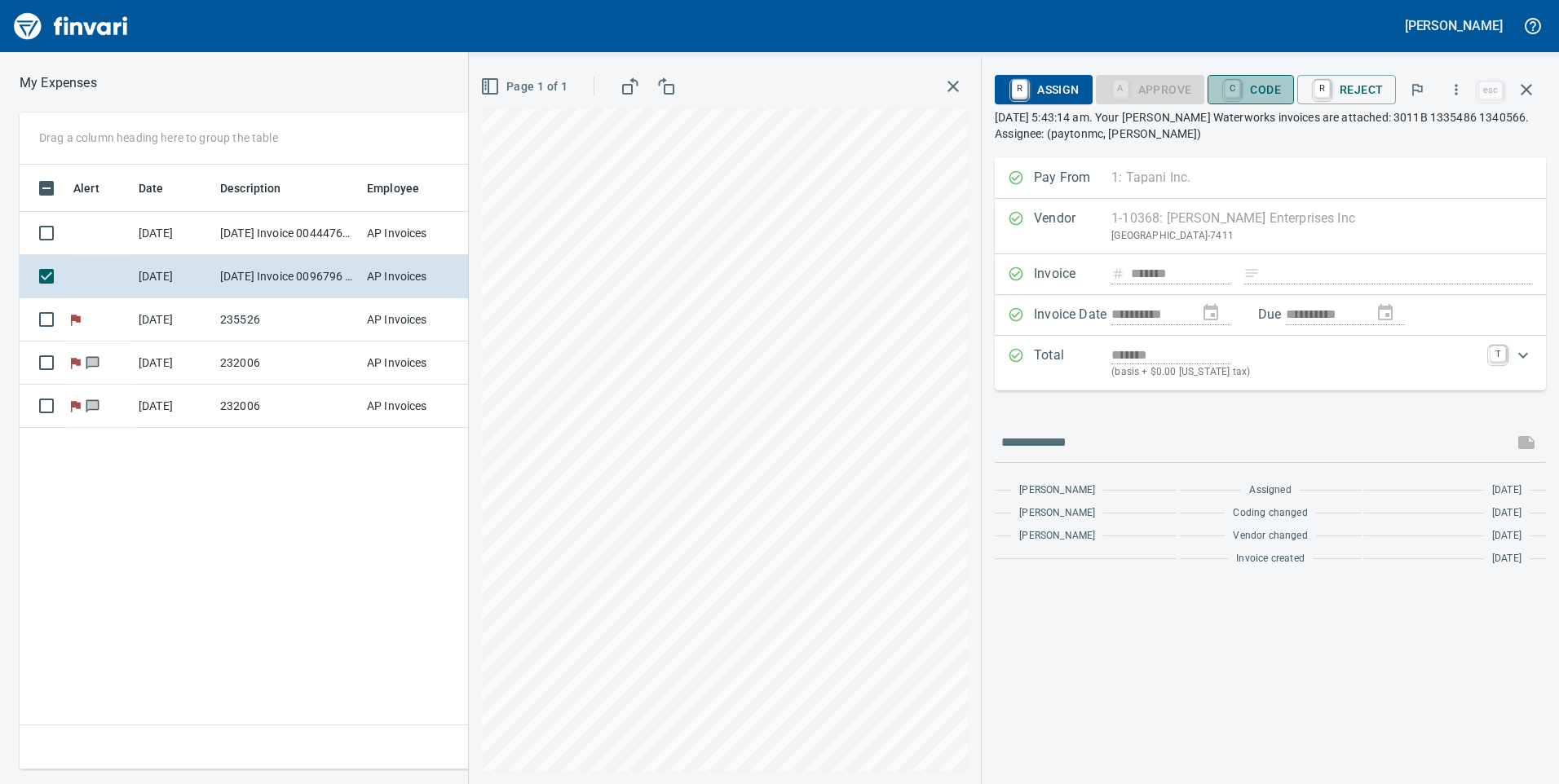
click at [1271, 83] on span "C Code" at bounding box center [1250, 90] width 60 height 28
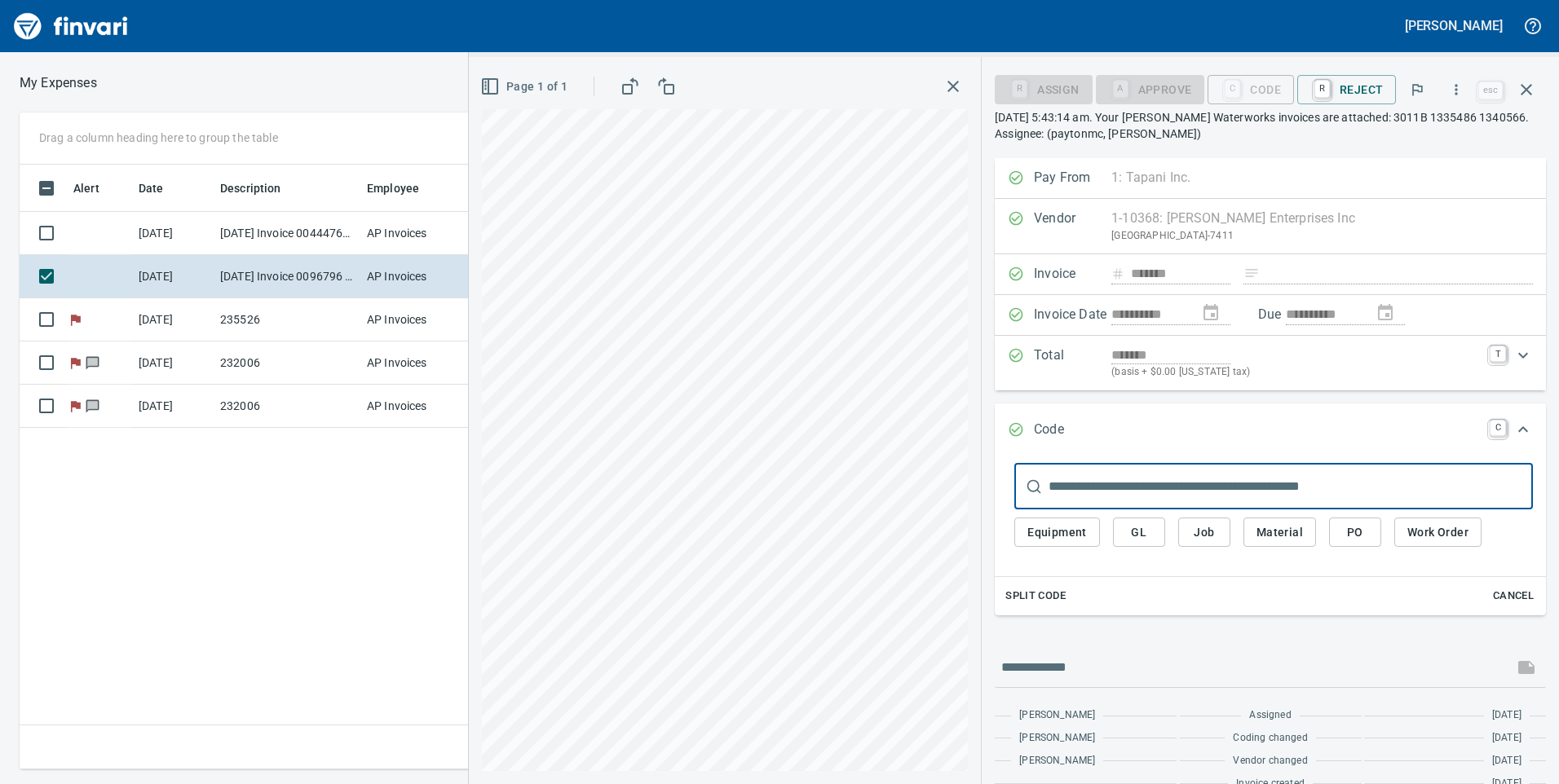
scroll to position [592, 1100]
click at [1212, 529] on span "Job" at bounding box center [1205, 533] width 26 height 20
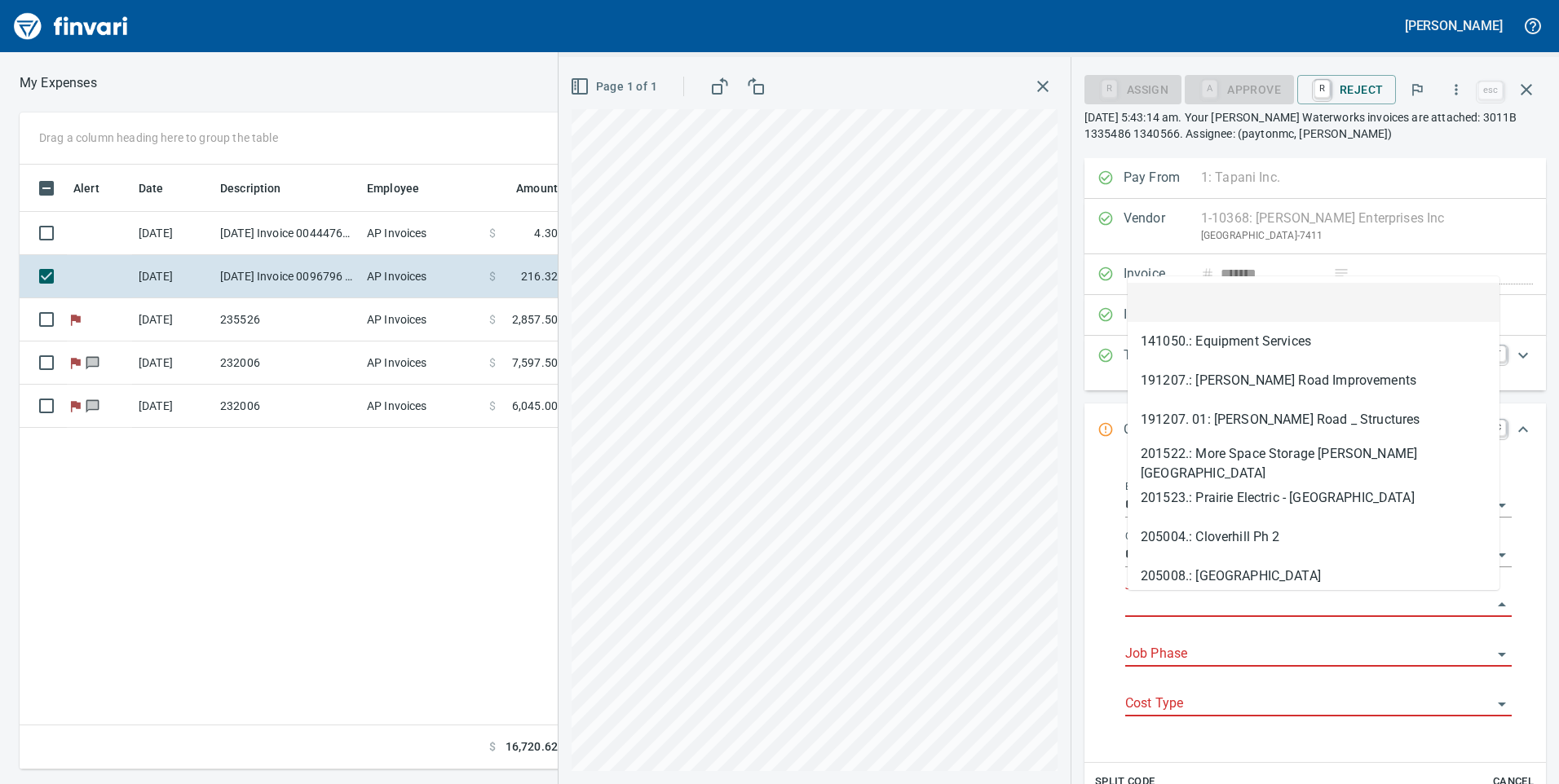
click at [1230, 609] on input "Job" at bounding box center [1309, 605] width 366 height 23
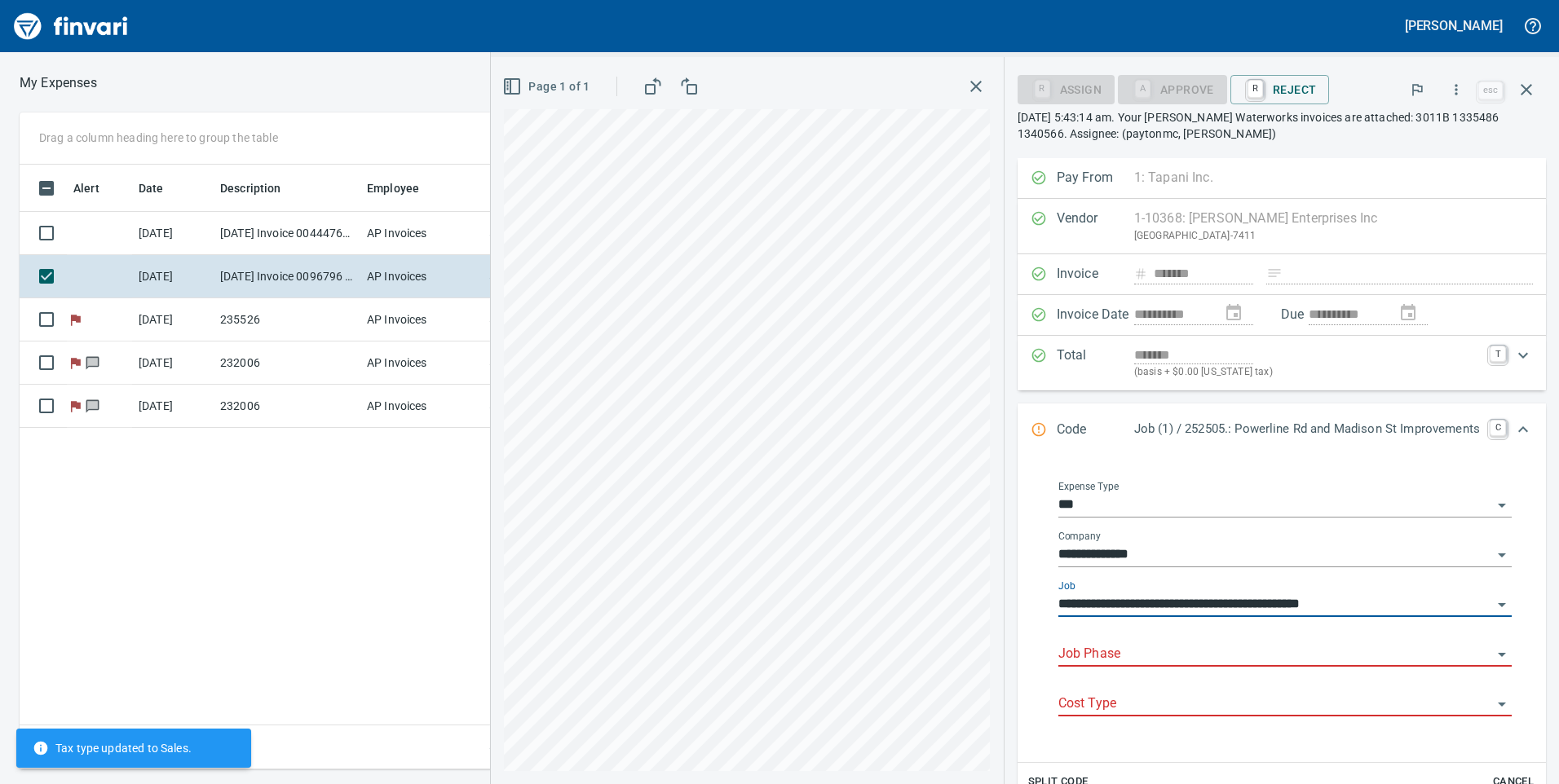
type input "**********"
click at [1275, 669] on div "Job Phase" at bounding box center [1285, 655] width 453 height 49
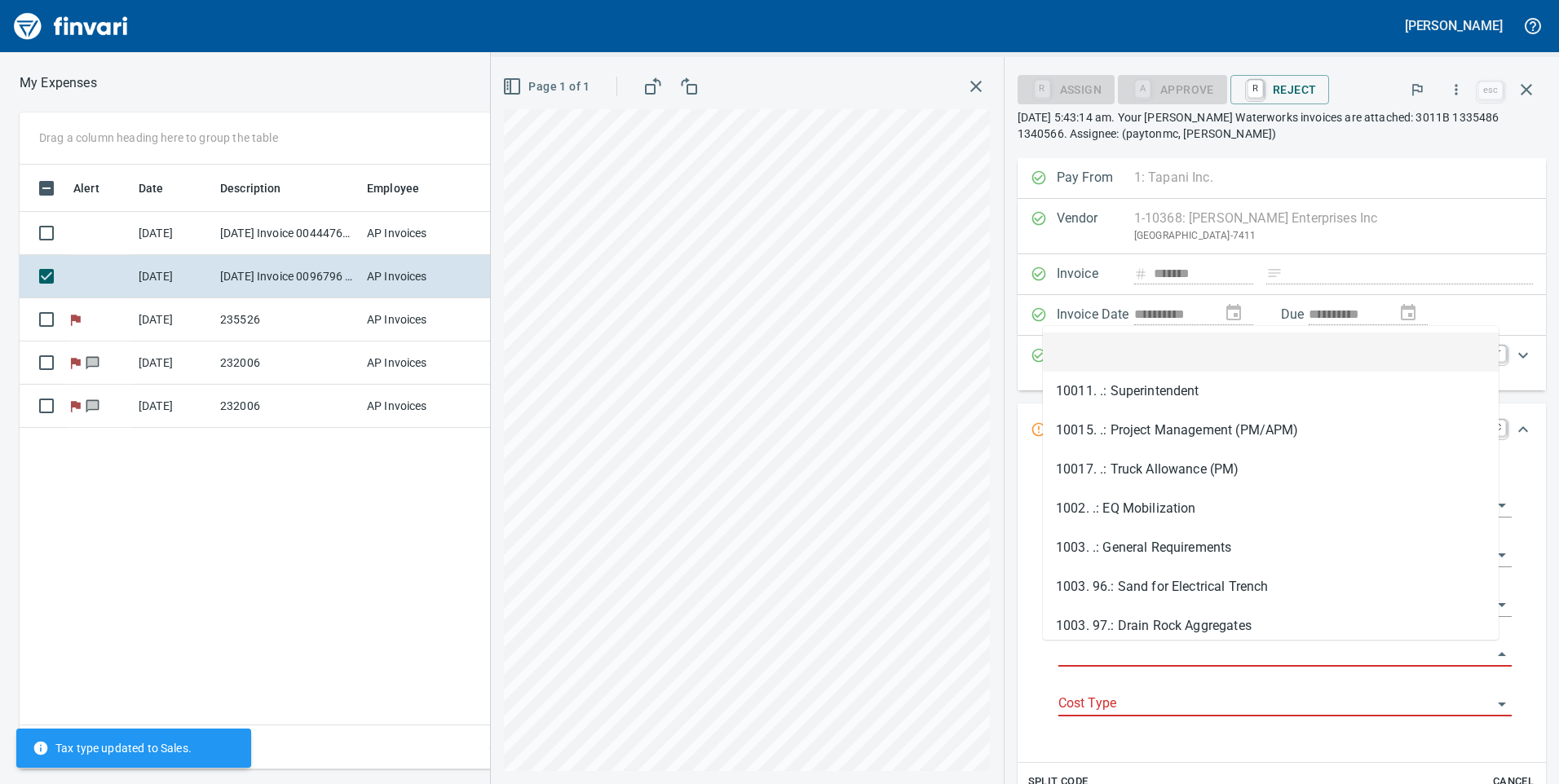
click at [1274, 658] on input "Job Phase" at bounding box center [1275, 655] width 433 height 23
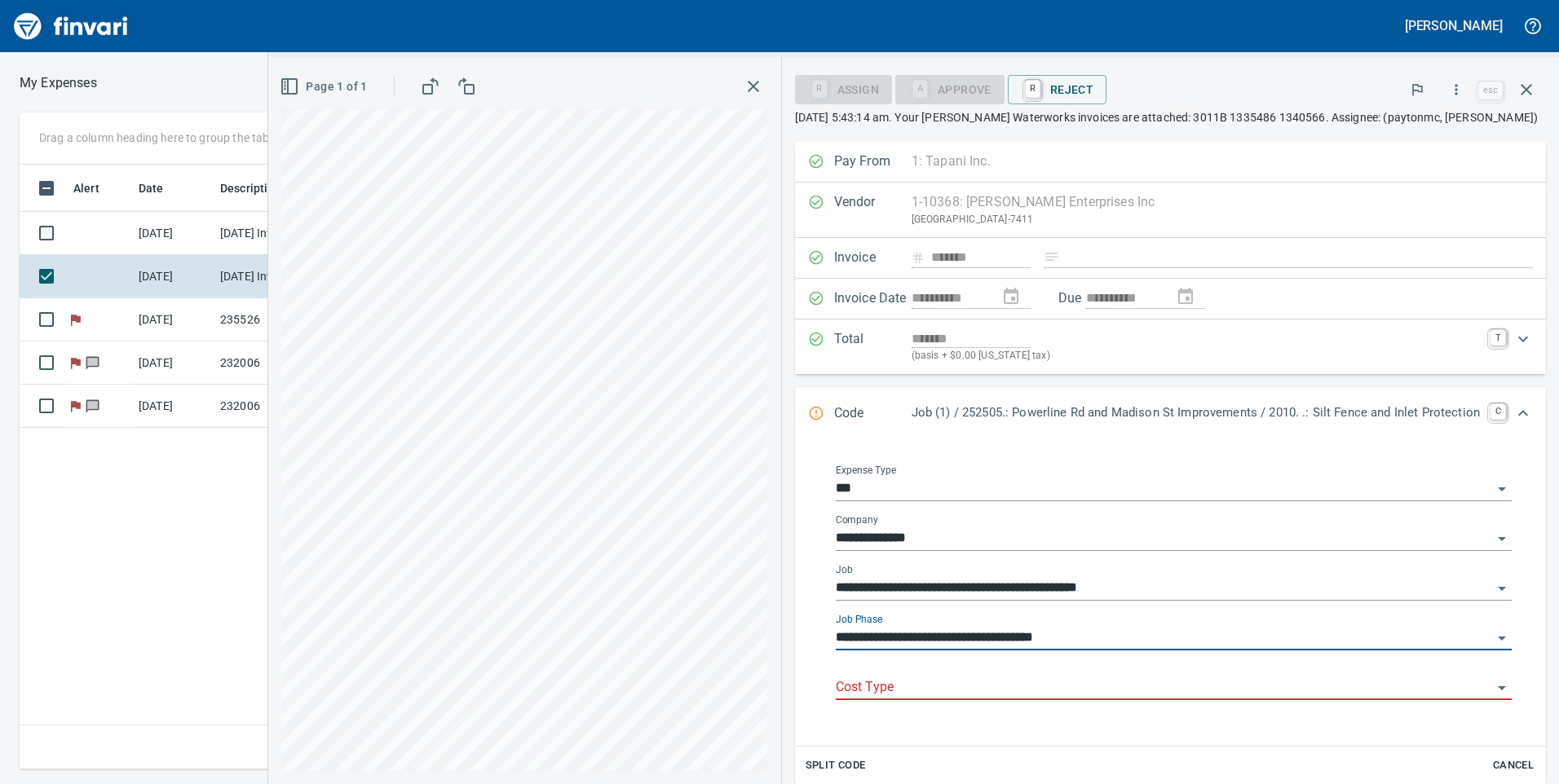
click at [1056, 672] on div "Cost Type" at bounding box center [1174, 682] width 676 height 36
type input "**********"
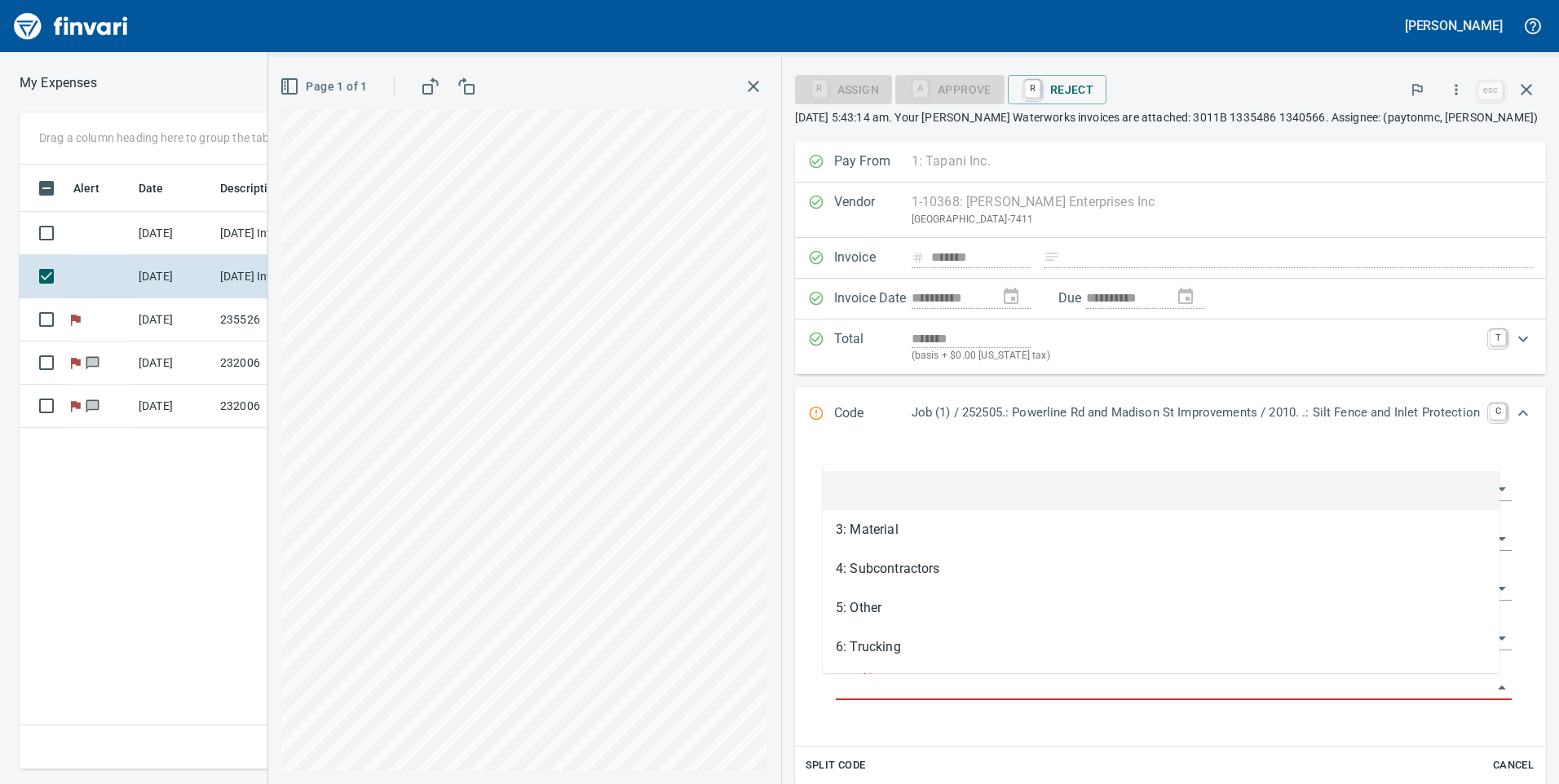
click at [1052, 682] on input "Cost Type" at bounding box center [1165, 688] width 657 height 23
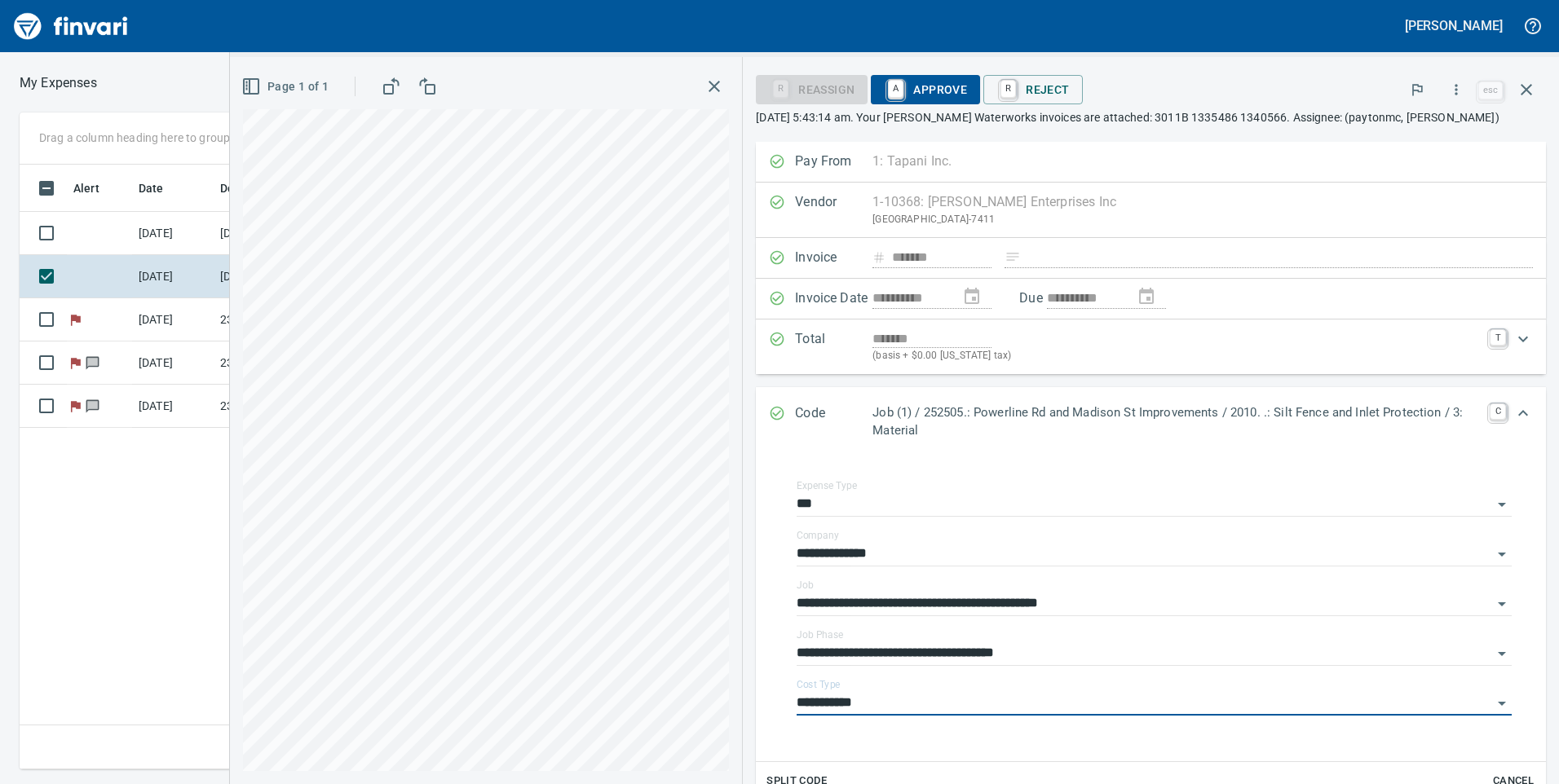
type input "**********"
click at [908, 93] on span "A Approve" at bounding box center [925, 90] width 83 height 28
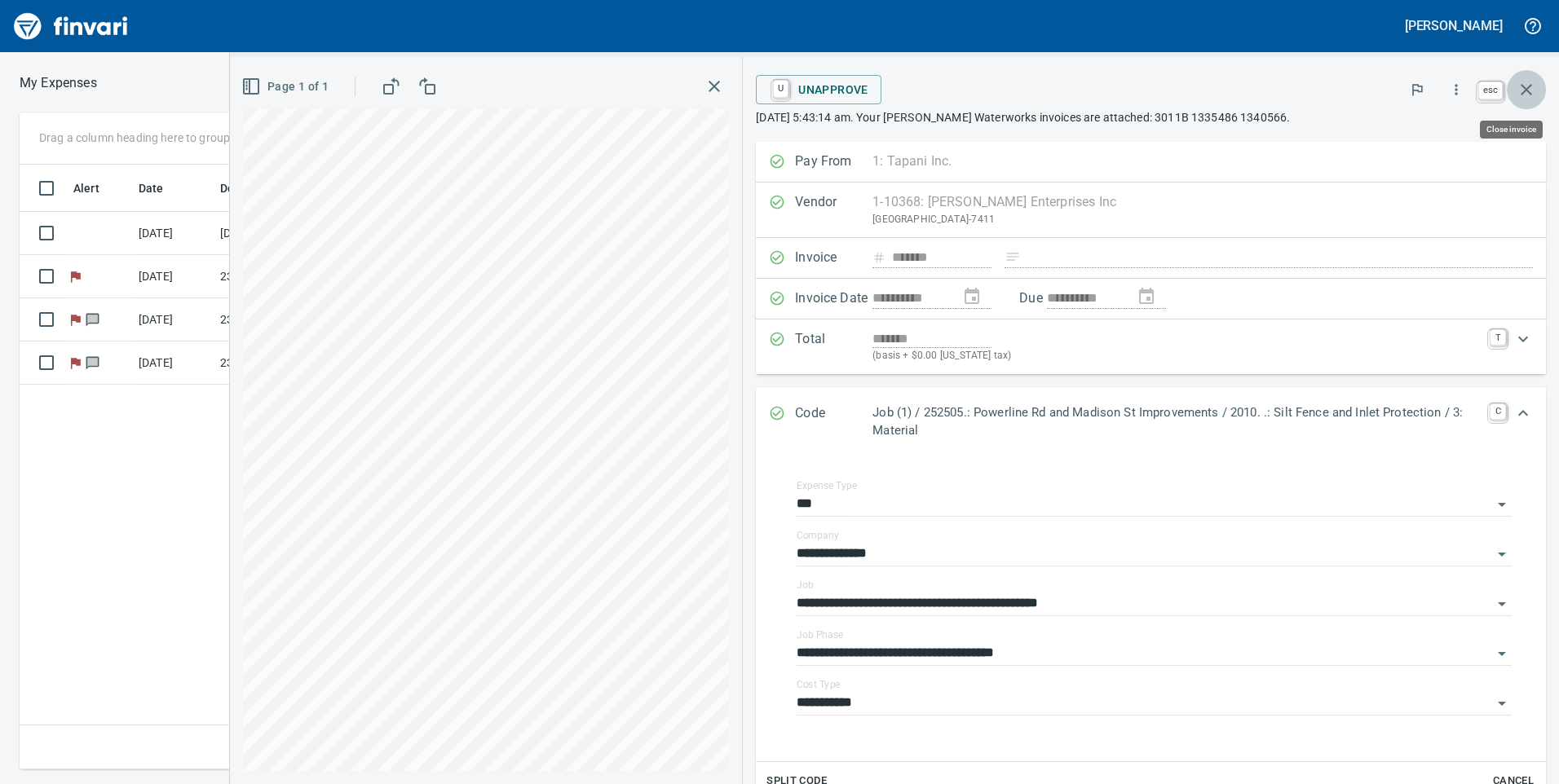
click at [1523, 80] on icon "button" at bounding box center [1526, 89] width 20 height 20
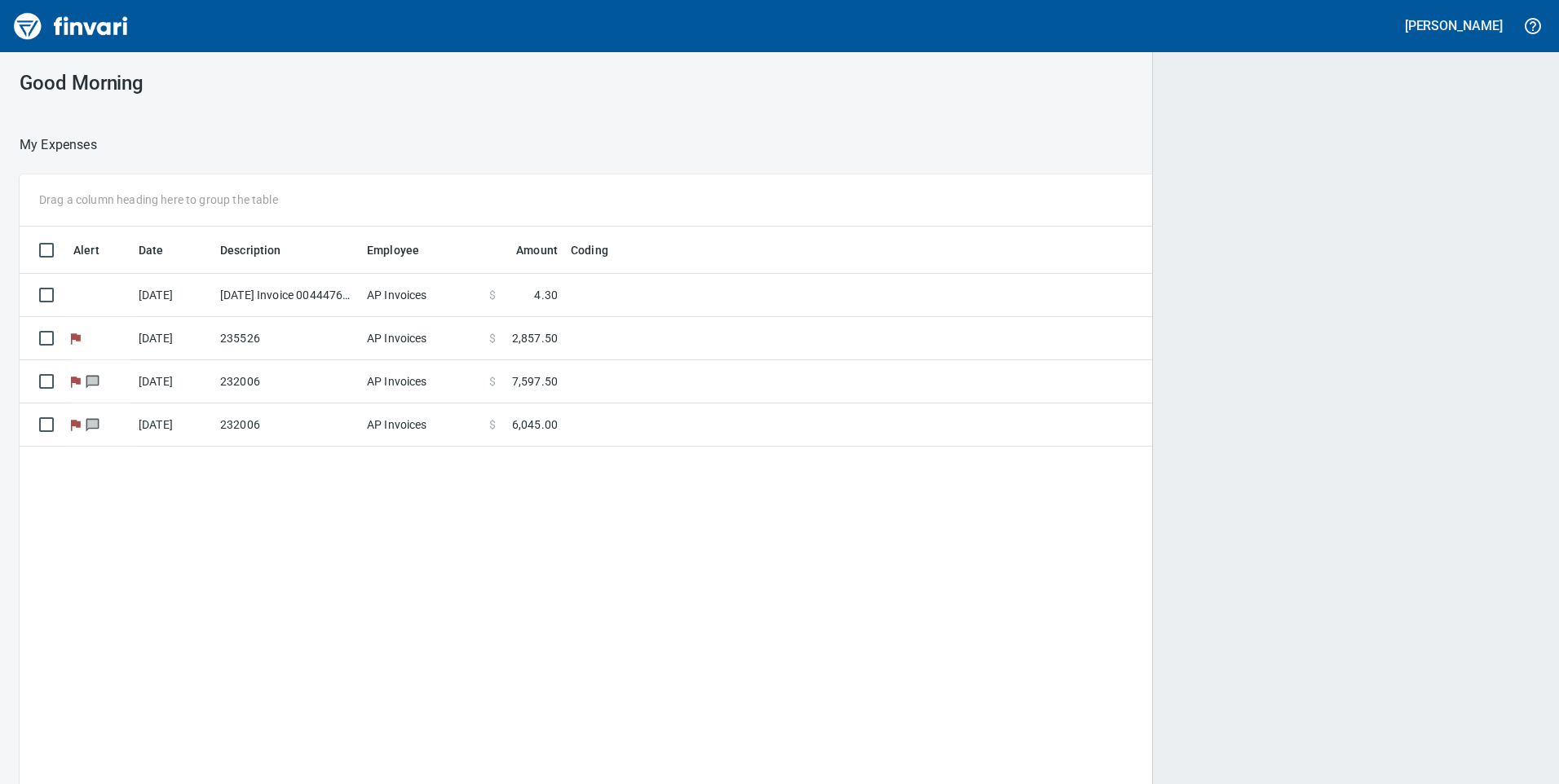
scroll to position [592, 1485]
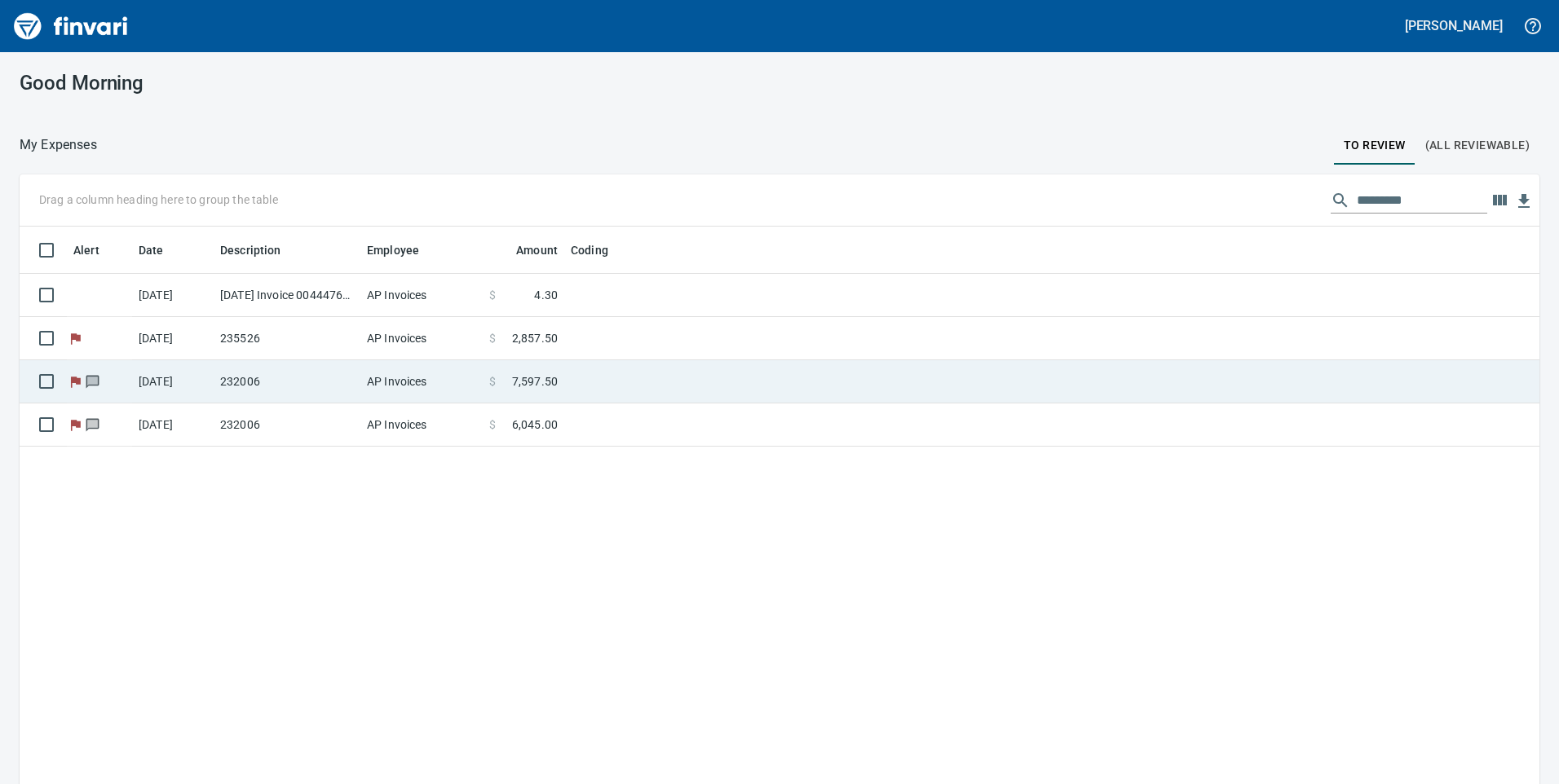
click at [381, 299] on td "AP Invoices" at bounding box center [420, 296] width 122 height 43
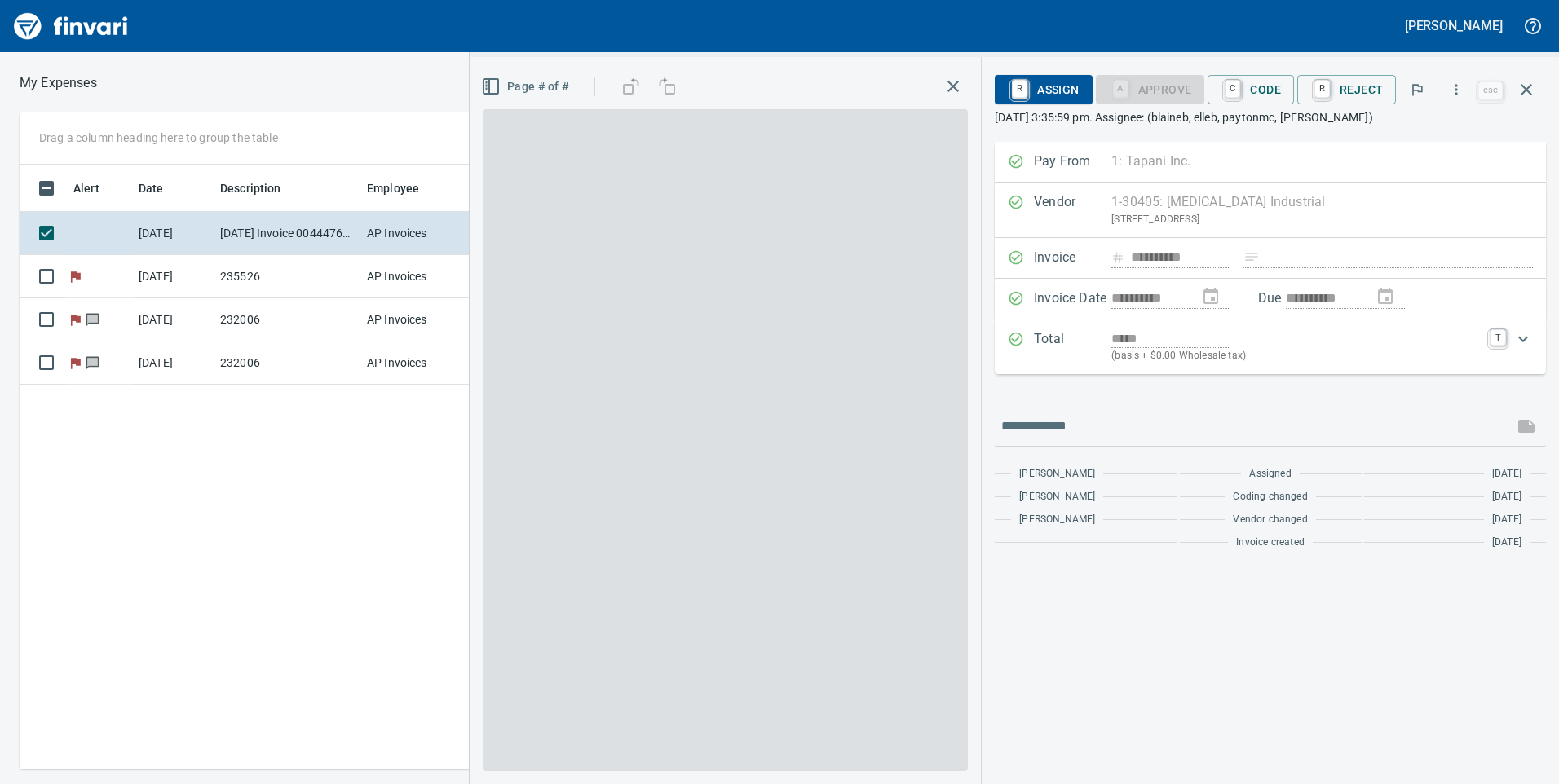
scroll to position [592, 1100]
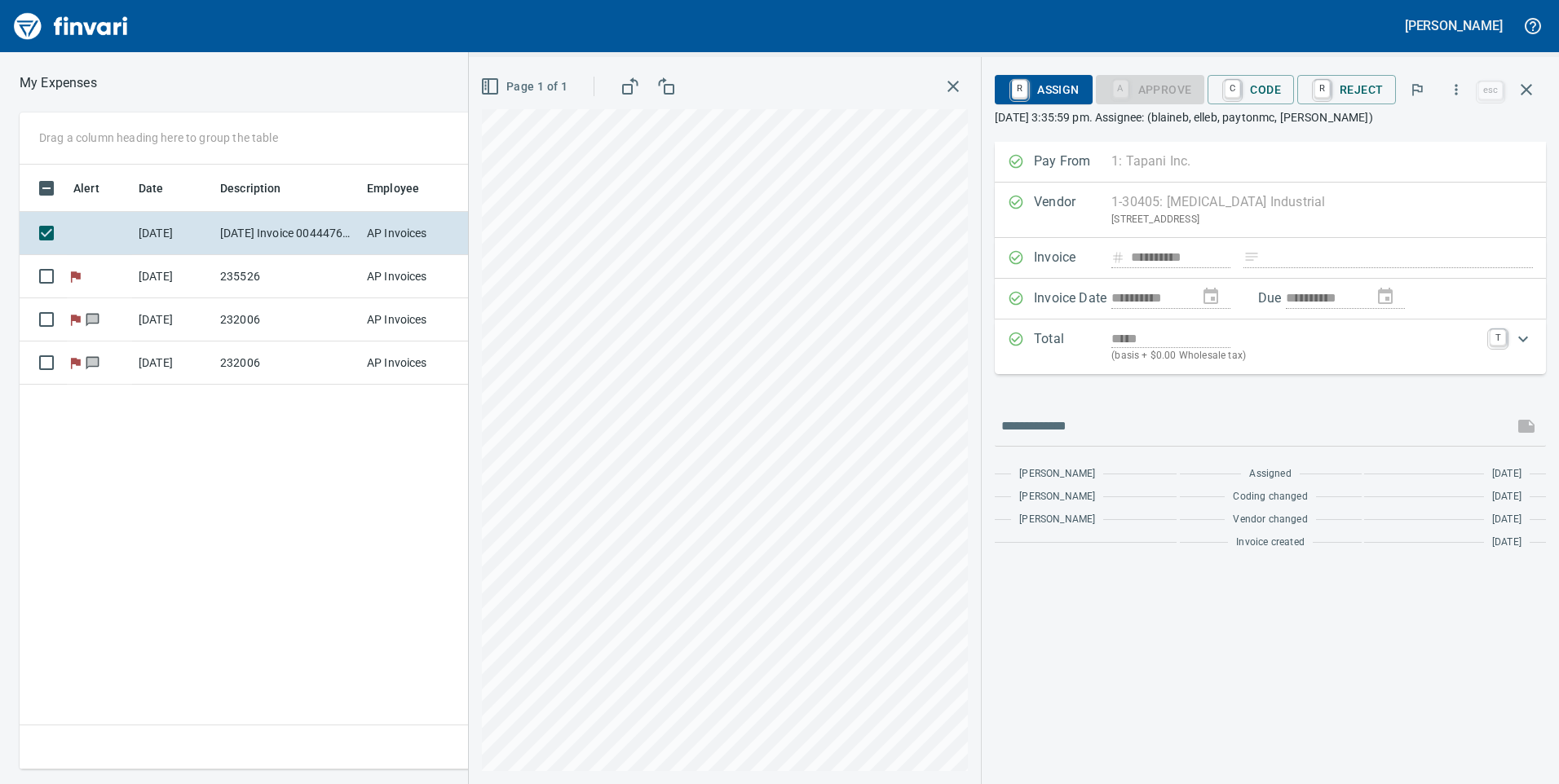
click at [339, 481] on div "Alert Date Description Employee Amount Coding [DATE] [DATE] Invoice 0044476536 …" at bounding box center [576, 467] width 1113 height 605
click at [1534, 83] on icon "button" at bounding box center [1526, 89] width 20 height 20
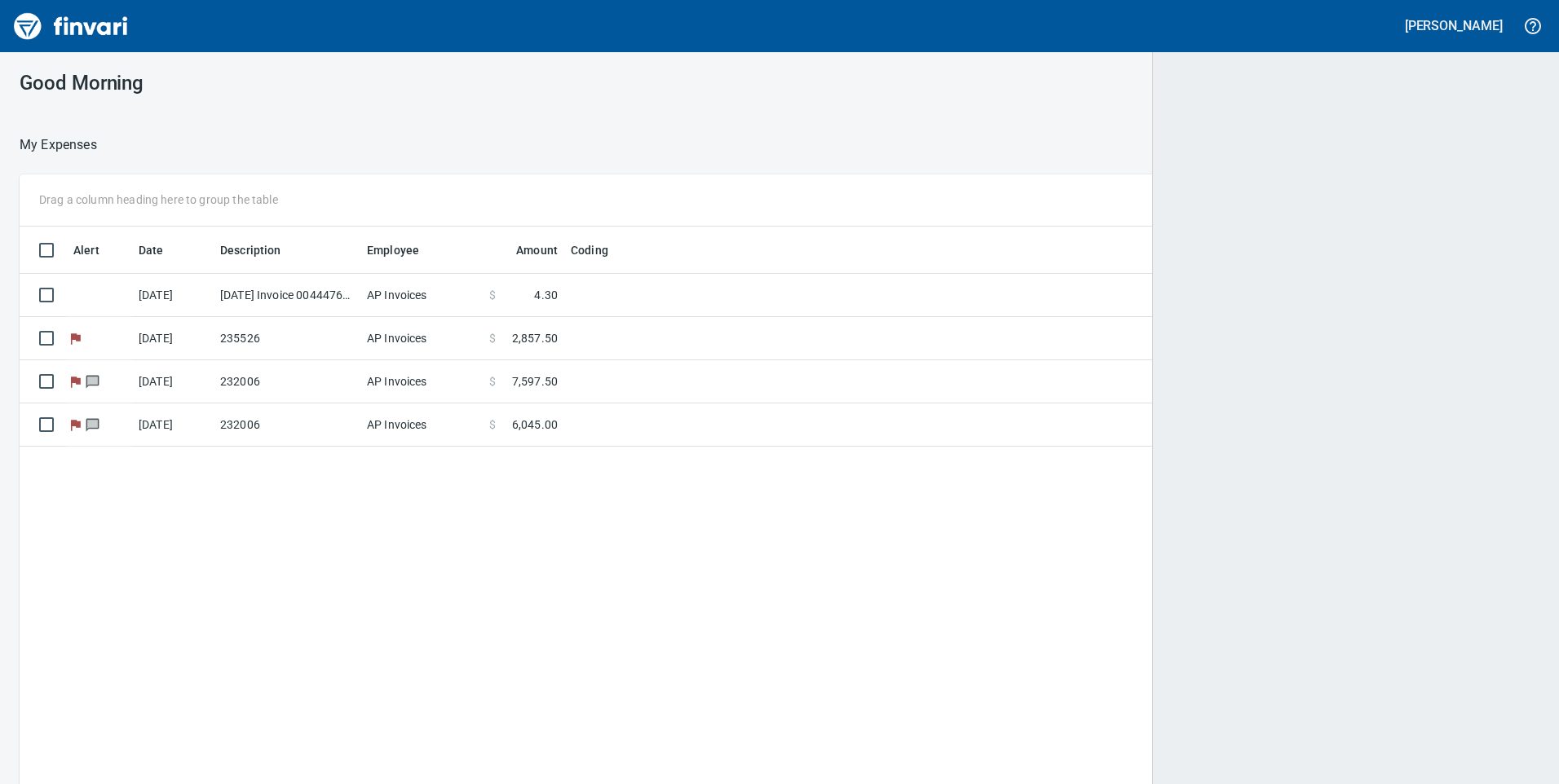
scroll to position [2, 2]
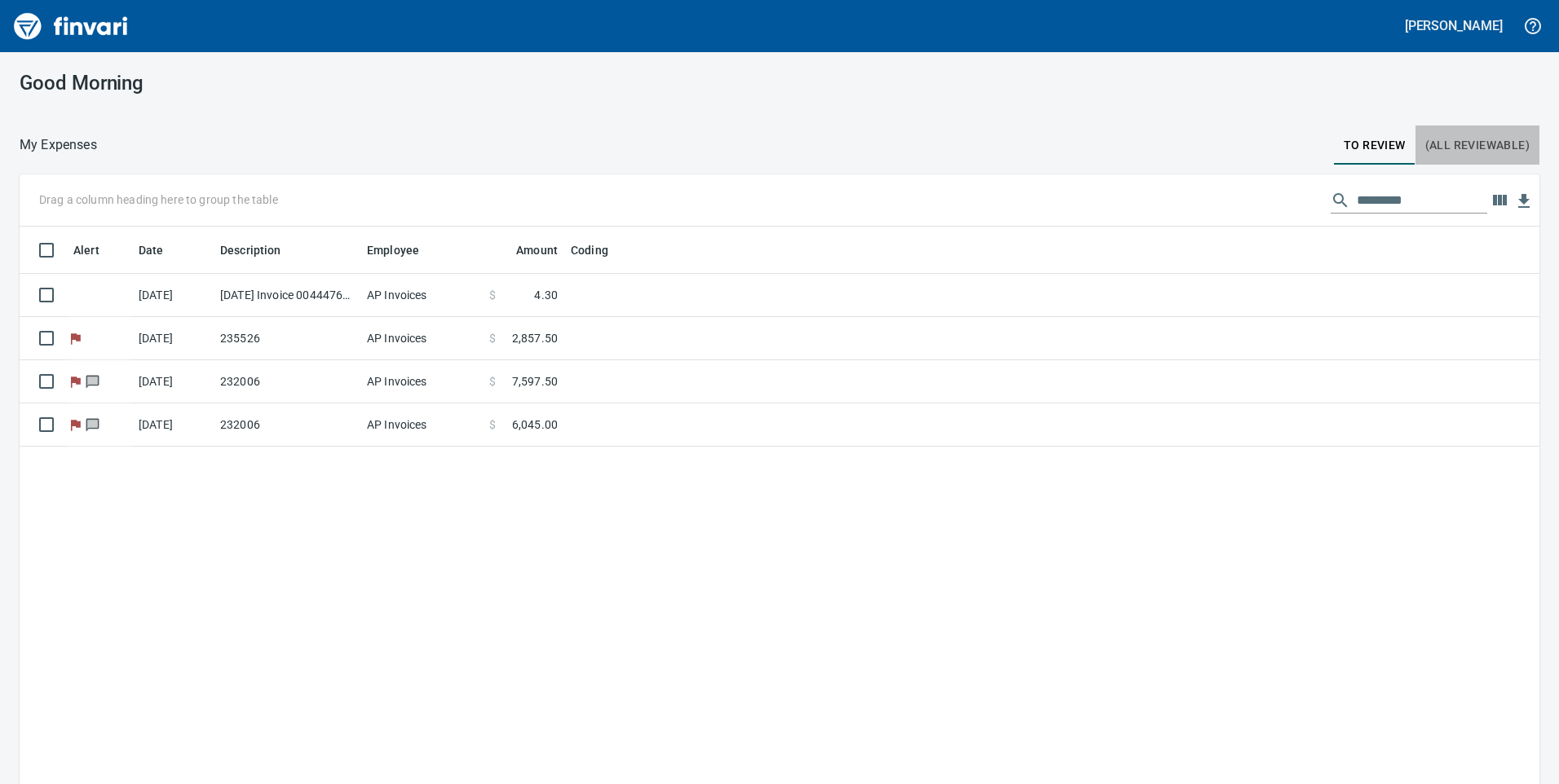
click at [1416, 144] on button "(All Reviewable)" at bounding box center [1477, 145] width 124 height 39
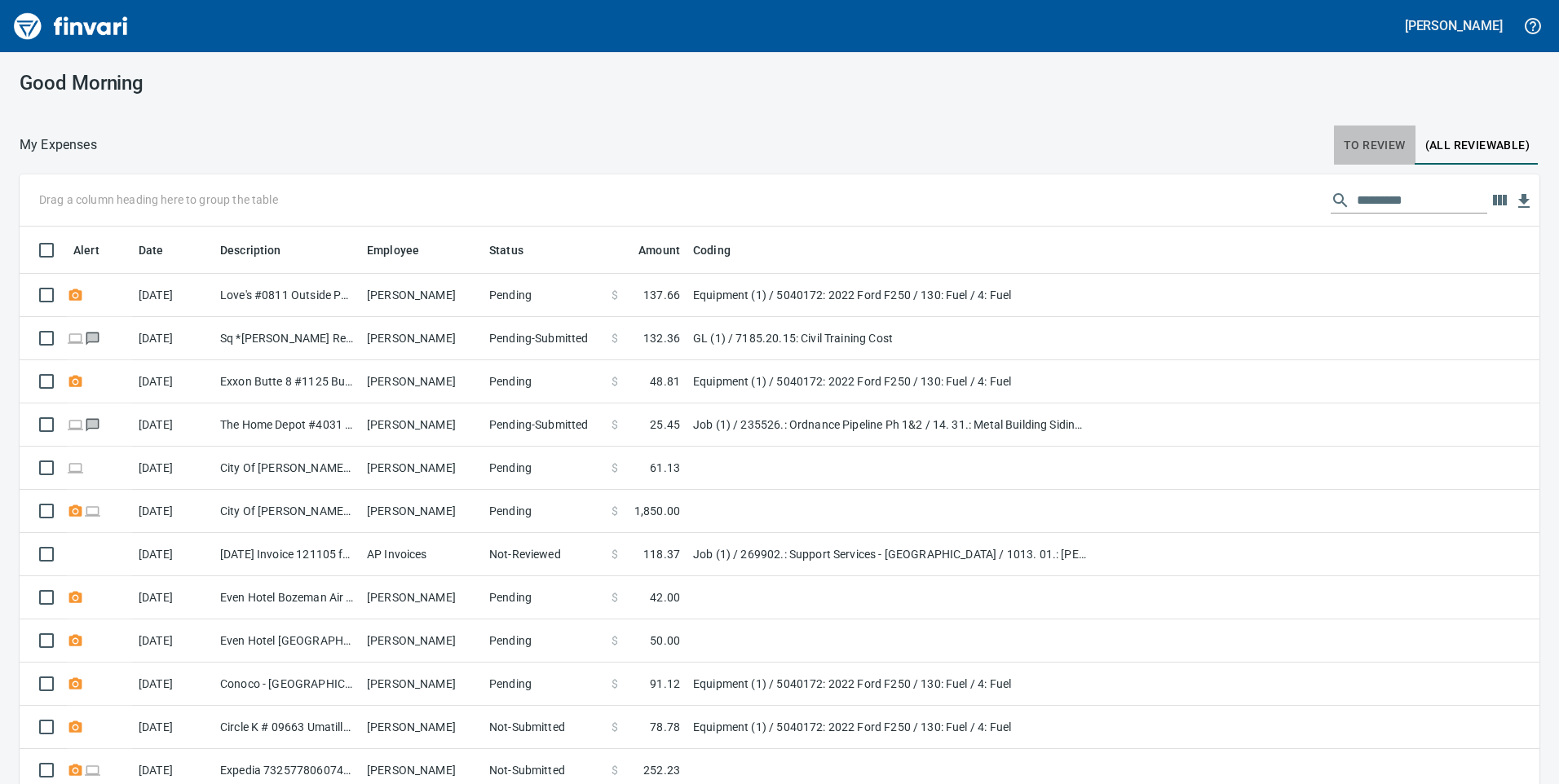
scroll to position [592, 1484]
click at [1394, 144] on button "To Review" at bounding box center [1375, 145] width 82 height 39
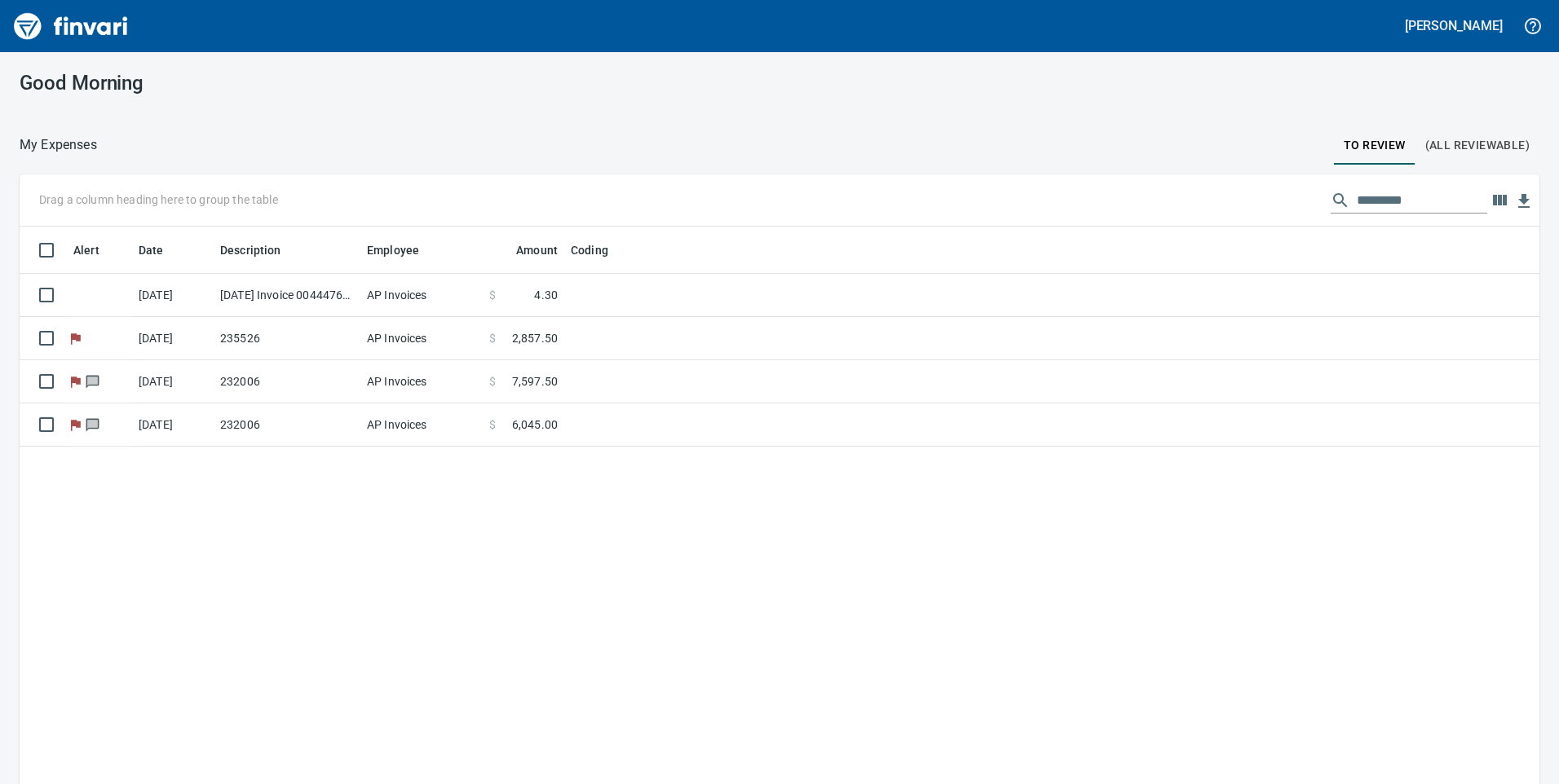
scroll to position [592, 1496]
